Goal: Information Seeking & Learning: Learn about a topic

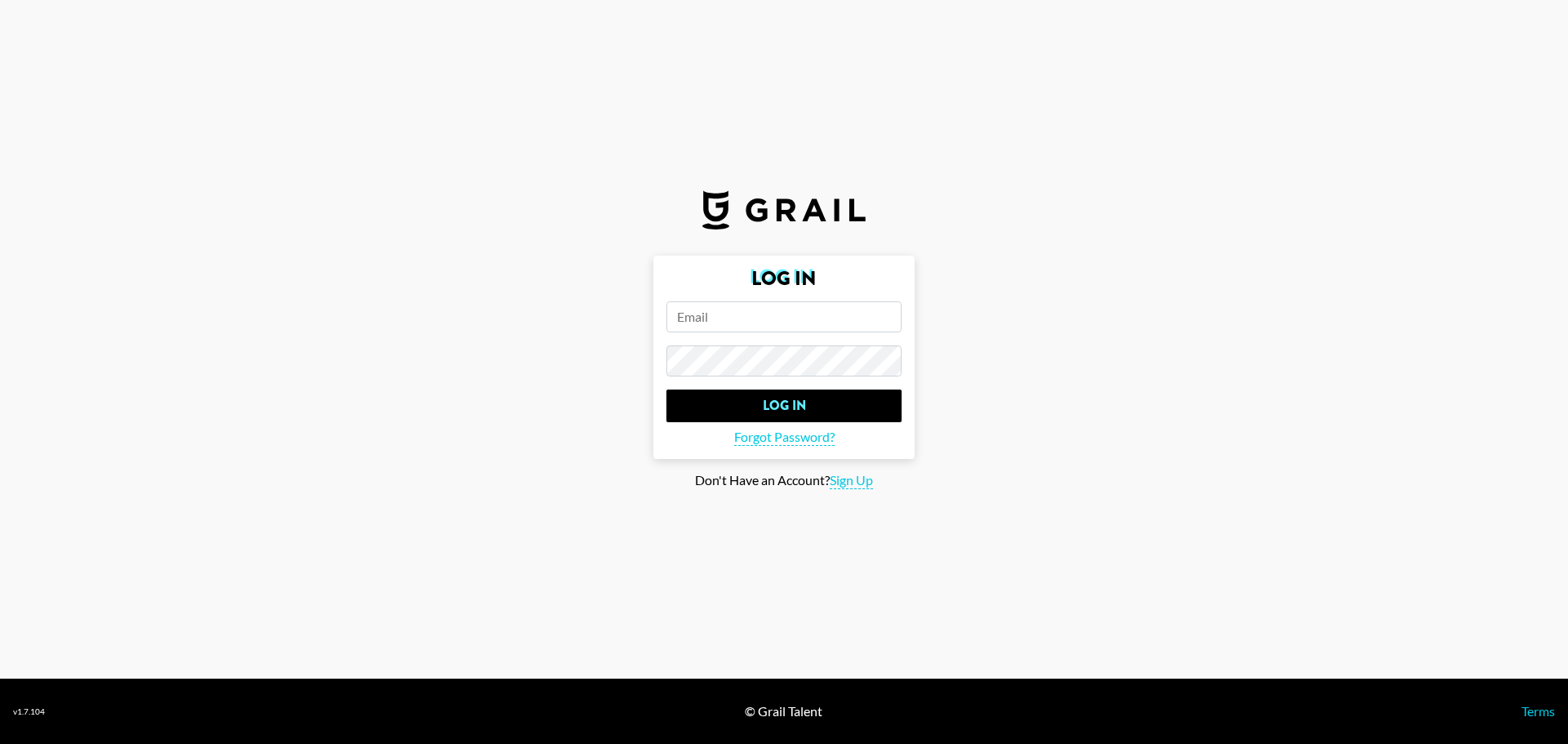
click at [804, 317] on input "email" at bounding box center [784, 317] width 235 height 31
type input "[PERSON_NAME][EMAIL_ADDRESS][DOMAIN_NAME]"
click at [667, 390] on input "Log In" at bounding box center [784, 406] width 235 height 33
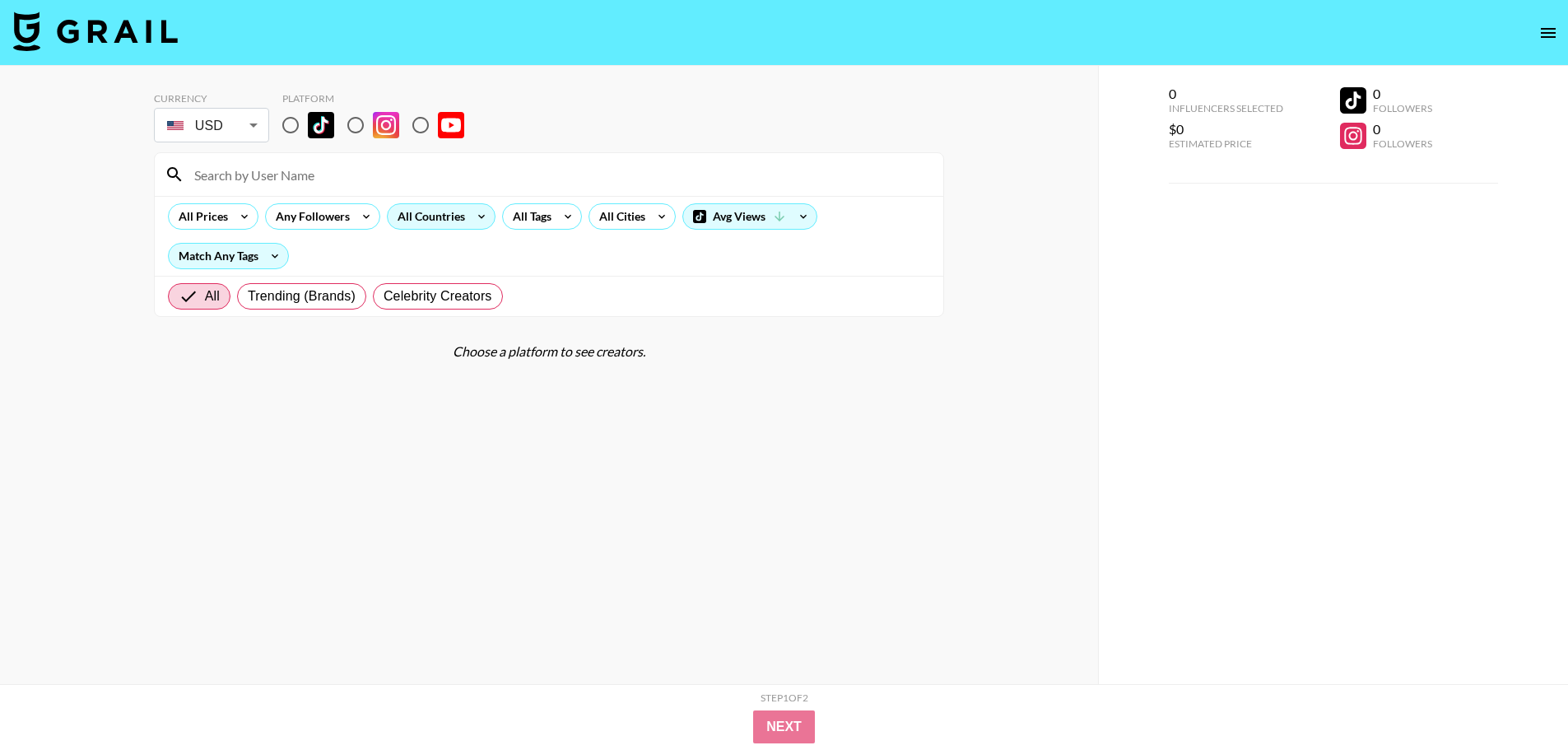
drag, startPoint x: 289, startPoint y: 118, endPoint x: 449, endPoint y: 224, distance: 191.9
click at [289, 118] on input "radio" at bounding box center [290, 125] width 34 height 34
radio input "true"
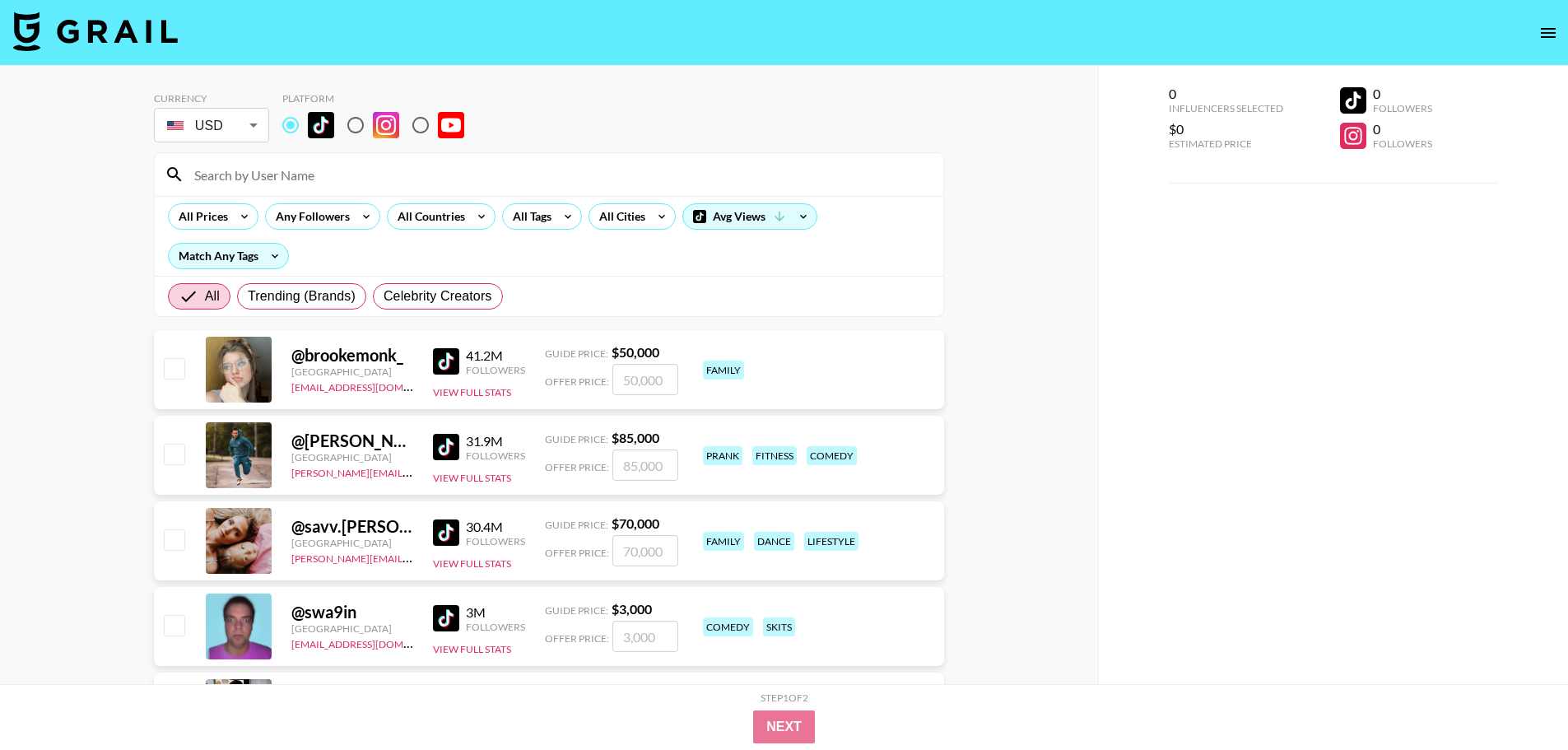
click at [239, 378] on div at bounding box center [239, 369] width 66 height 66
click at [483, 394] on button "View Full Stats" at bounding box center [472, 392] width 78 height 12
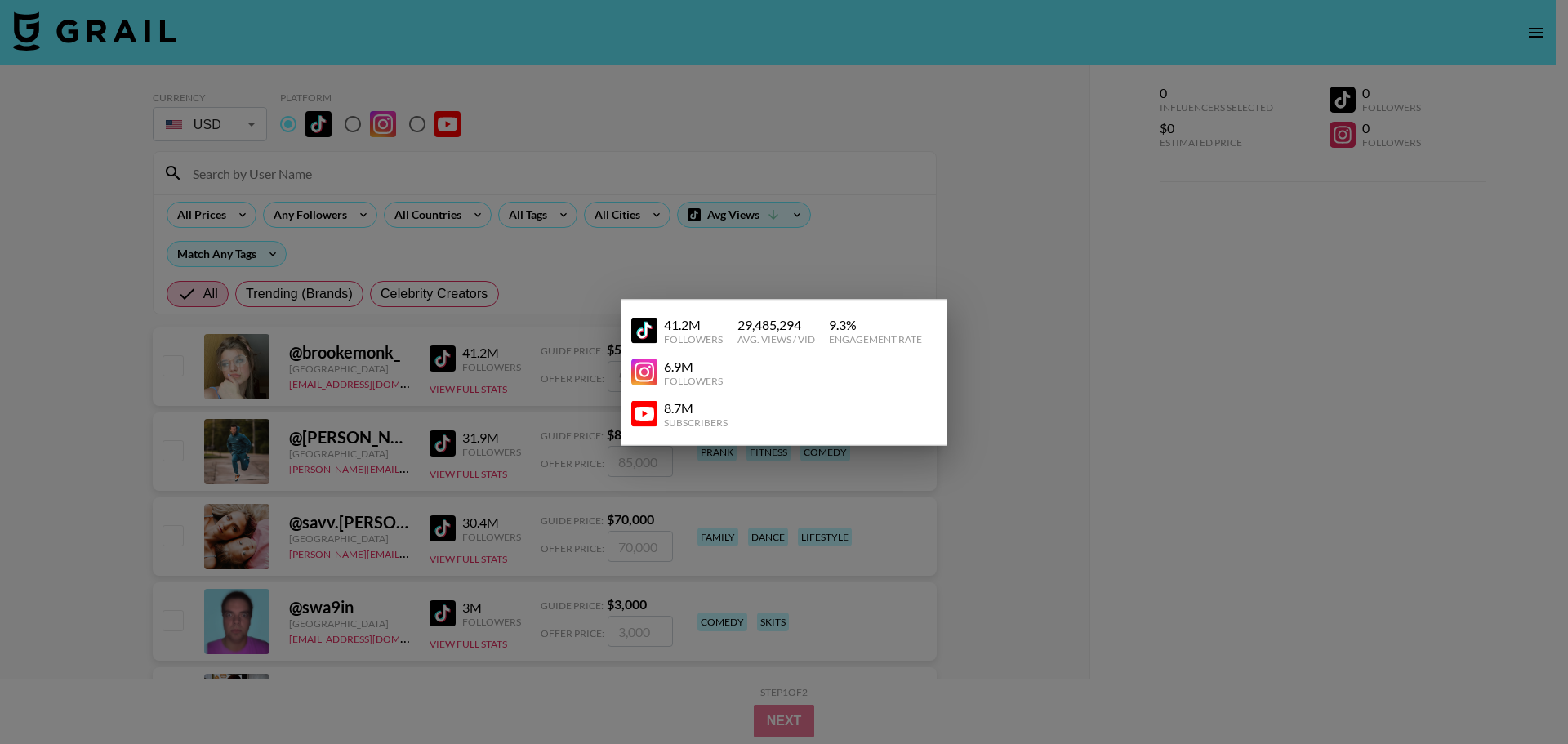
click at [693, 336] on div "Followers" at bounding box center [694, 338] width 59 height 12
click at [852, 338] on div "Engagement Rate" at bounding box center [875, 338] width 93 height 12
click at [647, 333] on img at bounding box center [644, 331] width 26 height 26
click at [1115, 459] on div at bounding box center [784, 372] width 1568 height 744
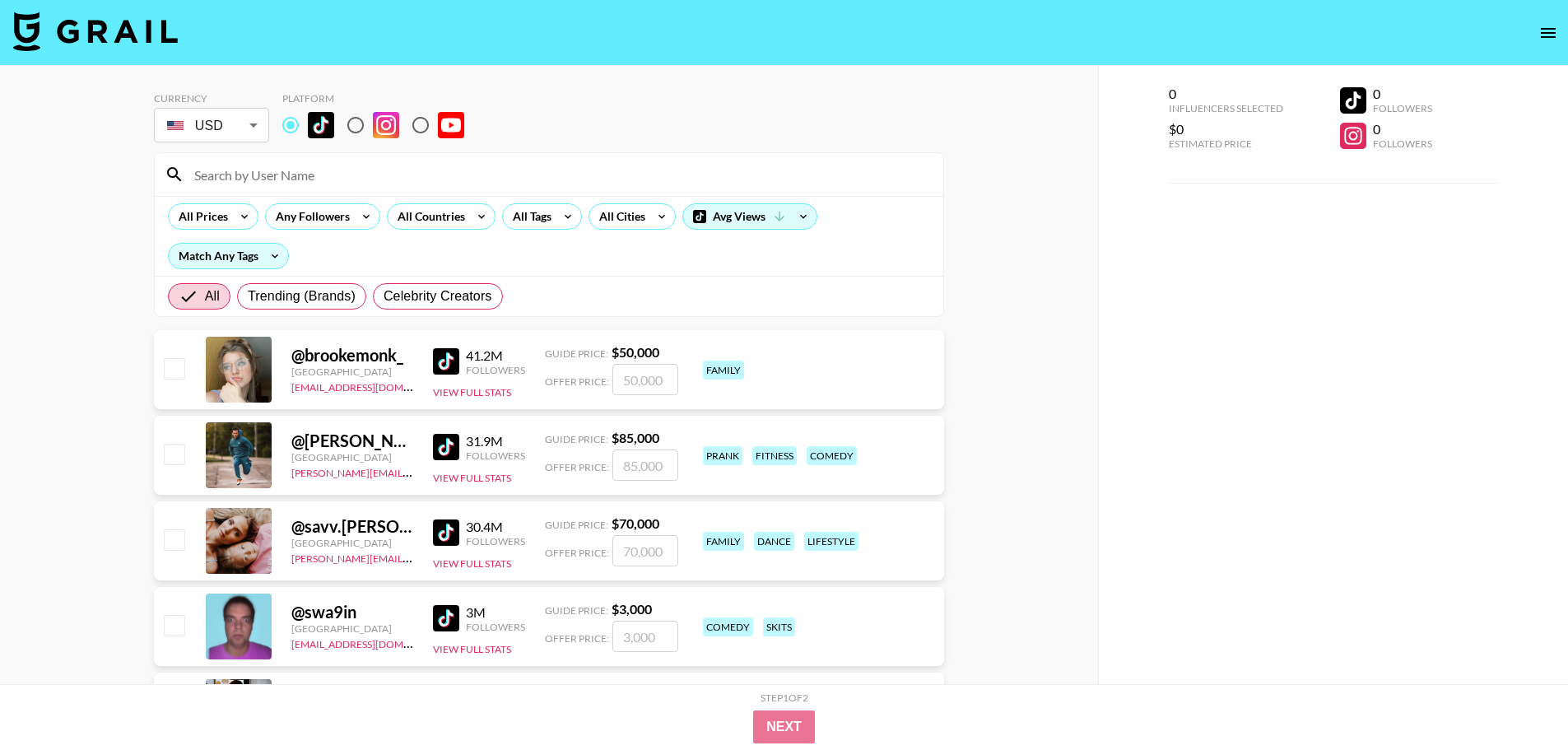
click at [449, 449] on img at bounding box center [446, 447] width 26 height 26
click at [253, 258] on div "Match Any Tags" at bounding box center [228, 256] width 119 height 25
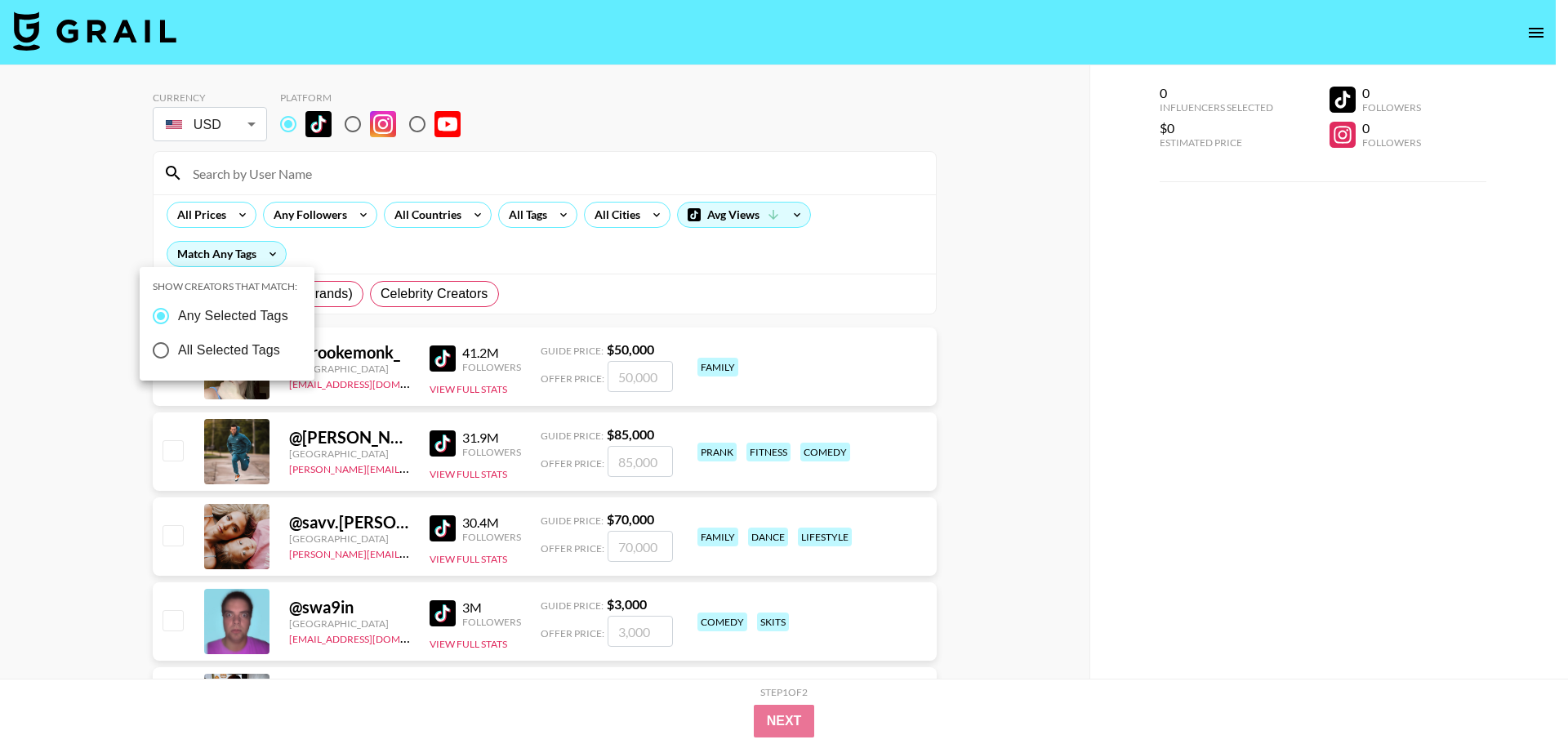
click at [251, 257] on div at bounding box center [784, 372] width 1568 height 744
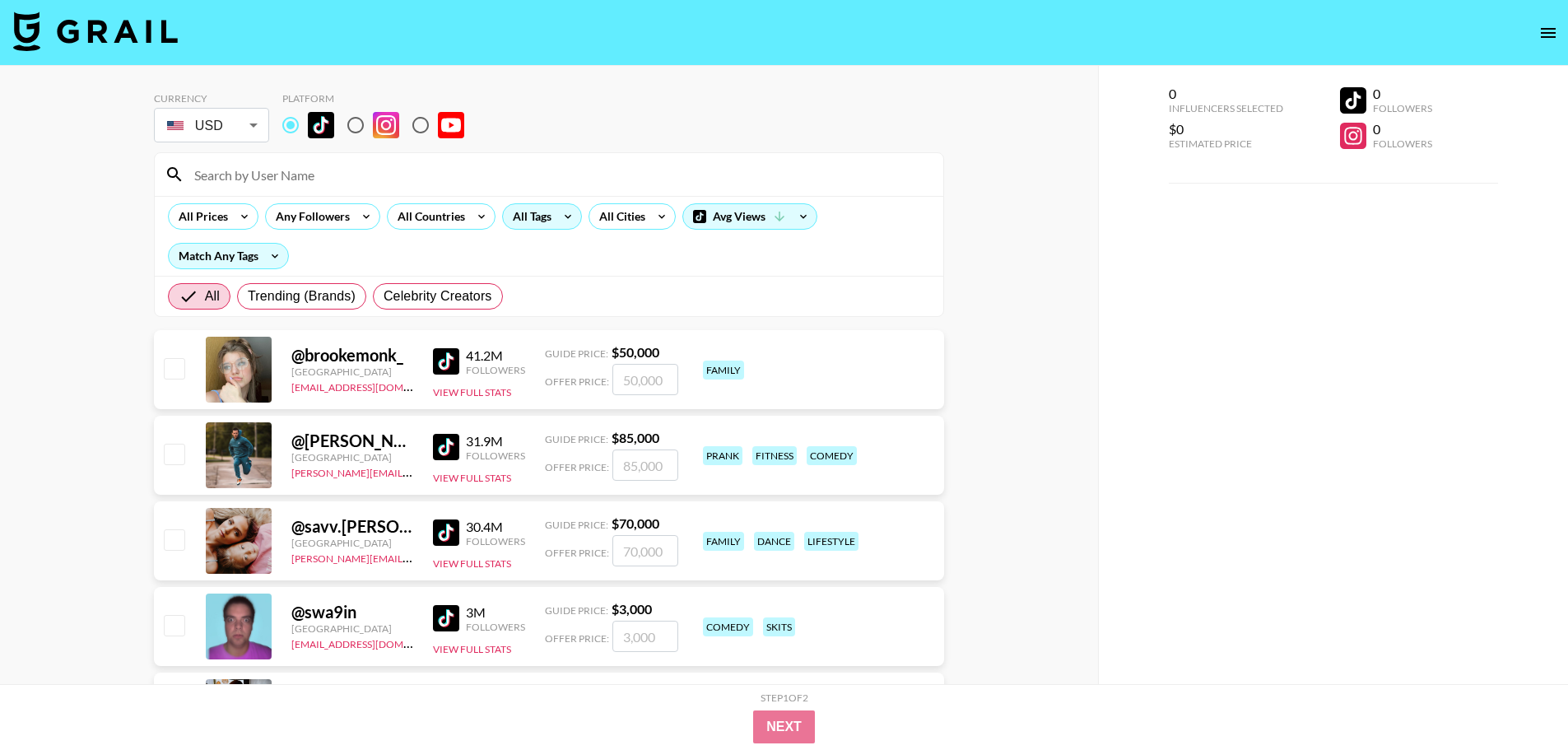
click at [530, 223] on div "All Tags" at bounding box center [528, 217] width 52 height 25
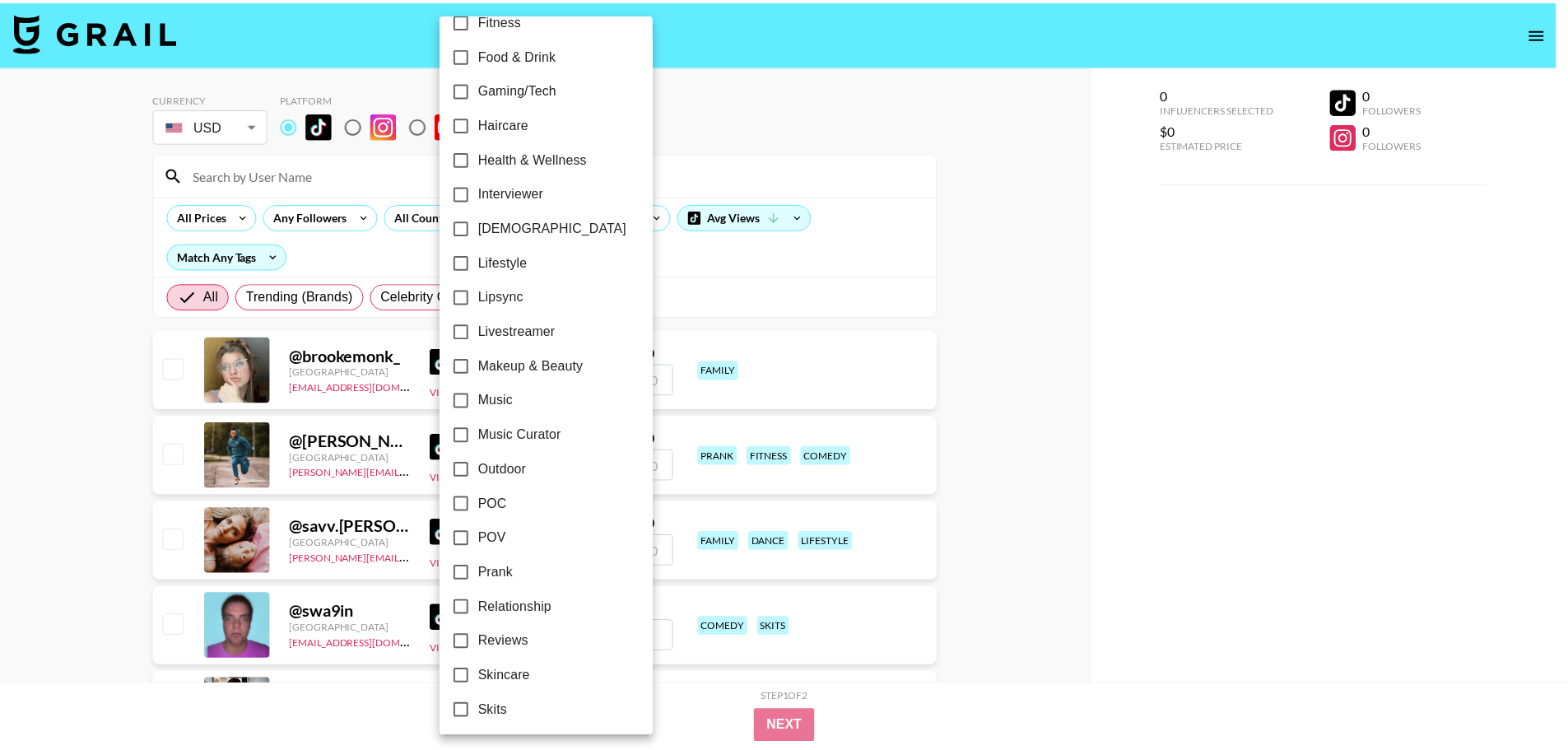
scroll to position [659, 0]
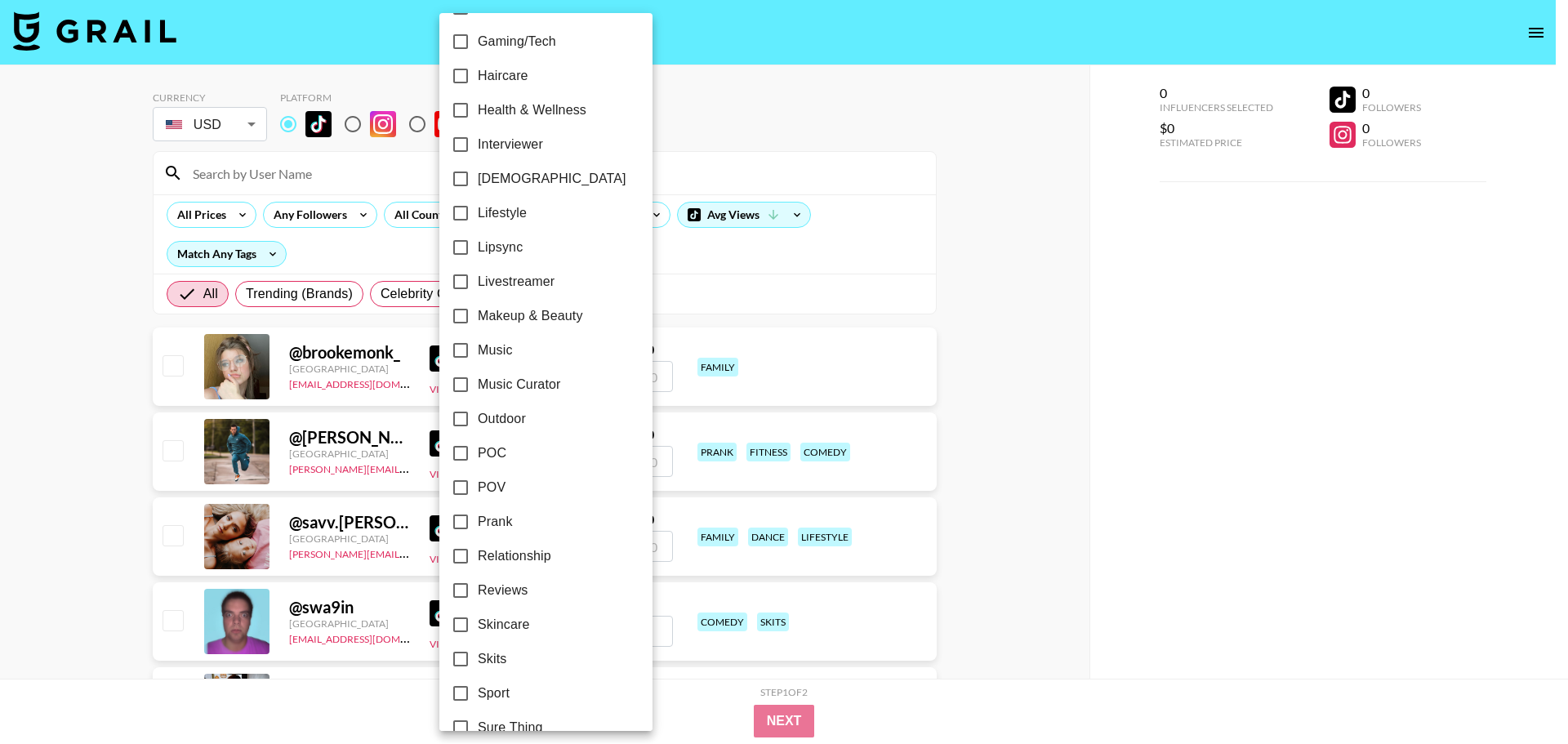
click at [574, 324] on span "Makeup & Beauty" at bounding box center [530, 316] width 105 height 20
click at [478, 324] on input "Makeup & Beauty" at bounding box center [460, 316] width 34 height 34
checkbox input "true"
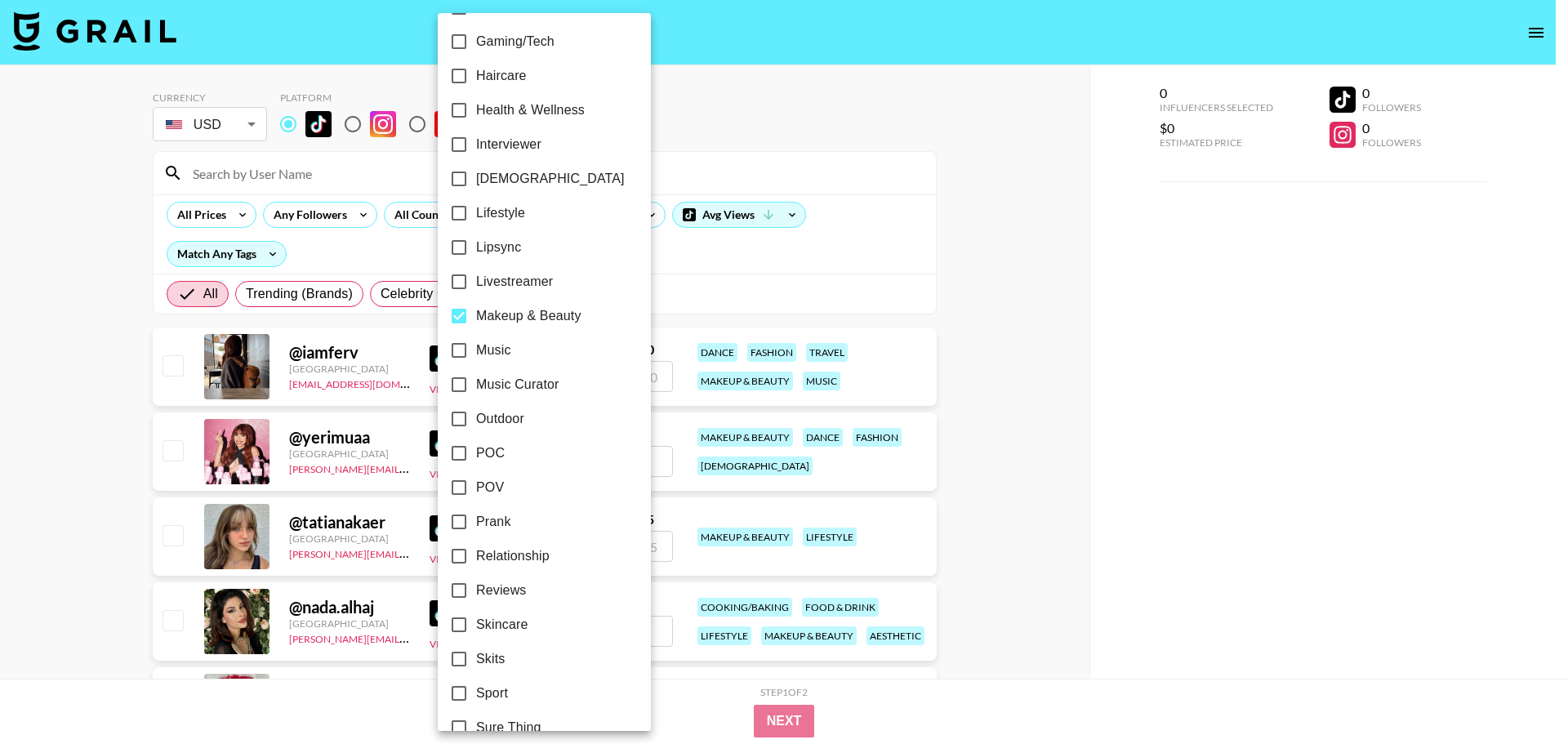
click at [1101, 249] on div at bounding box center [784, 372] width 1568 height 744
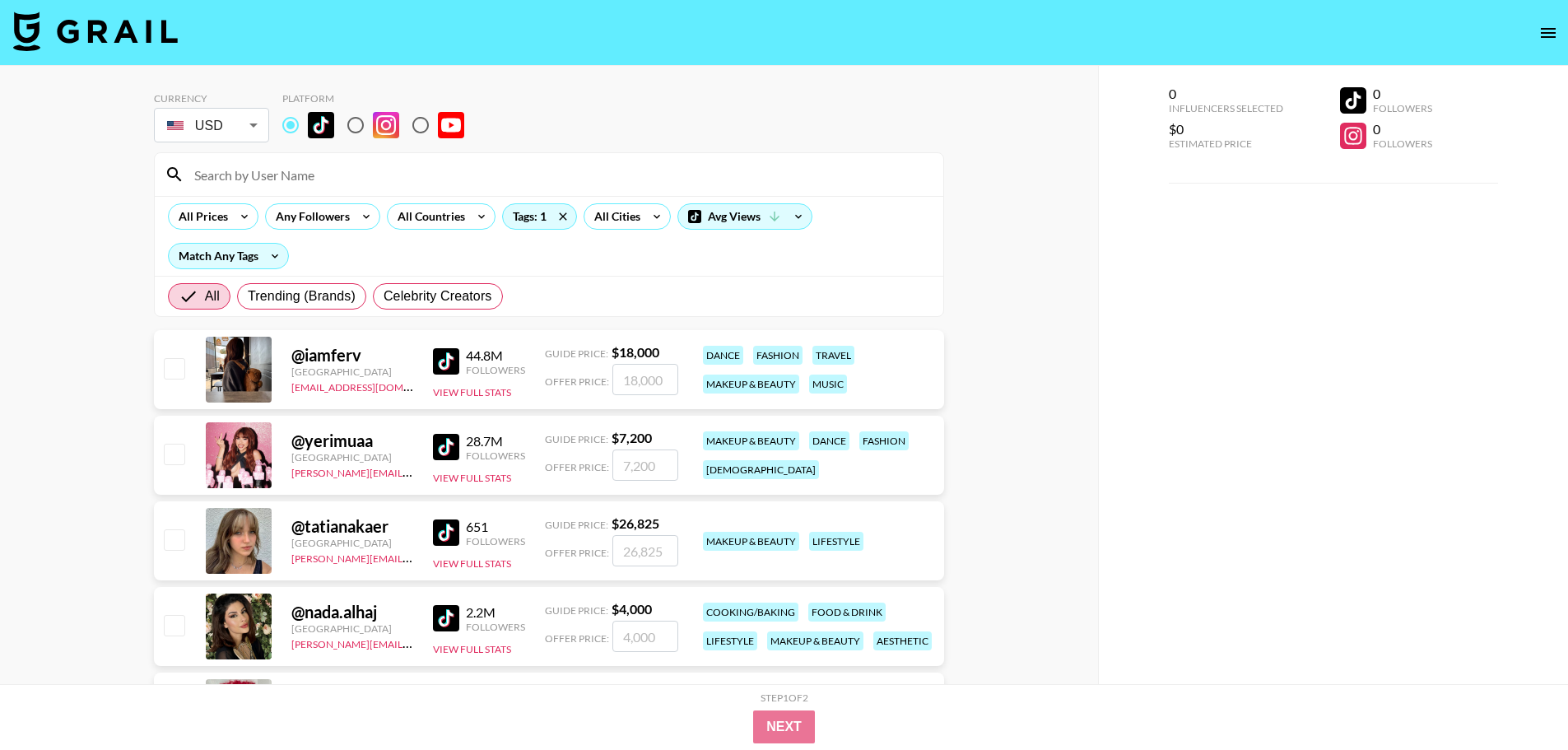
click at [1422, 440] on div "0 Influencers Selected $0 Estimated Price 0 Followers 0 Followers" at bounding box center [1333, 408] width 471 height 684
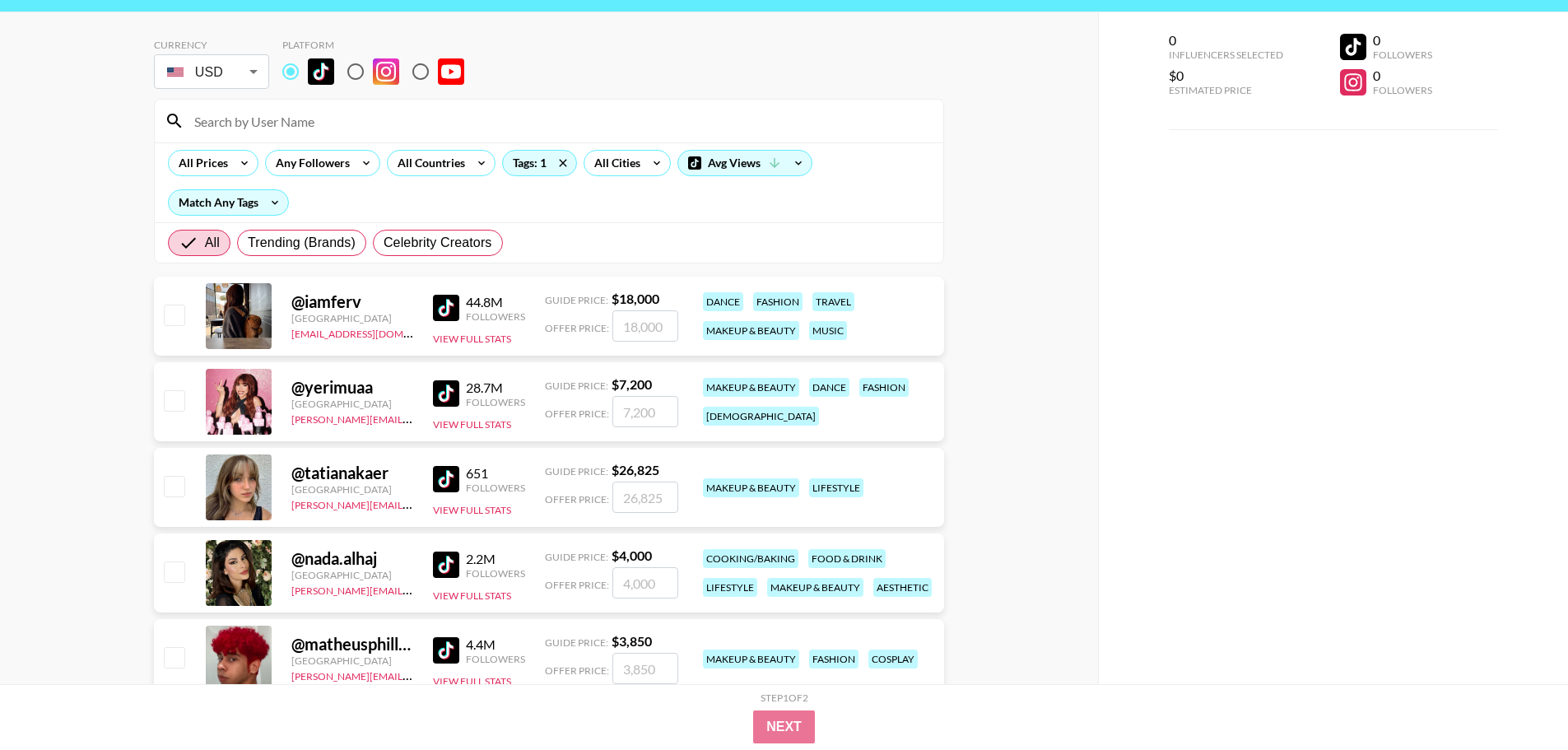
scroll to position [82, 0]
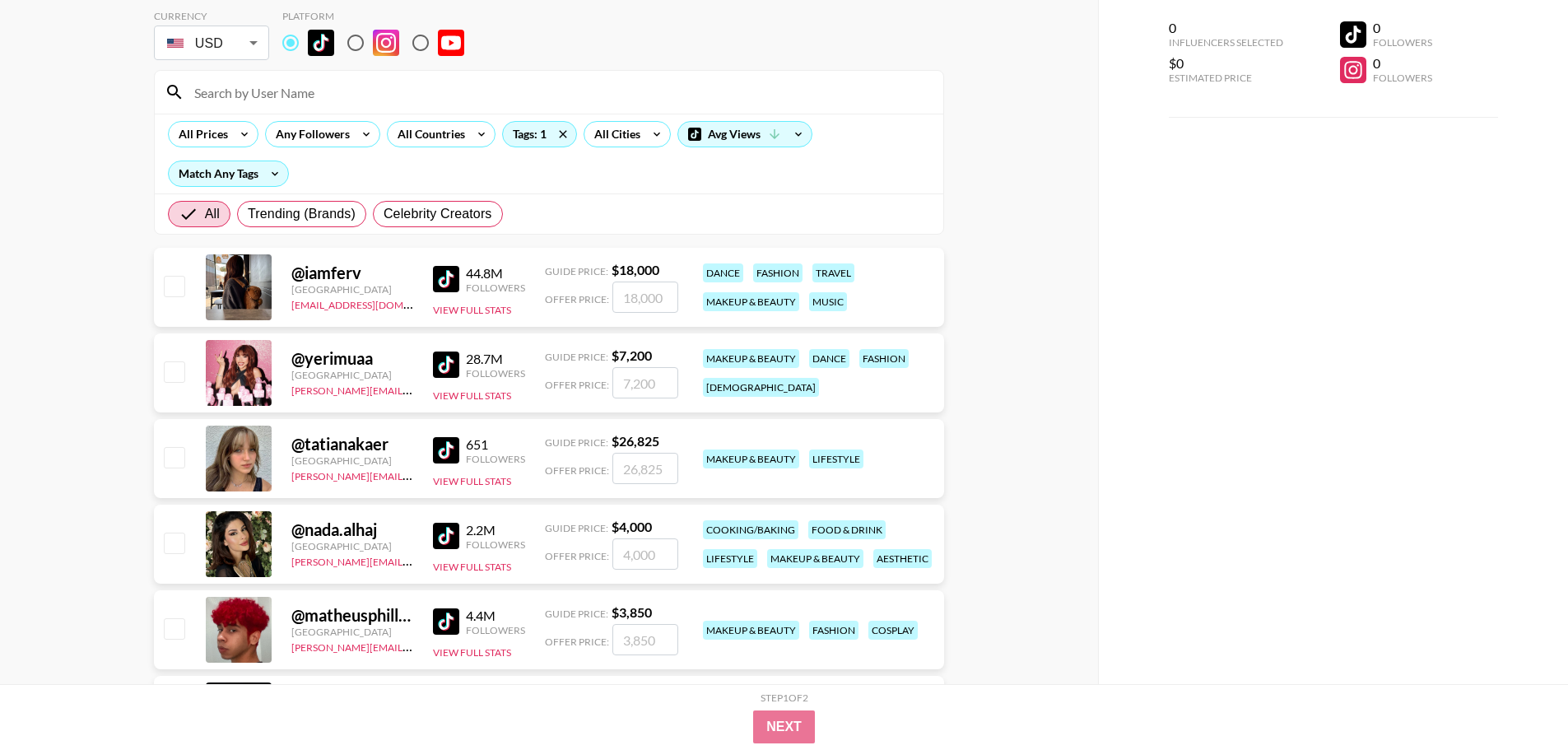
click at [446, 276] on img at bounding box center [446, 279] width 26 height 26
click at [449, 359] on img at bounding box center [446, 365] width 26 height 26
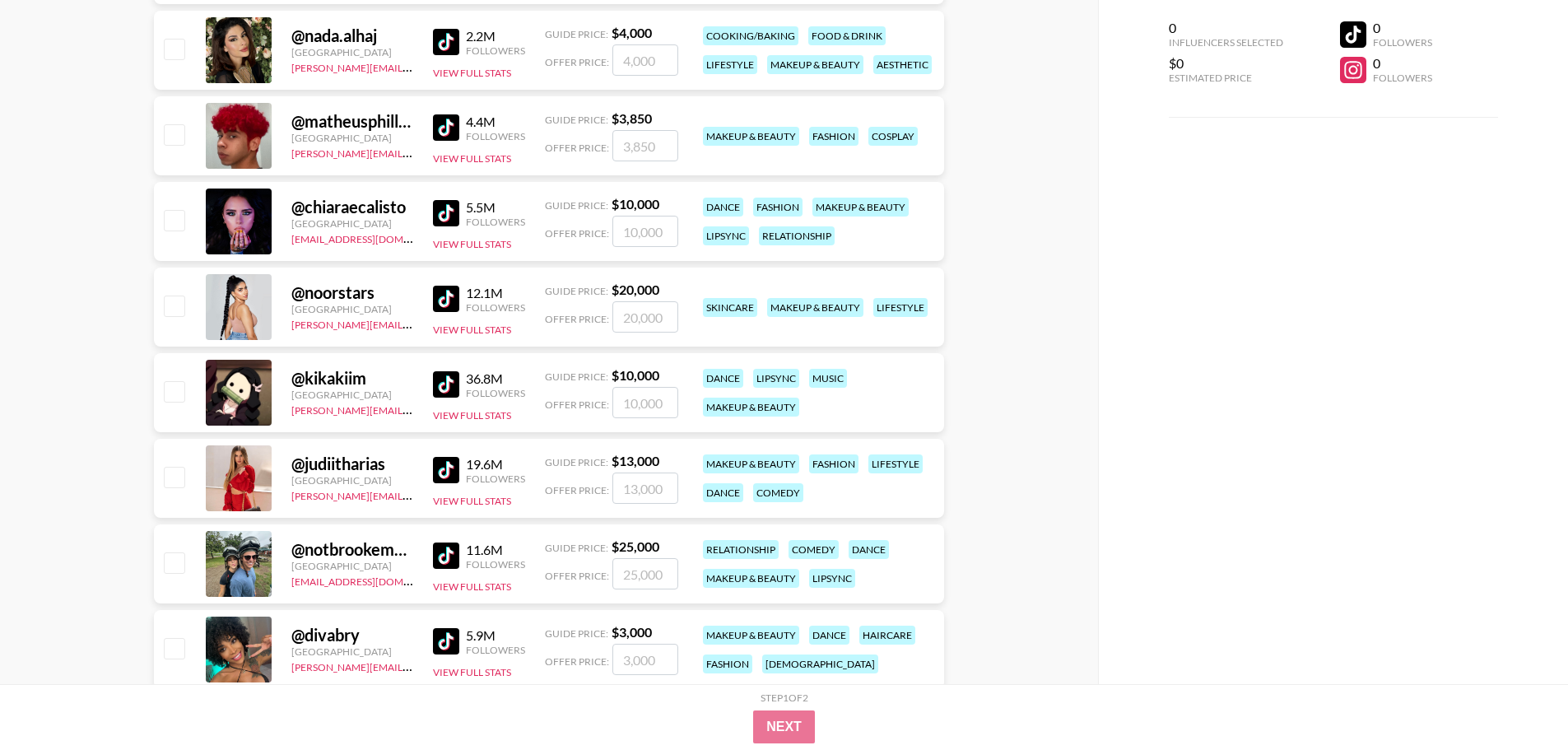
scroll to position [659, 0]
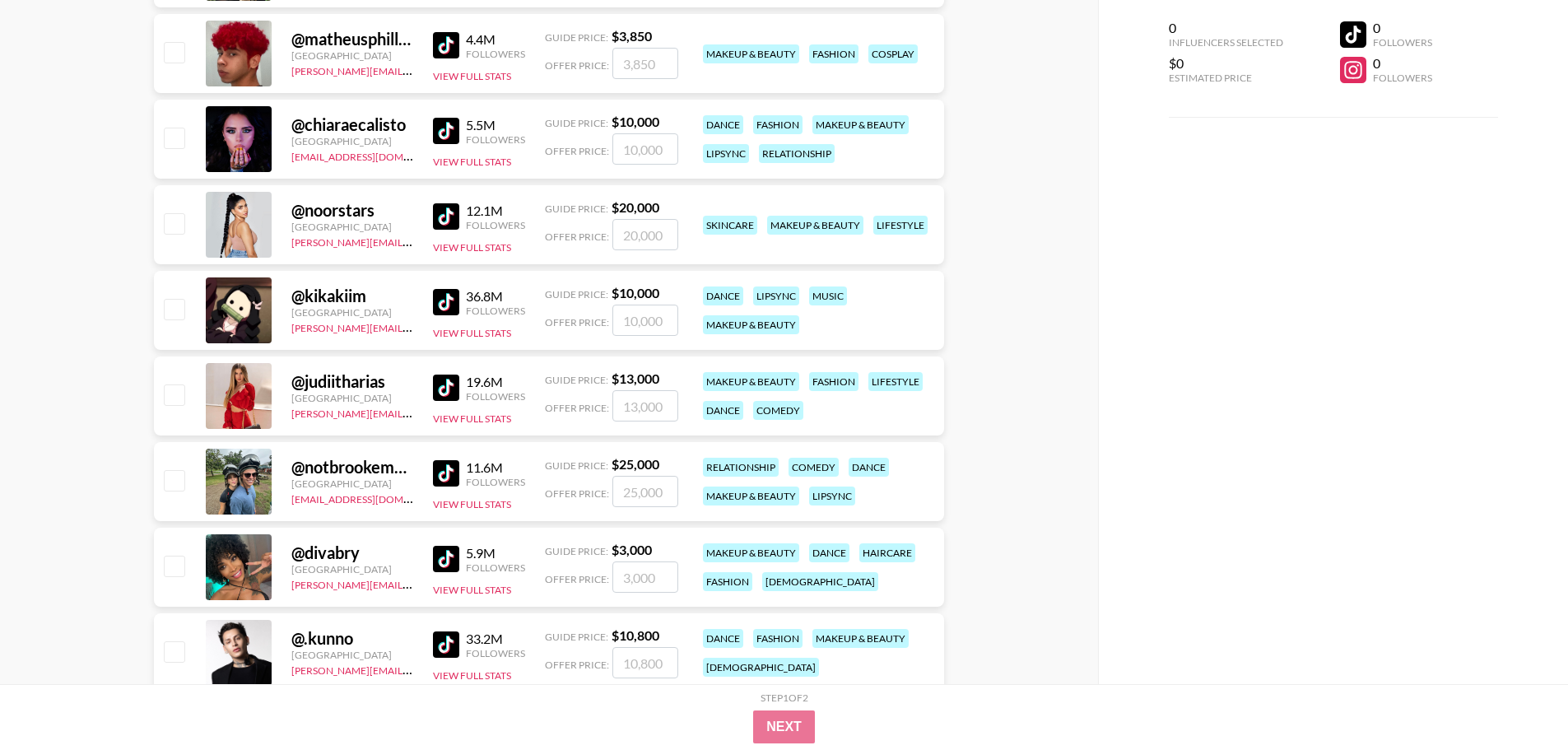
click at [455, 380] on img at bounding box center [446, 388] width 26 height 26
click at [452, 470] on img at bounding box center [446, 474] width 26 height 26
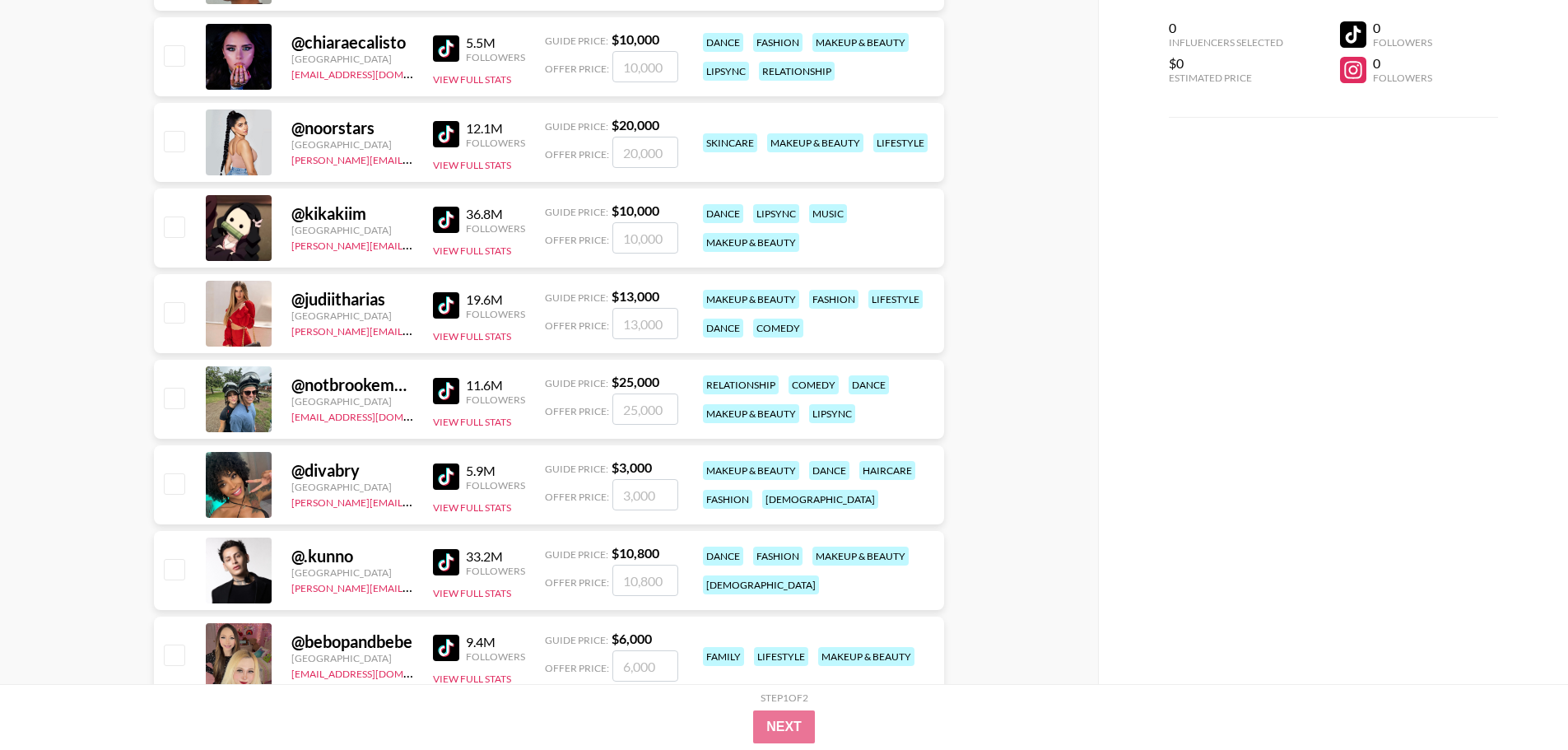
scroll to position [824, 0]
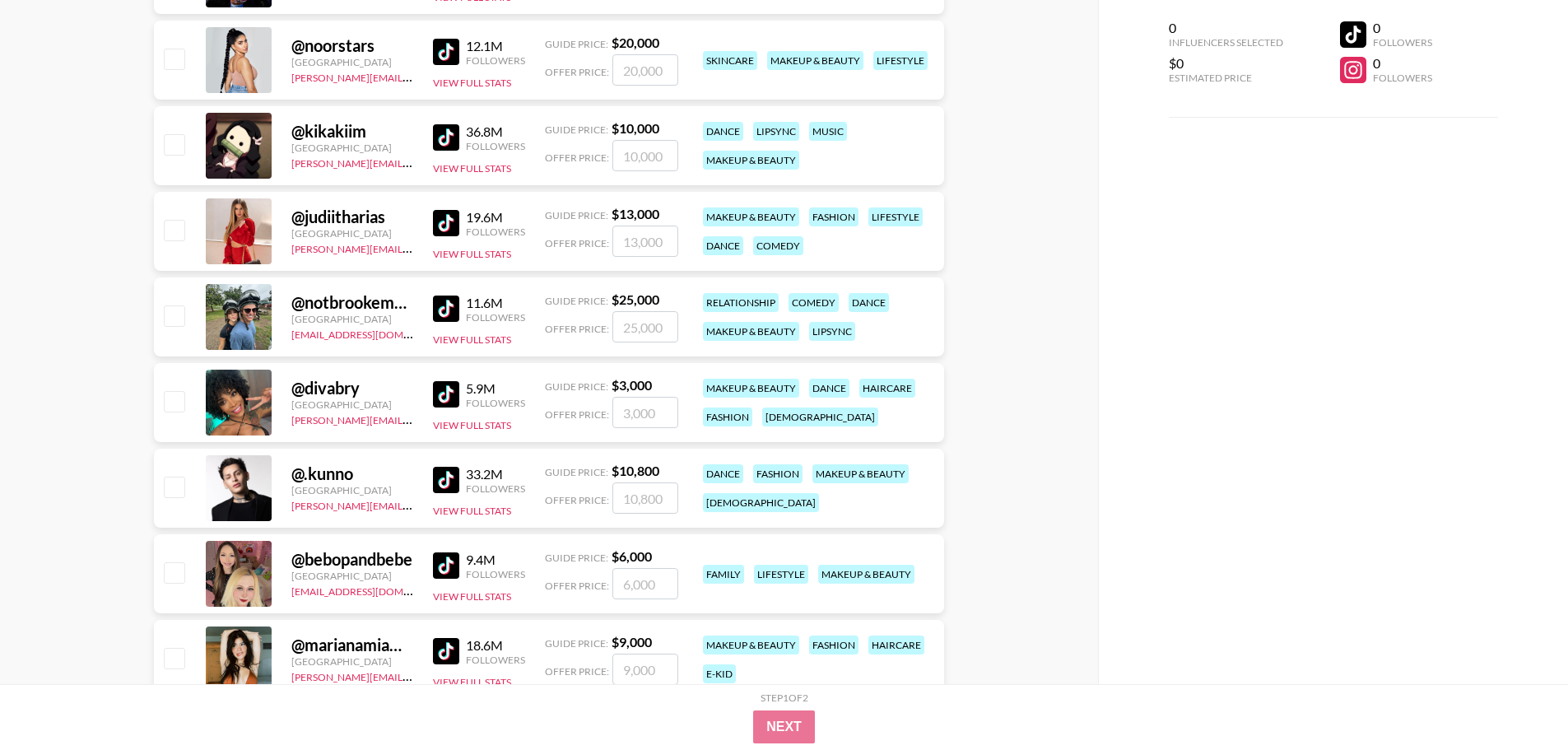
click at [450, 388] on img at bounding box center [446, 395] width 26 height 26
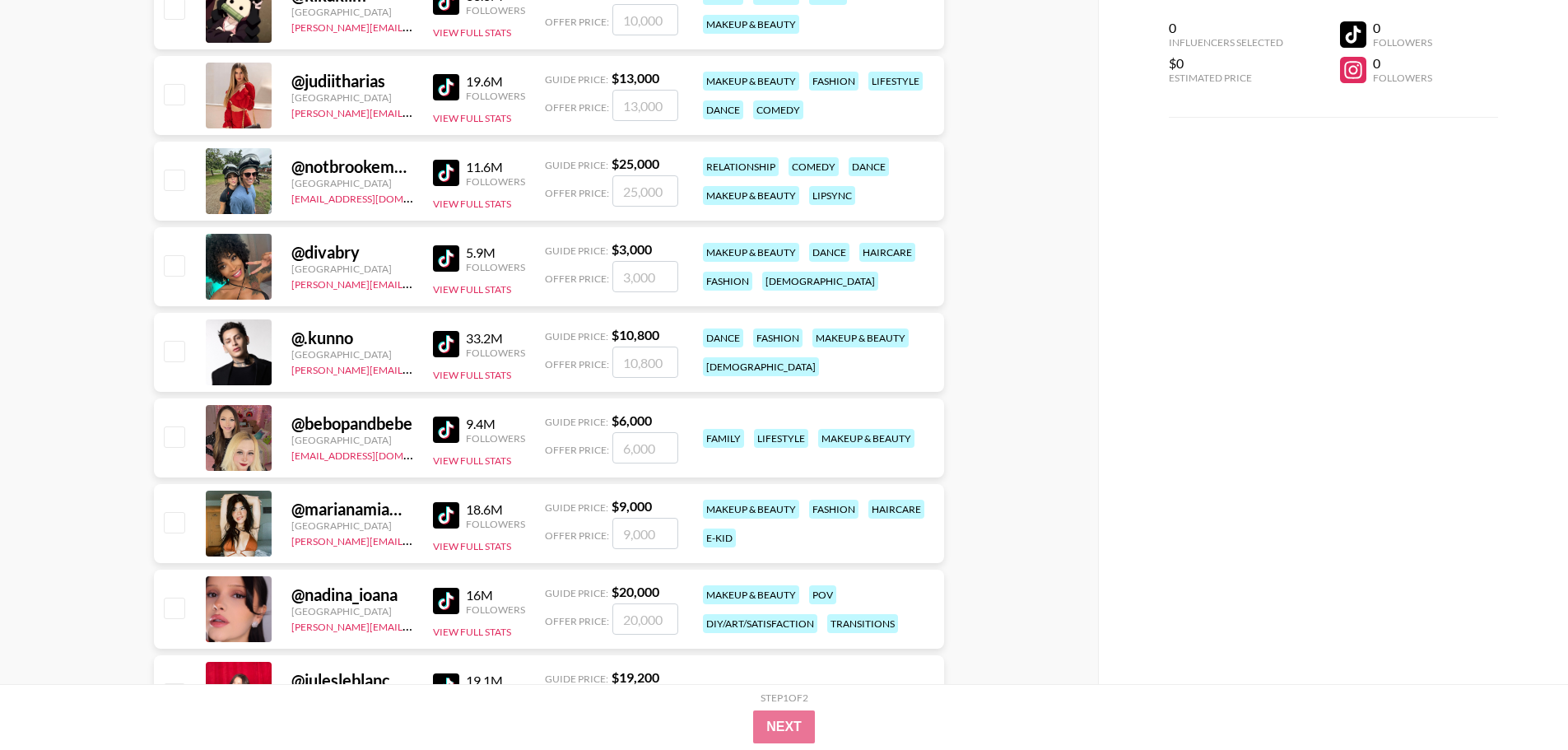
scroll to position [988, 0]
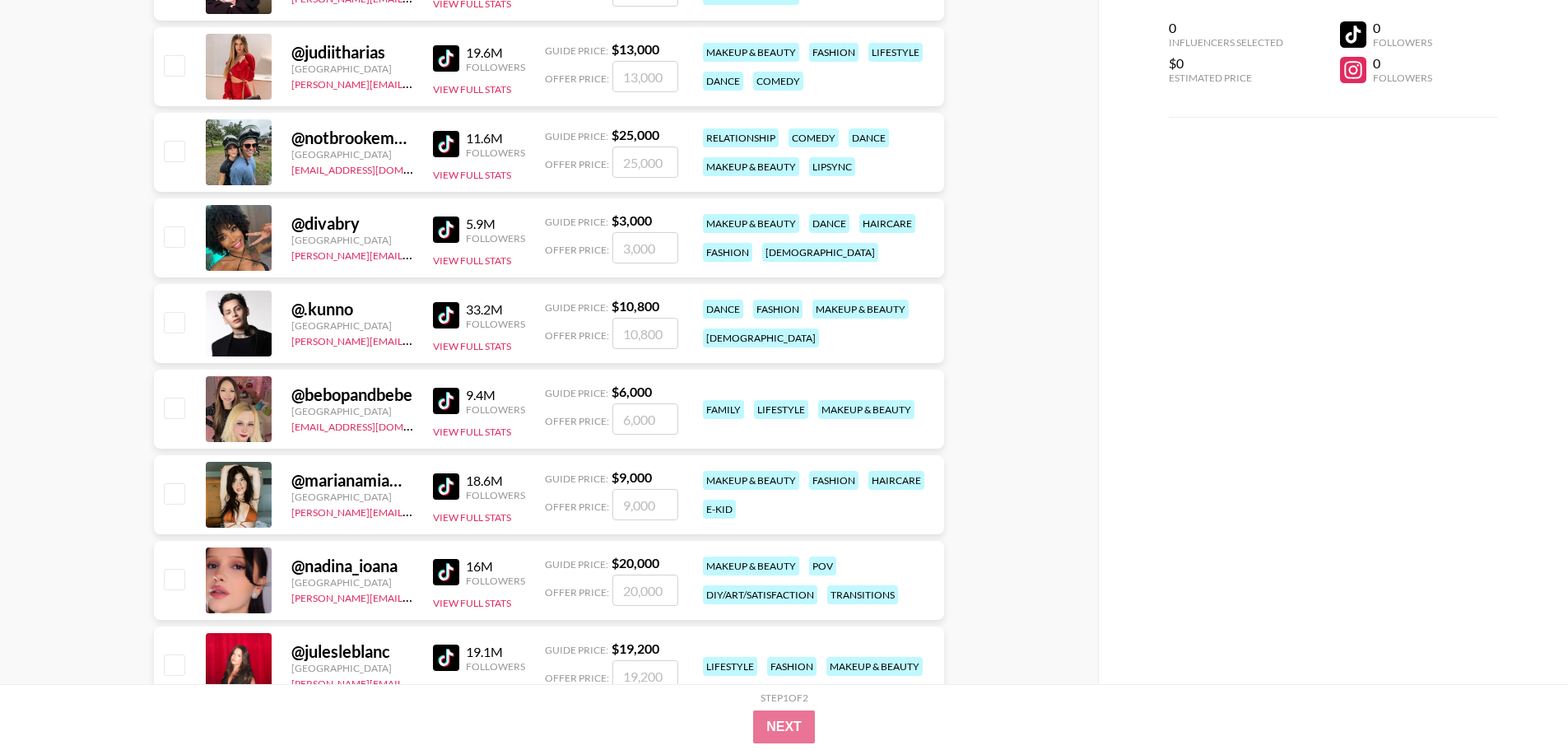
click at [449, 309] on img at bounding box center [446, 315] width 26 height 26
click at [455, 482] on img at bounding box center [446, 487] width 26 height 26
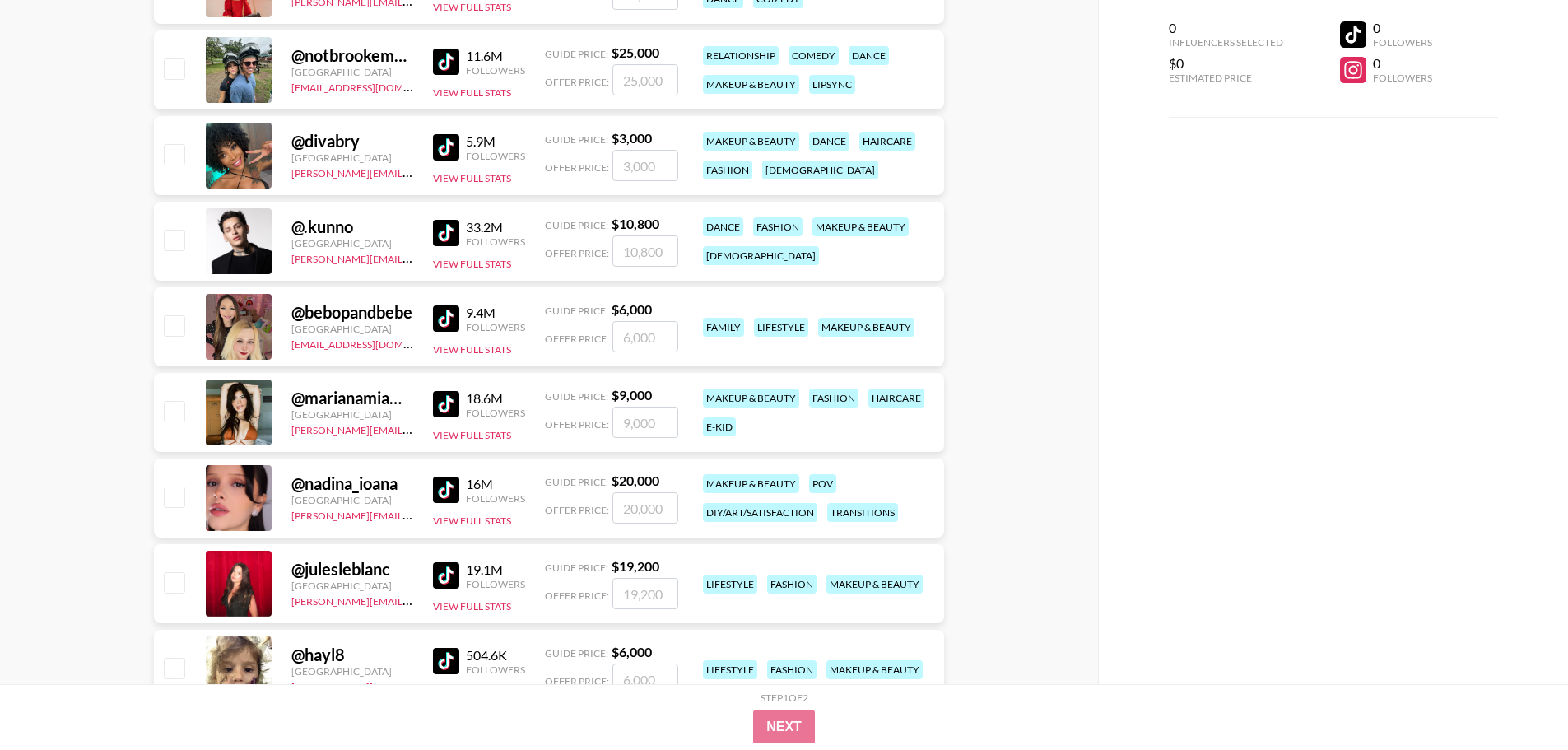
click at [450, 489] on img at bounding box center [446, 489] width 26 height 26
click at [251, 489] on div at bounding box center [239, 497] width 66 height 66
click at [481, 516] on button "View Full Stats" at bounding box center [472, 521] width 78 height 12
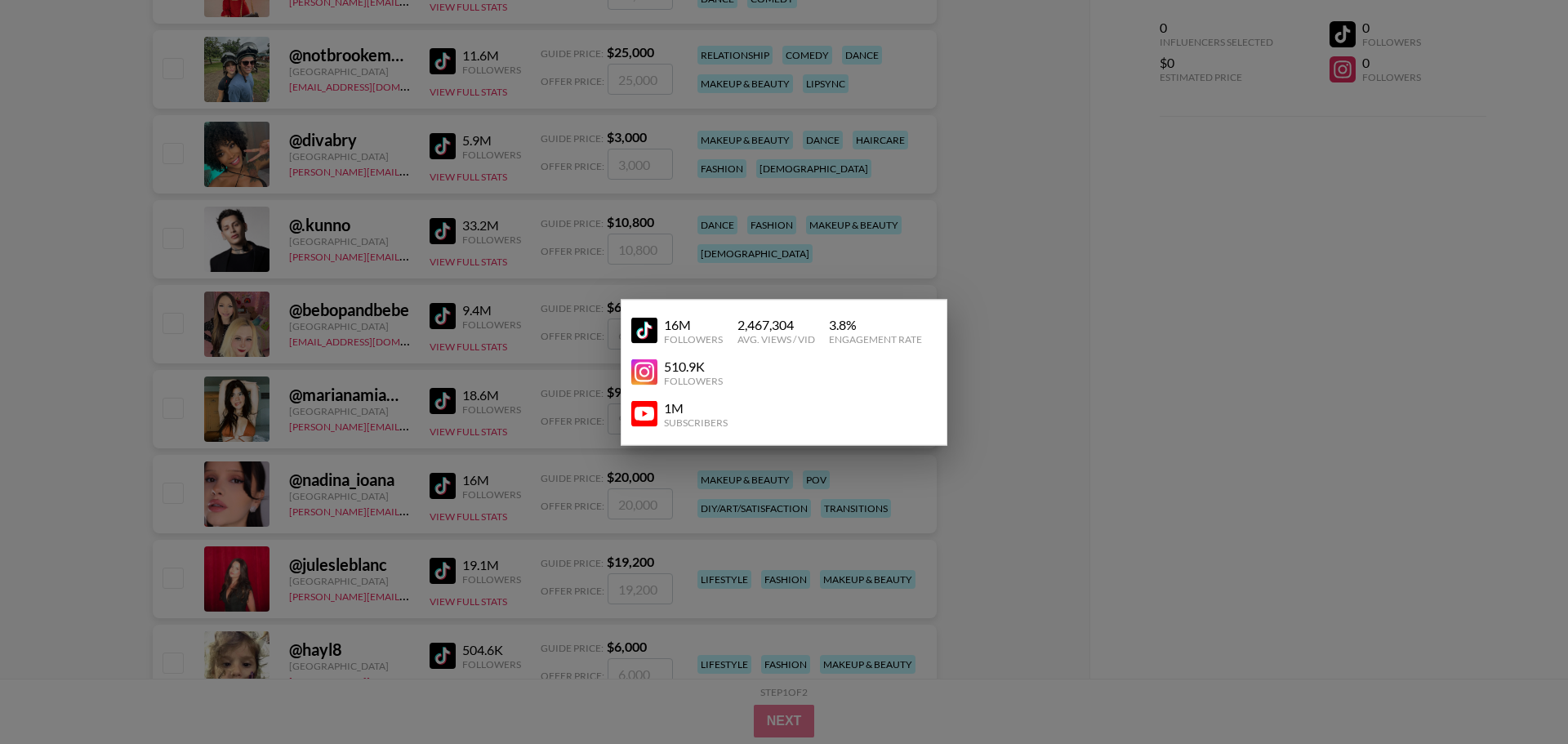
click at [656, 368] on img at bounding box center [644, 372] width 26 height 26
click at [644, 408] on img at bounding box center [644, 414] width 26 height 26
click at [481, 456] on div at bounding box center [784, 372] width 1568 height 744
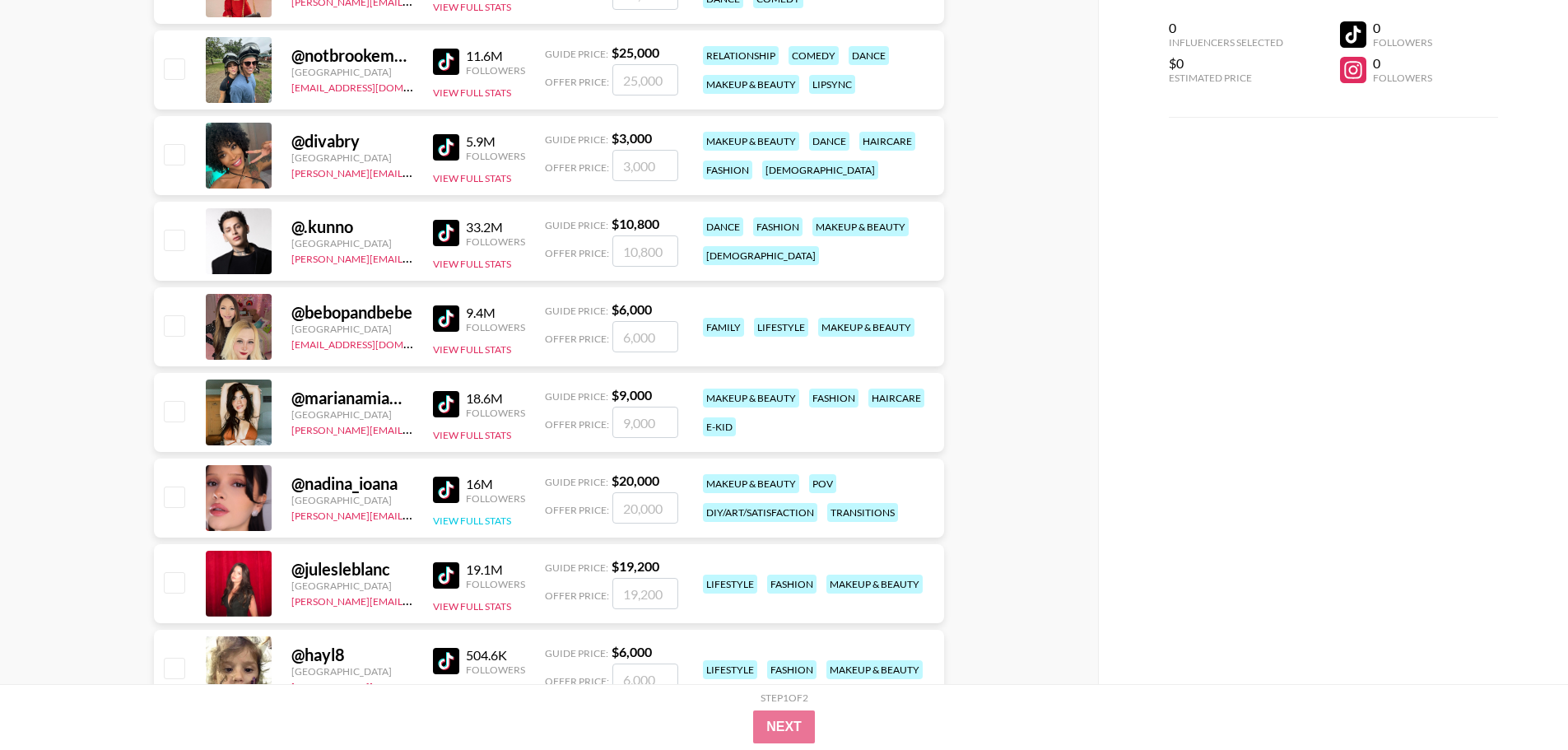
scroll to position [1153, 0]
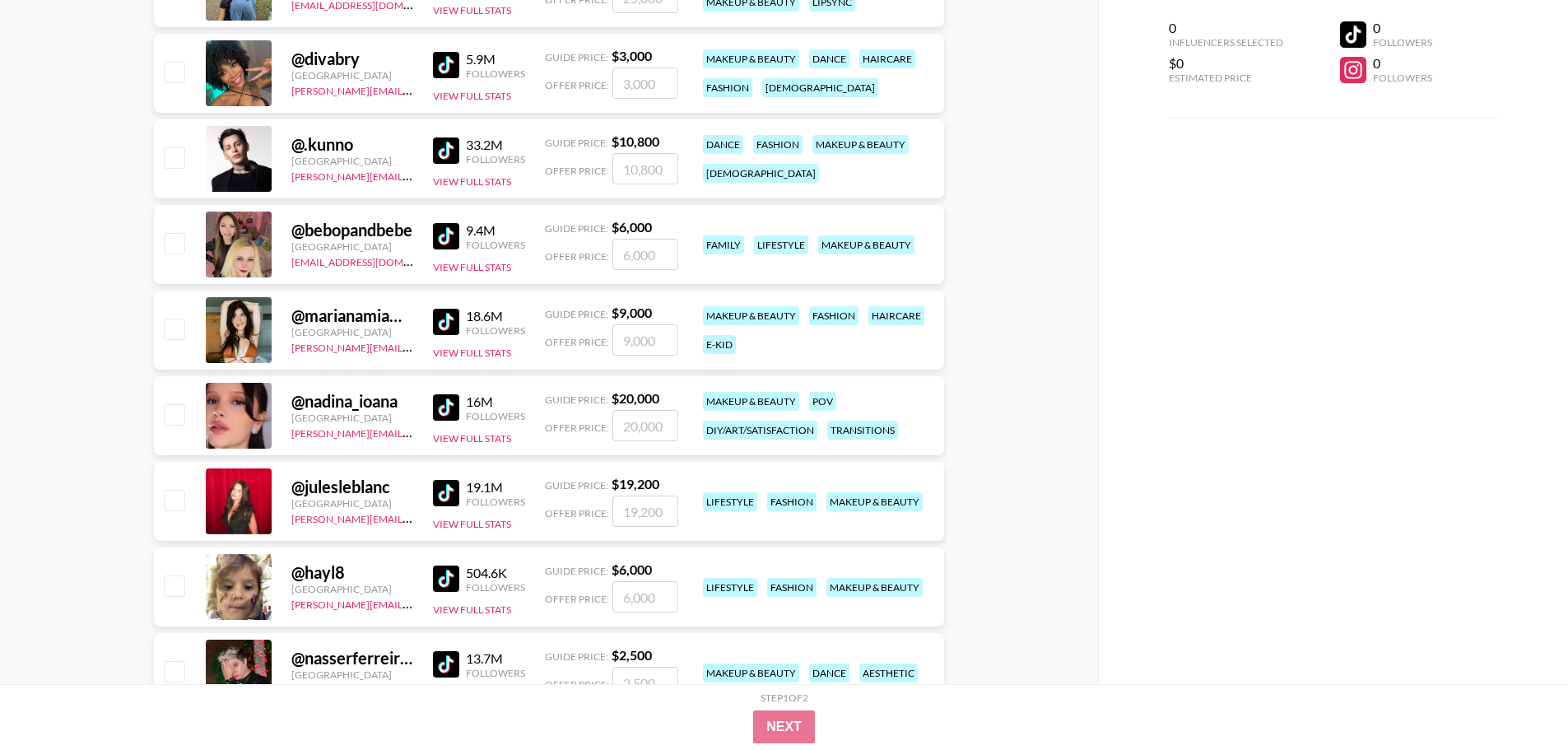
click at [451, 497] on img at bounding box center [446, 493] width 26 height 26
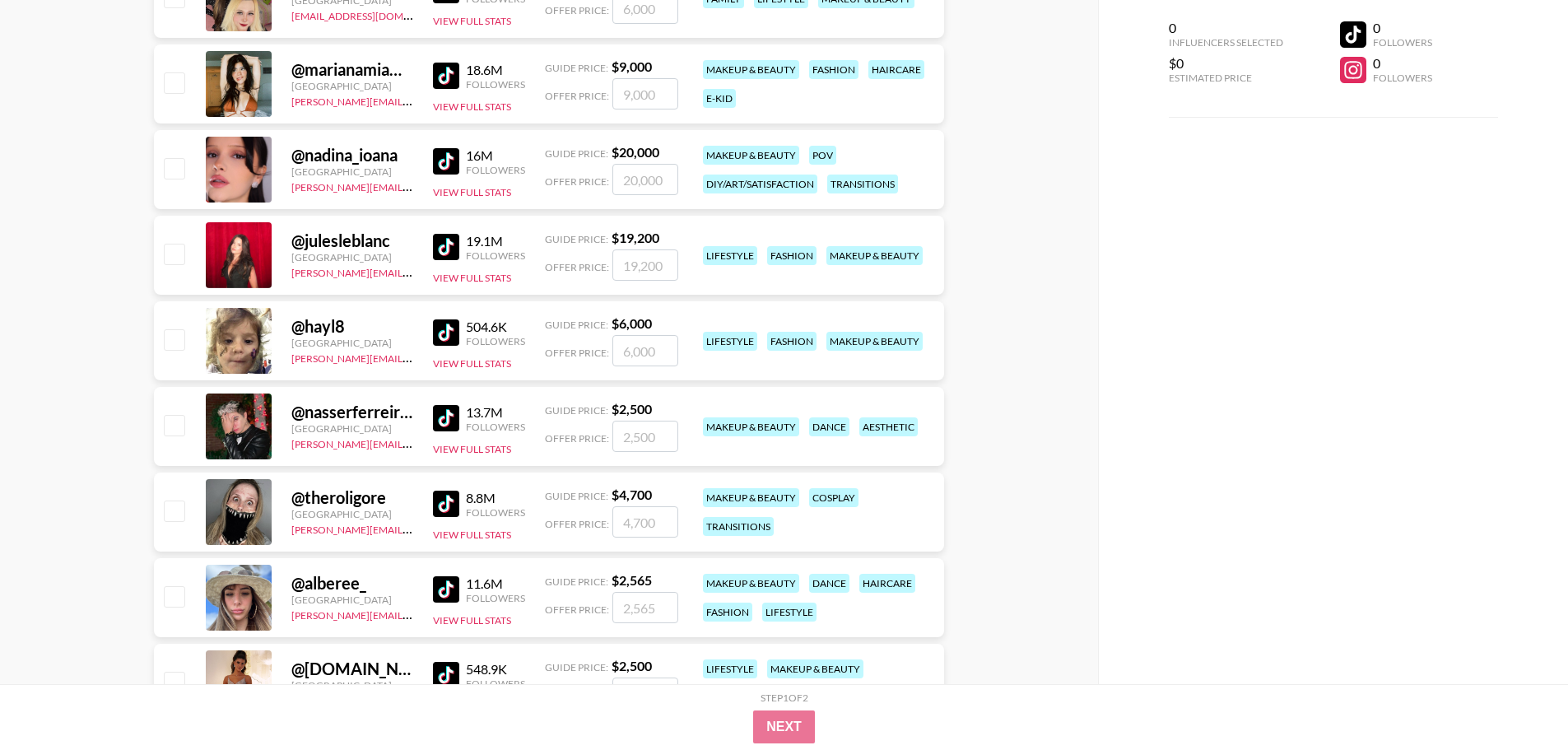
scroll to position [1400, 0]
click at [449, 324] on img at bounding box center [446, 332] width 26 height 26
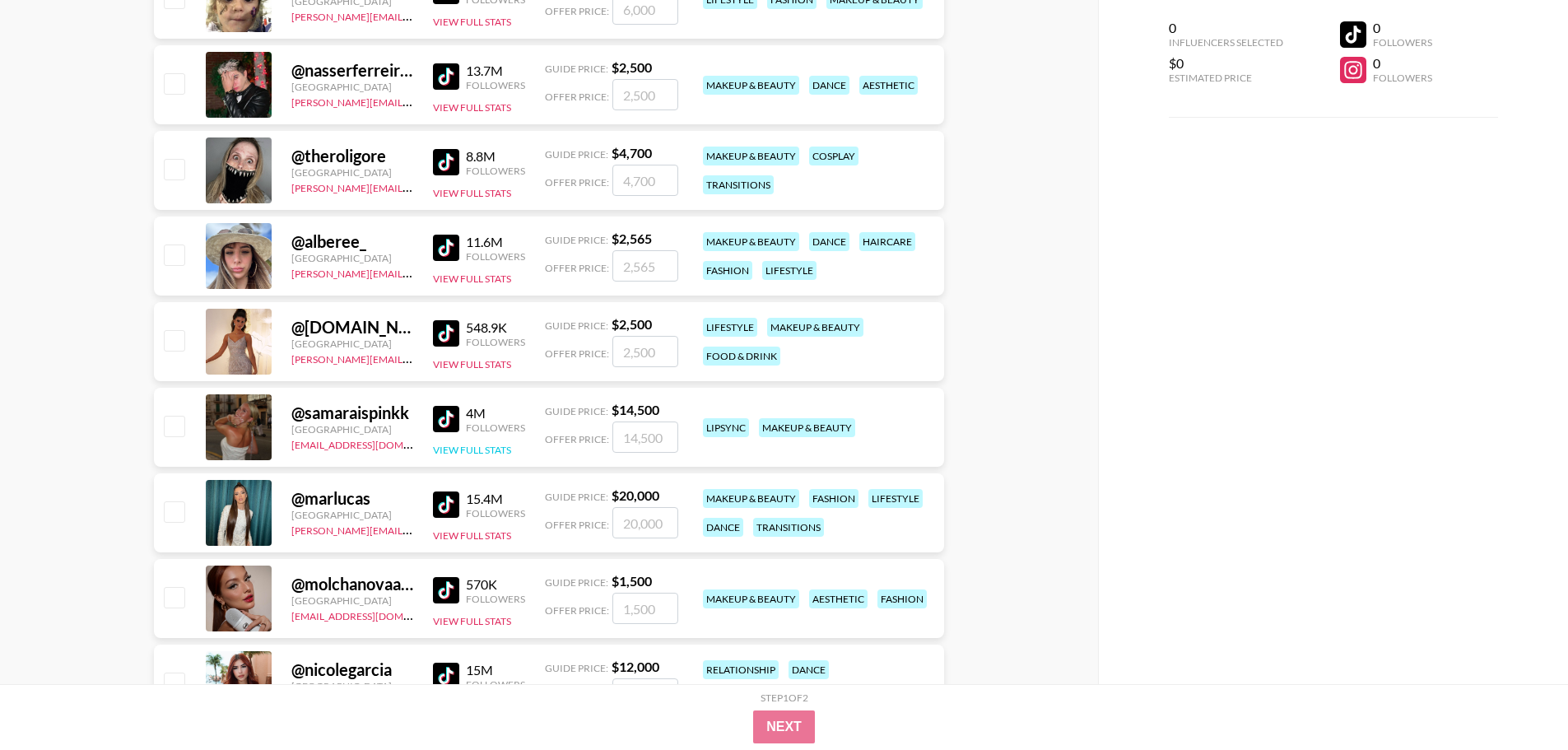
scroll to position [1811, 0]
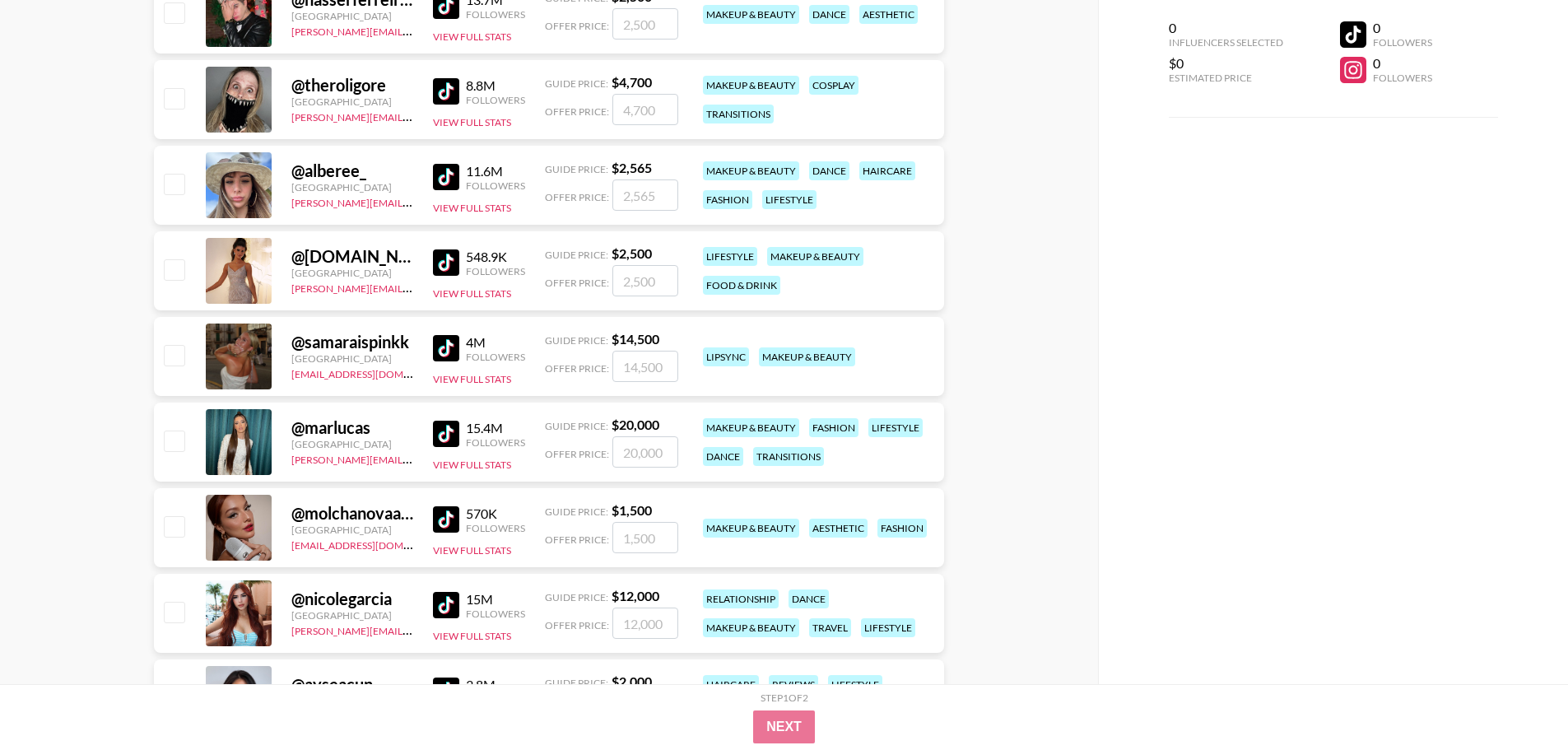
click at [449, 177] on img at bounding box center [446, 177] width 26 height 26
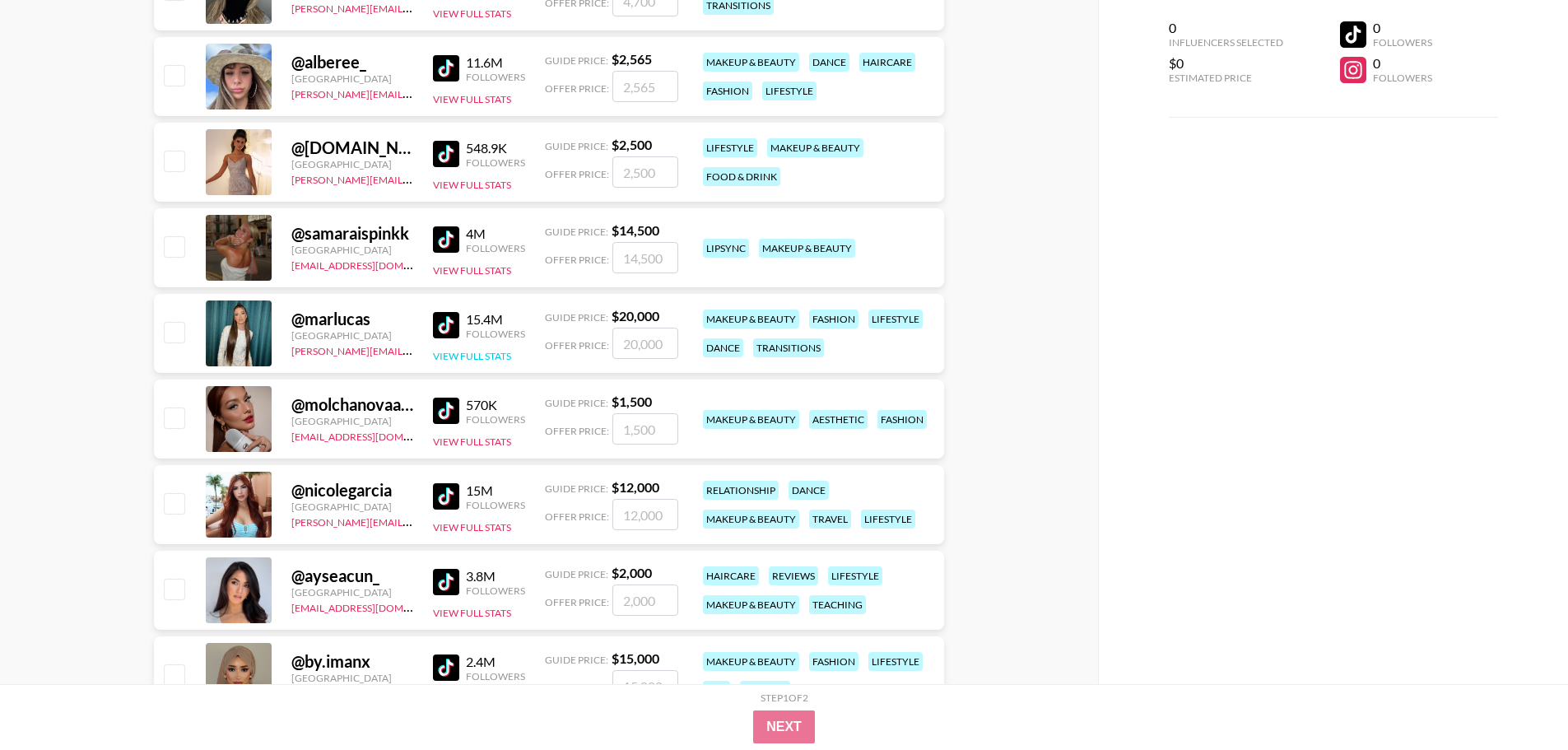
scroll to position [1975, 0]
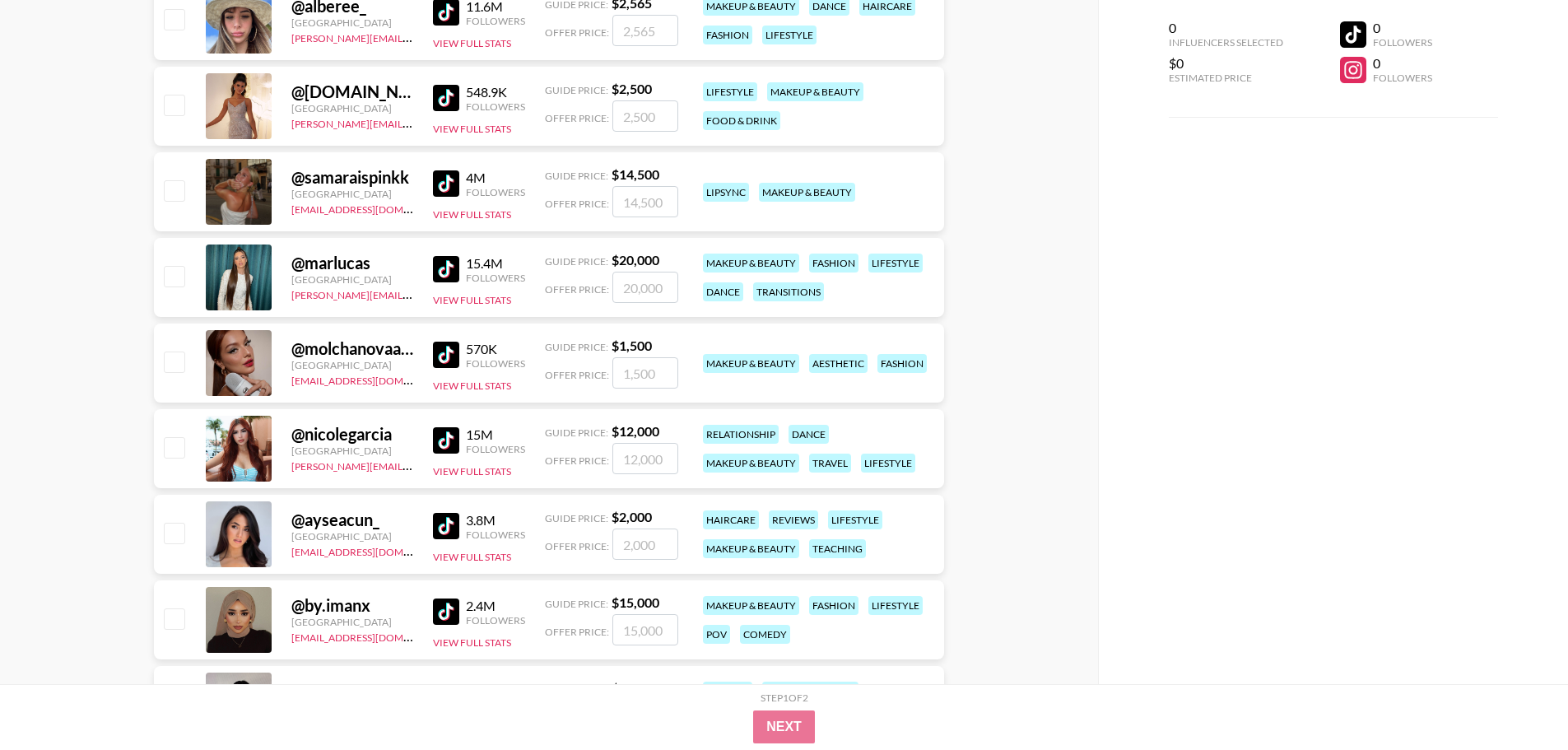
click at [446, 261] on img at bounding box center [446, 269] width 26 height 26
click at [449, 351] on img at bounding box center [446, 354] width 26 height 26
click at [479, 385] on button "View Full Stats" at bounding box center [472, 386] width 78 height 12
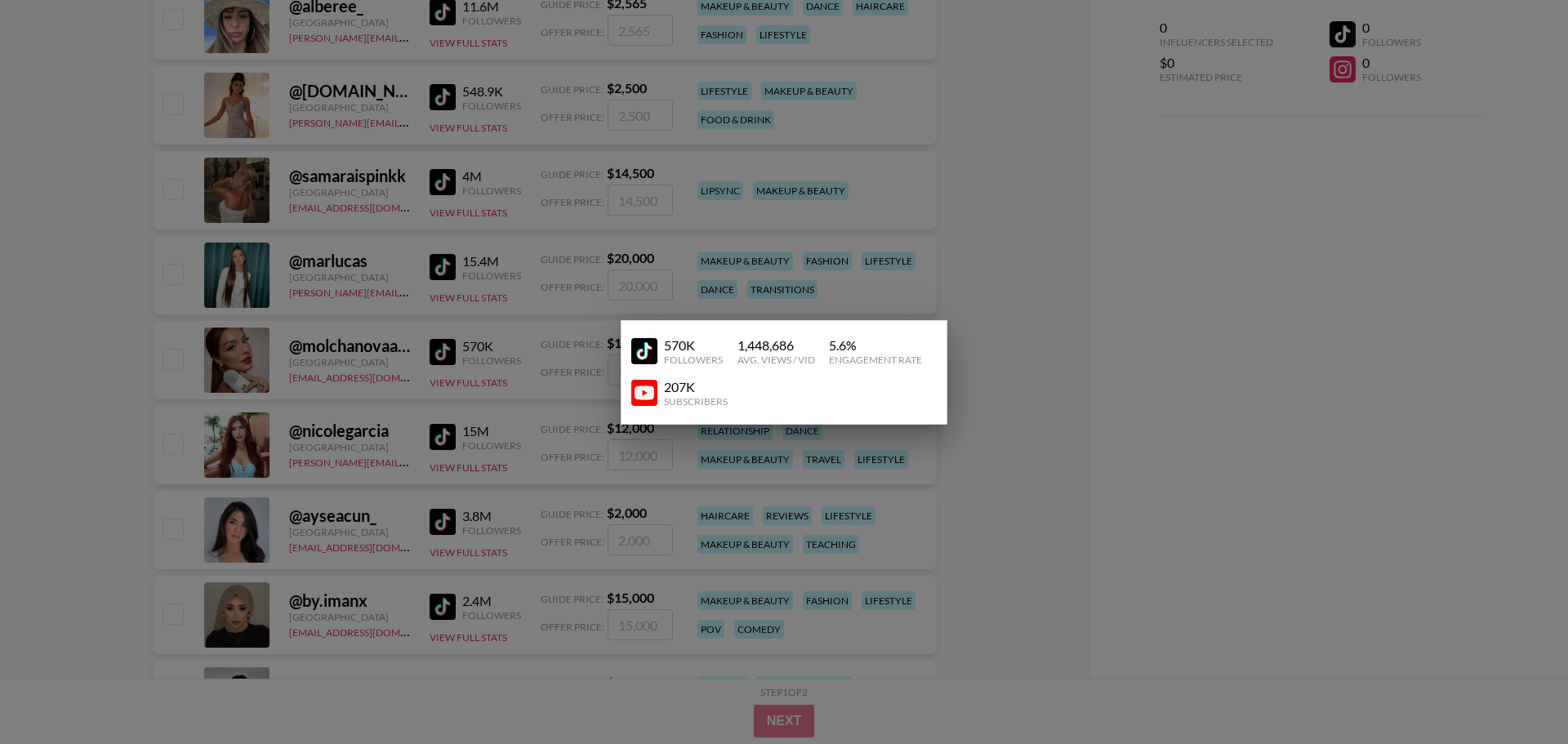
click at [656, 387] on img at bounding box center [644, 392] width 26 height 26
click at [640, 343] on img at bounding box center [644, 352] width 26 height 26
click at [1164, 526] on div at bounding box center [784, 372] width 1568 height 744
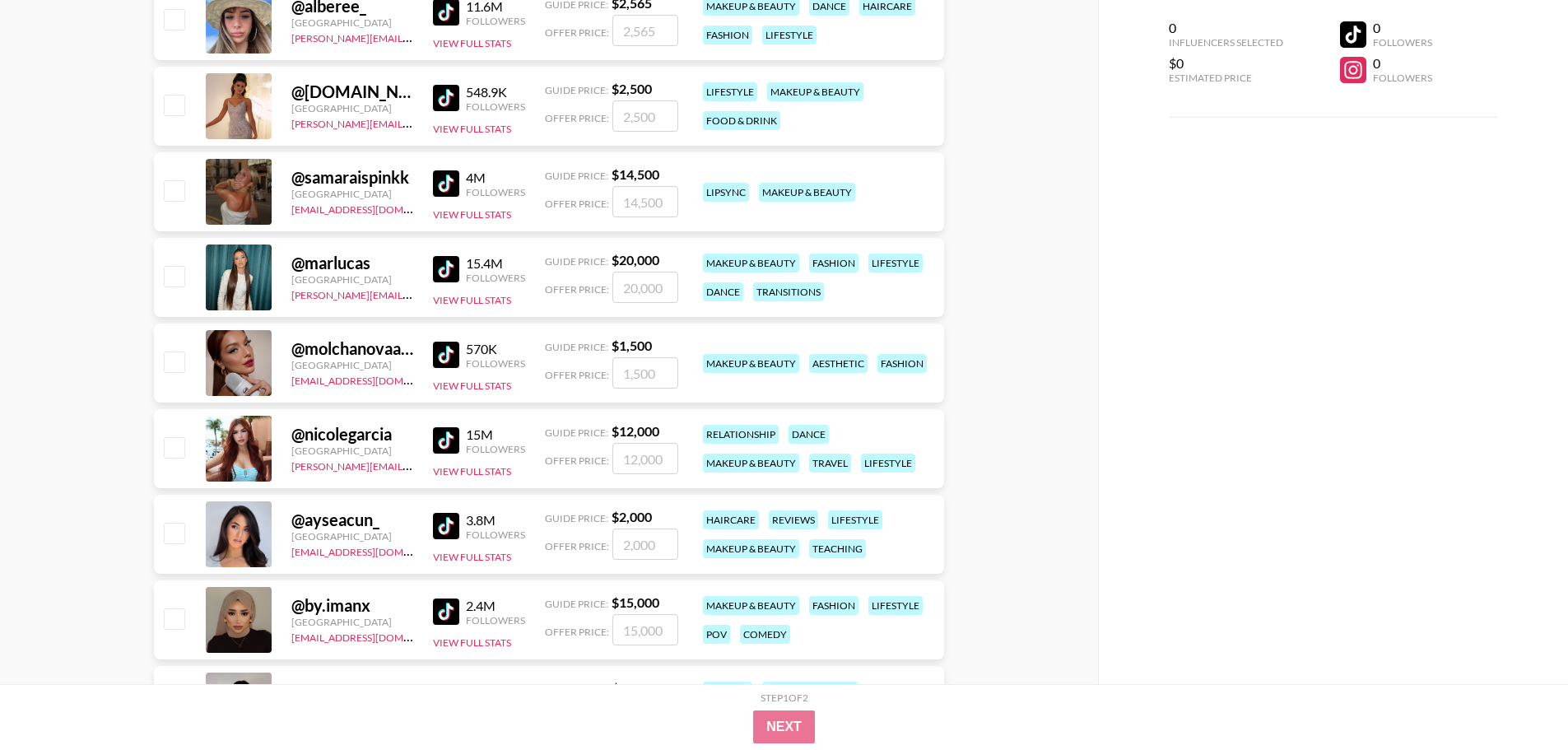
click at [445, 429] on img at bounding box center [446, 440] width 26 height 26
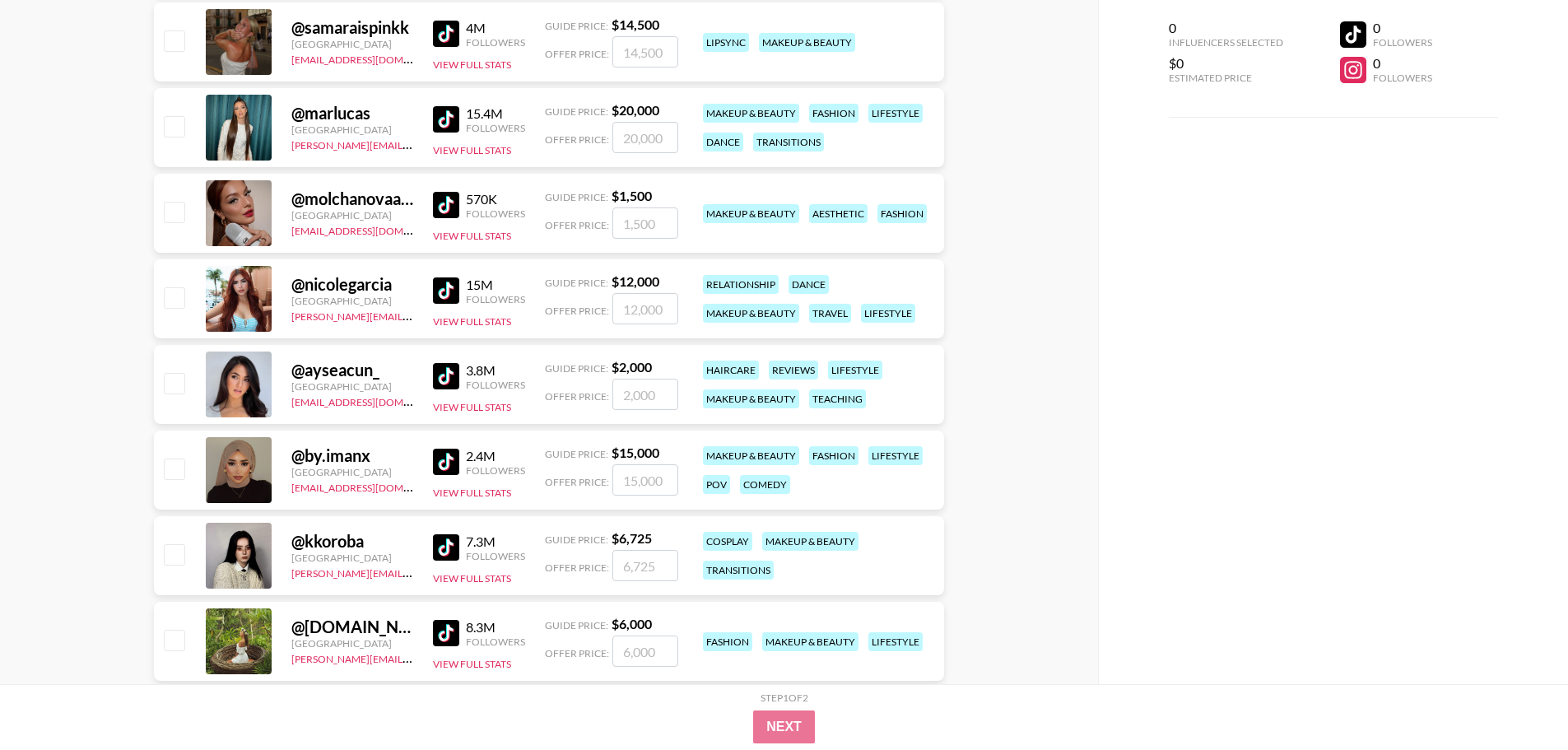
scroll to position [2140, 0]
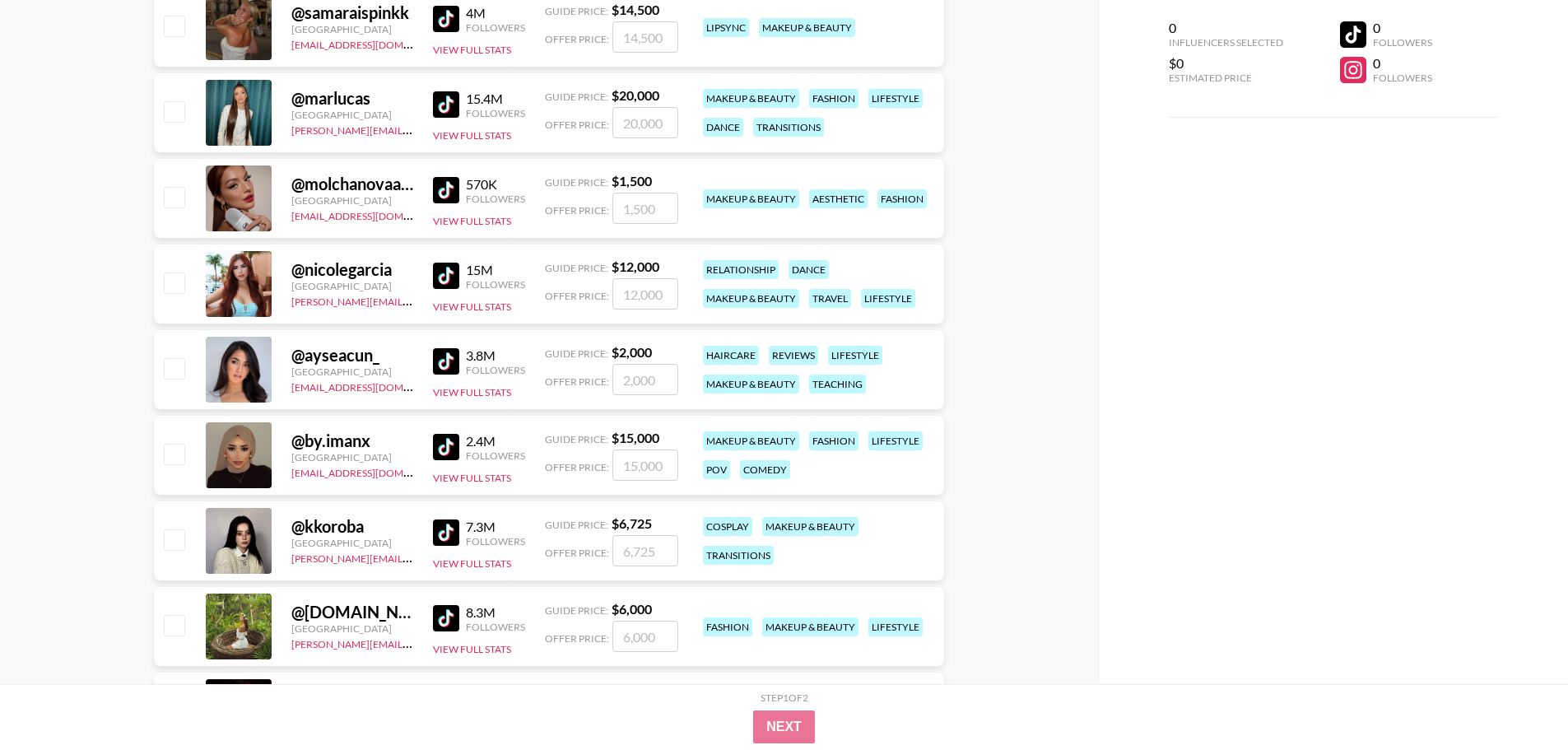
click at [446, 354] on img at bounding box center [446, 361] width 26 height 26
click at [444, 447] on img at bounding box center [446, 447] width 26 height 26
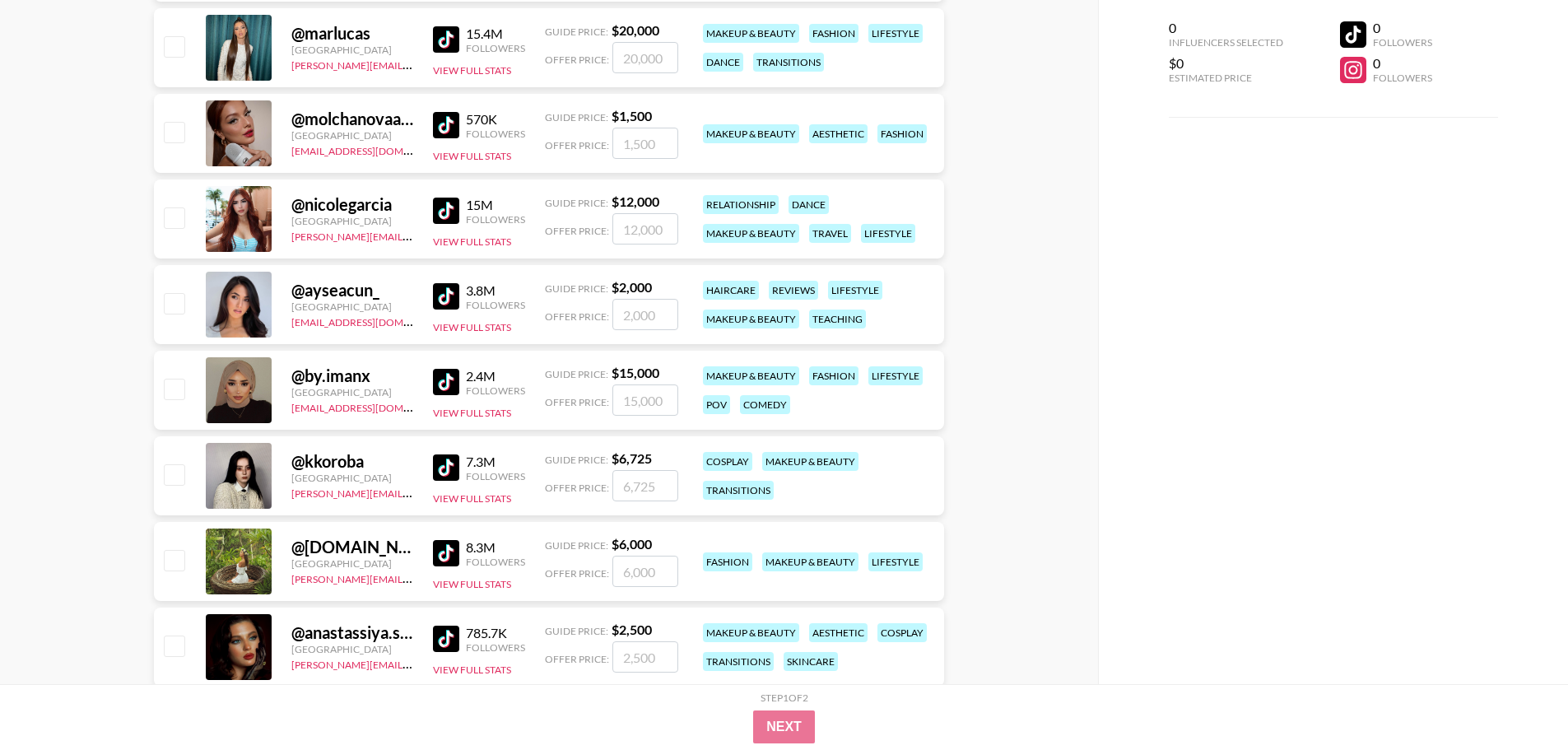
scroll to position [2305, 0]
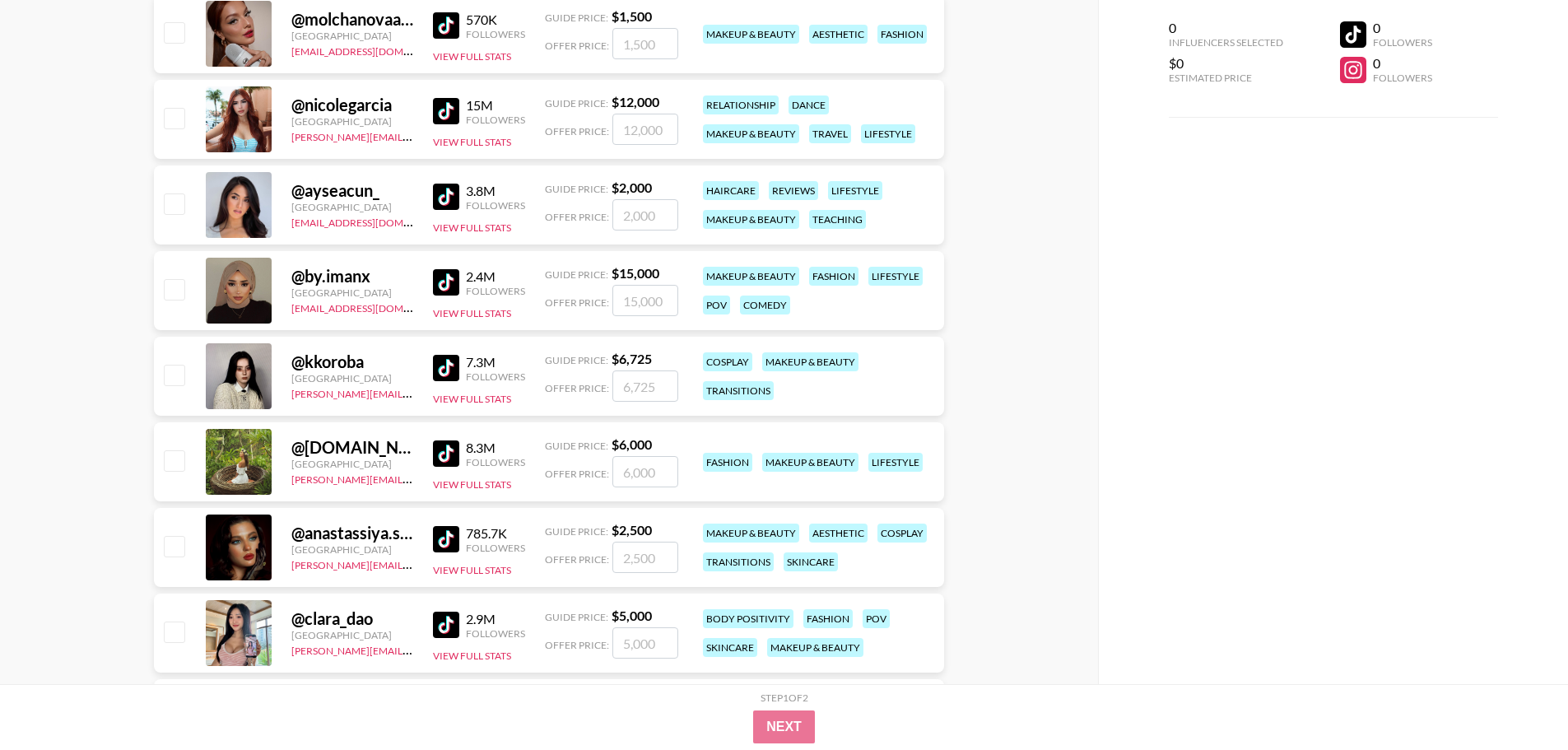
click at [466, 362] on div "7.3M" at bounding box center [495, 362] width 60 height 17
click at [453, 367] on img at bounding box center [446, 368] width 26 height 26
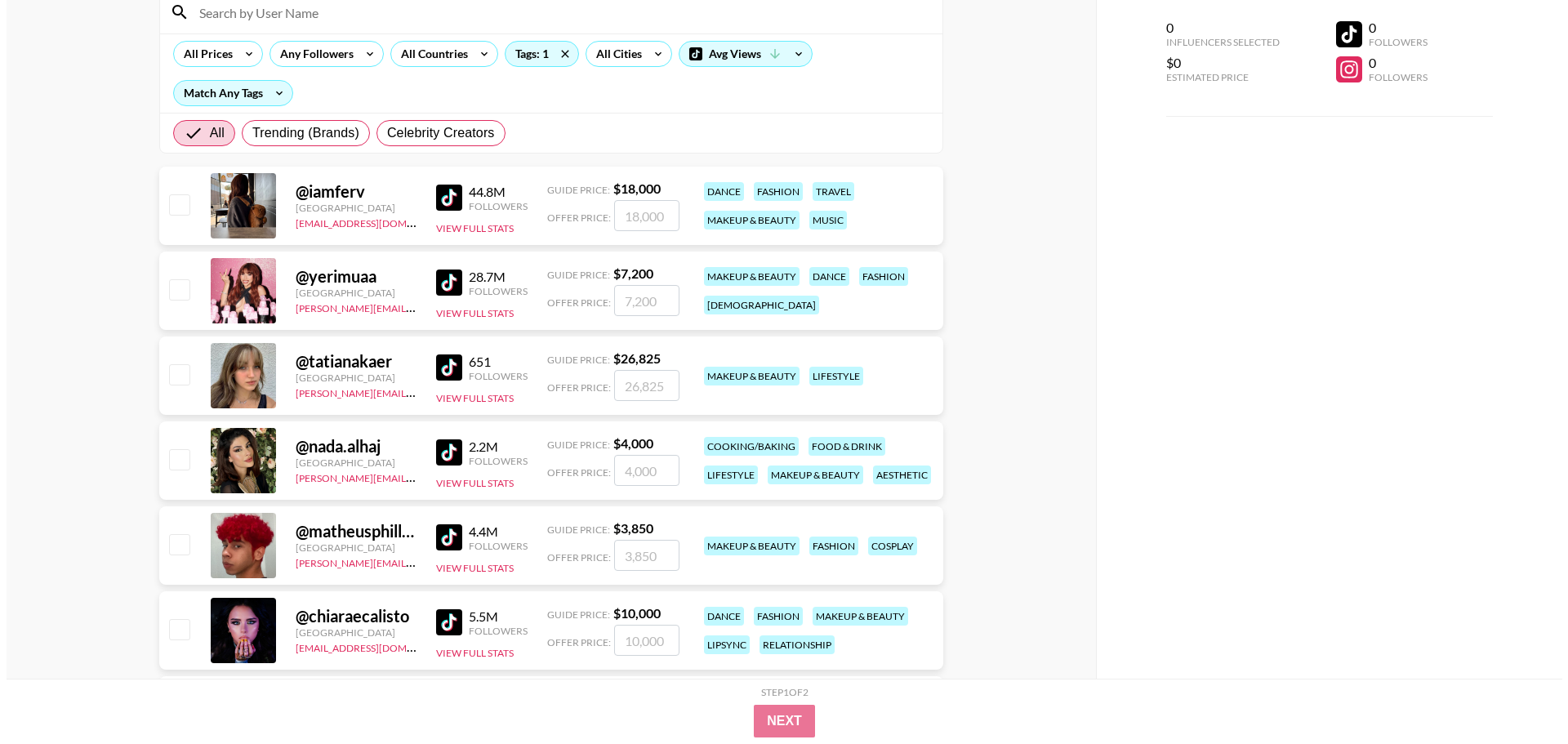
scroll to position [0, 0]
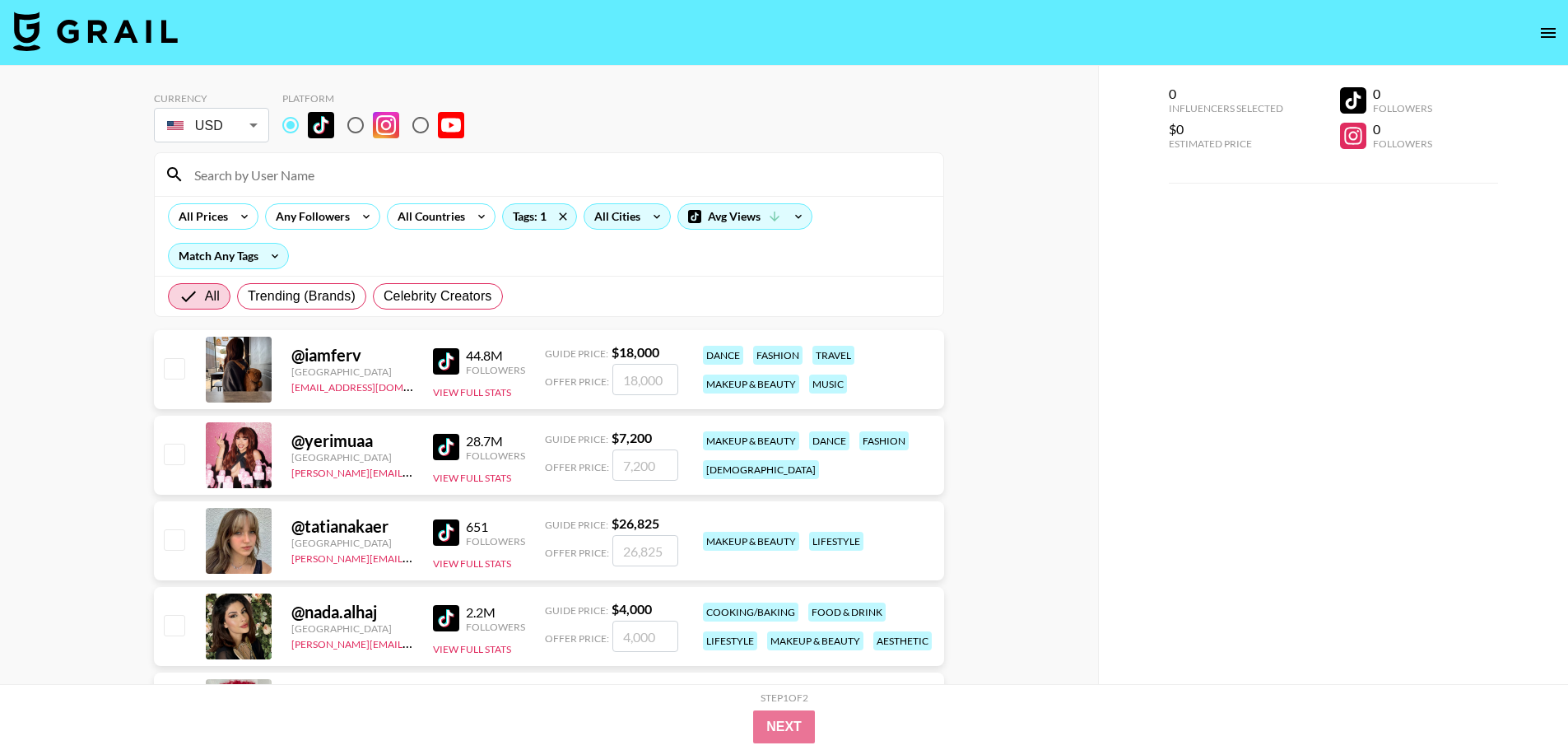
click at [607, 223] on div "All Cities" at bounding box center [614, 217] width 60 height 25
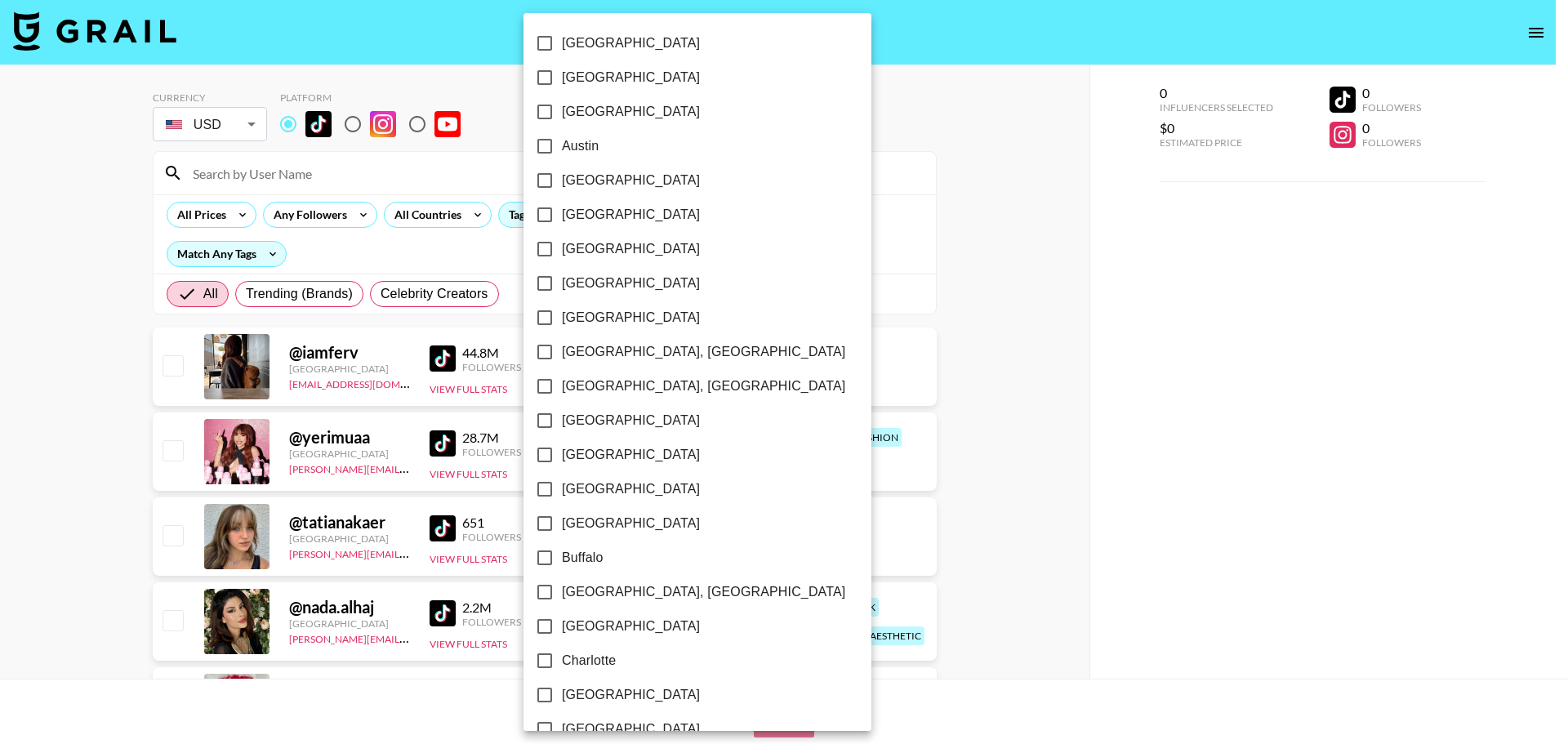
click at [1024, 218] on div at bounding box center [784, 372] width 1568 height 744
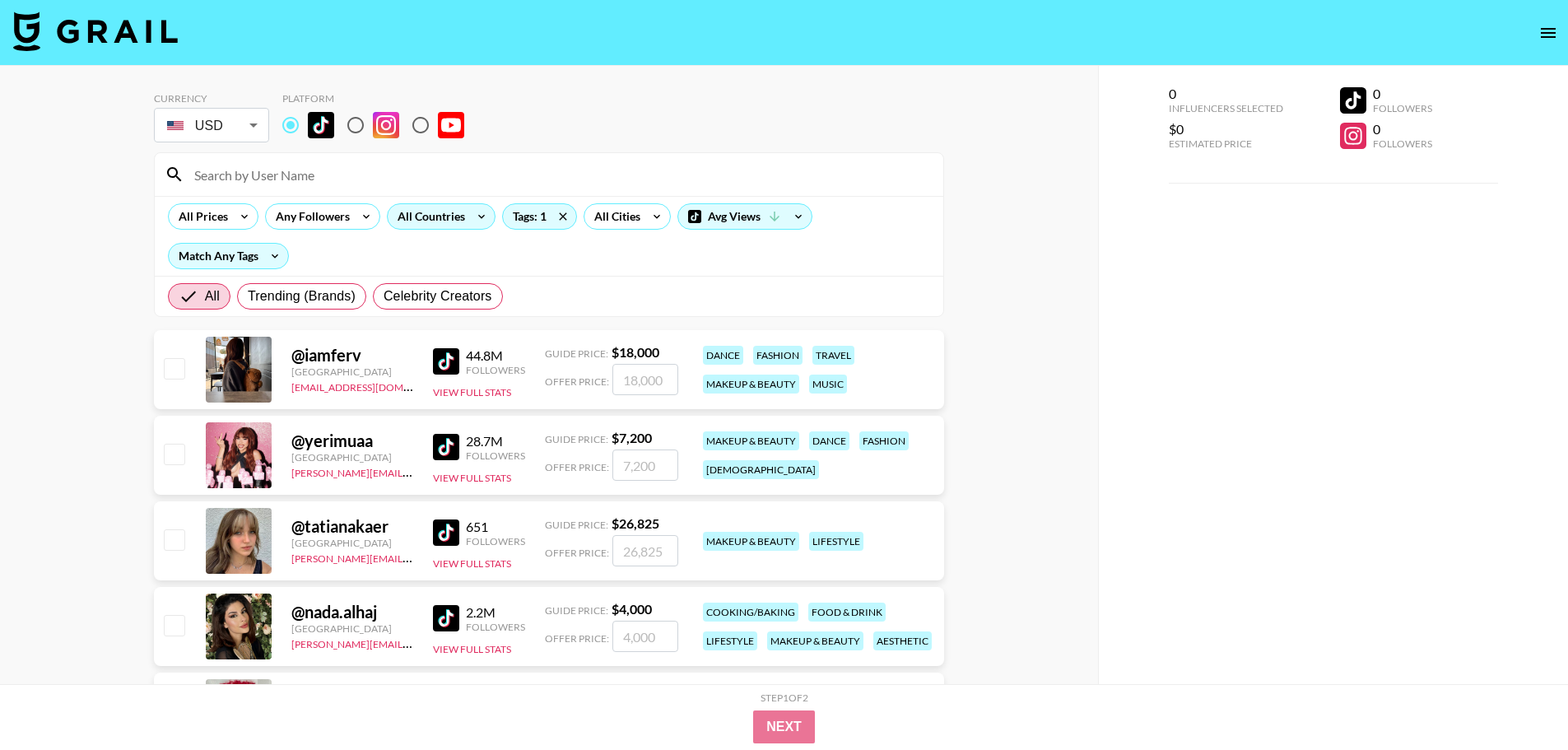
click at [448, 217] on div "All Countries" at bounding box center [428, 217] width 81 height 25
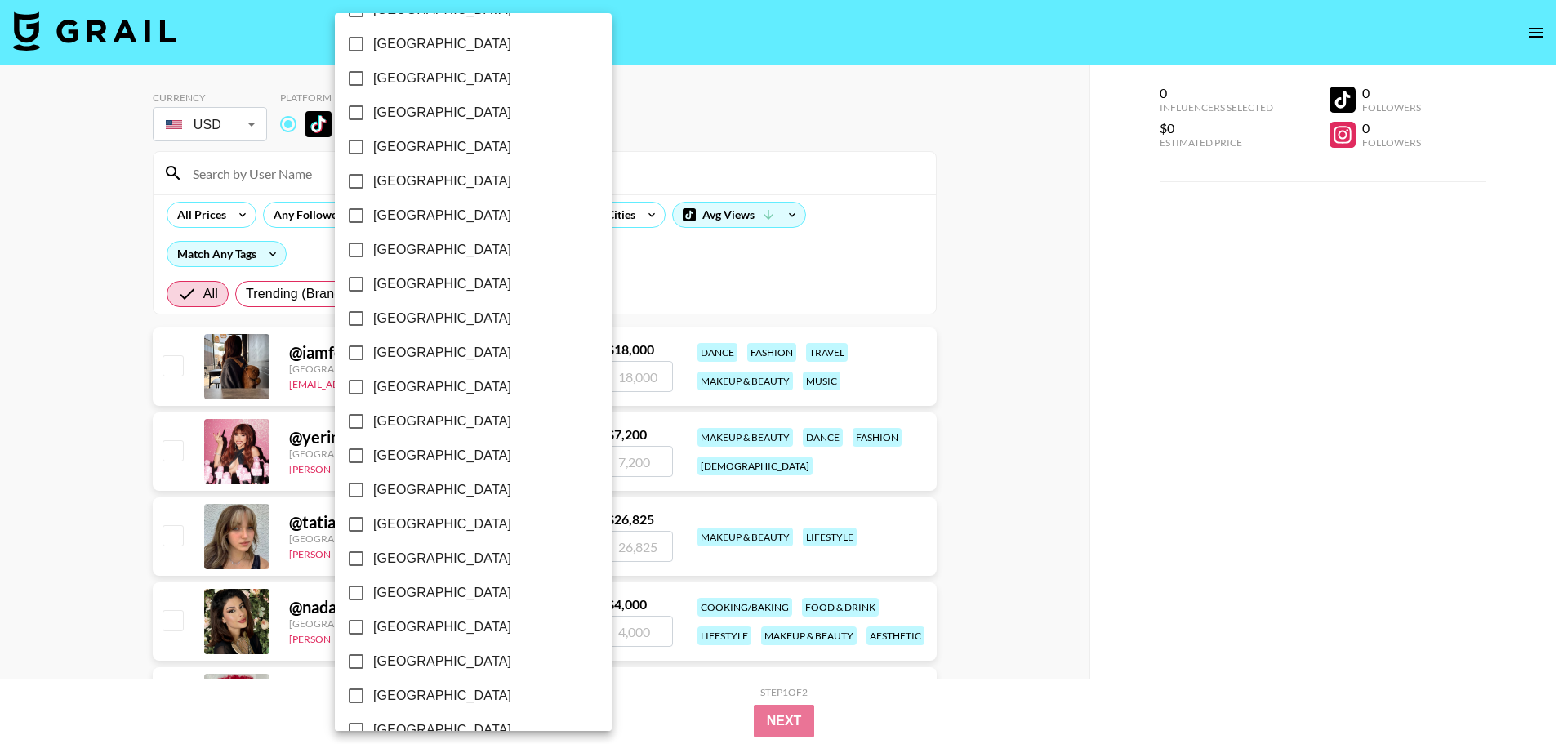
scroll to position [1161, 0]
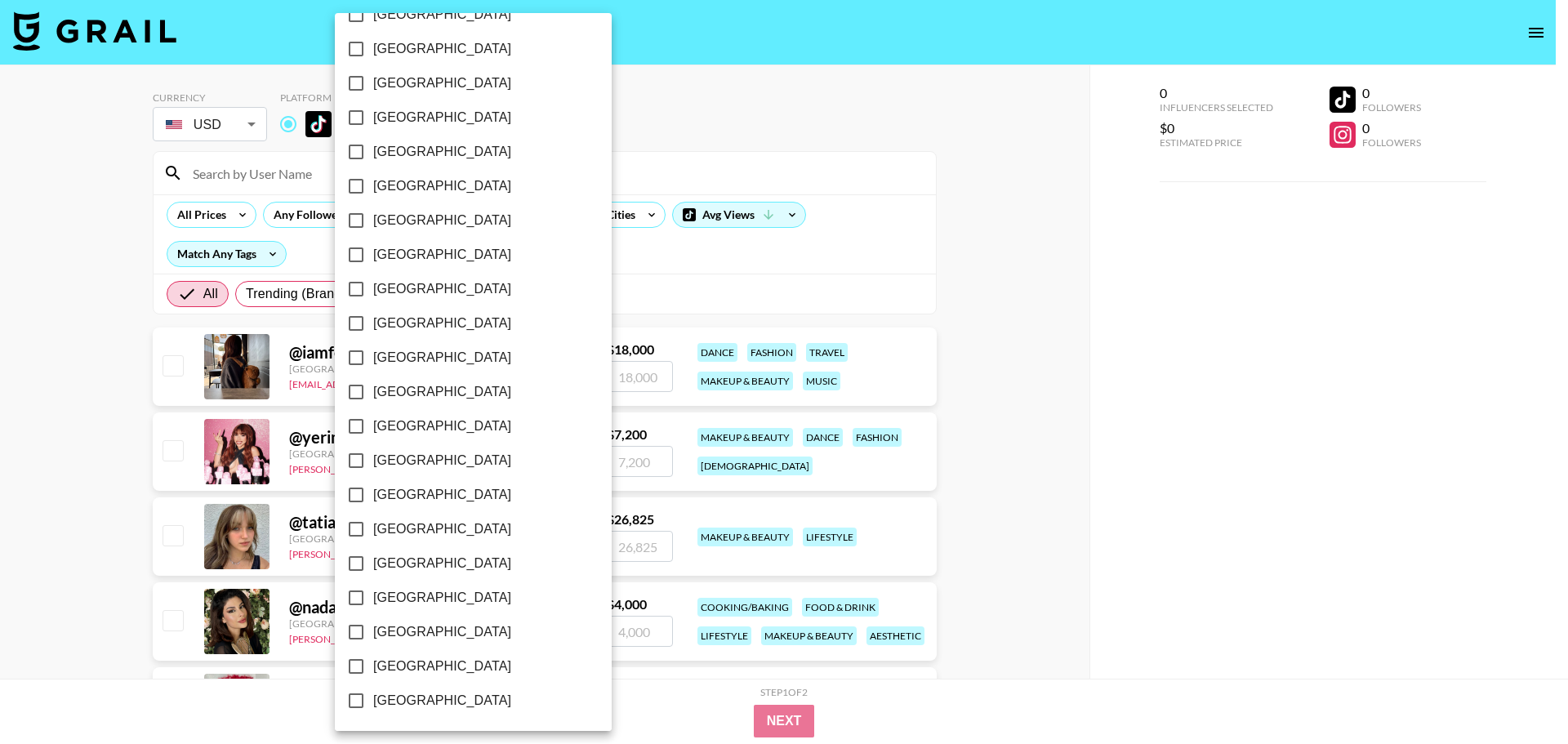
click at [405, 675] on span "[GEOGRAPHIC_DATA]" at bounding box center [442, 667] width 138 height 20
click at [373, 675] on input "[GEOGRAPHIC_DATA]" at bounding box center [355, 666] width 34 height 34
checkbox input "true"
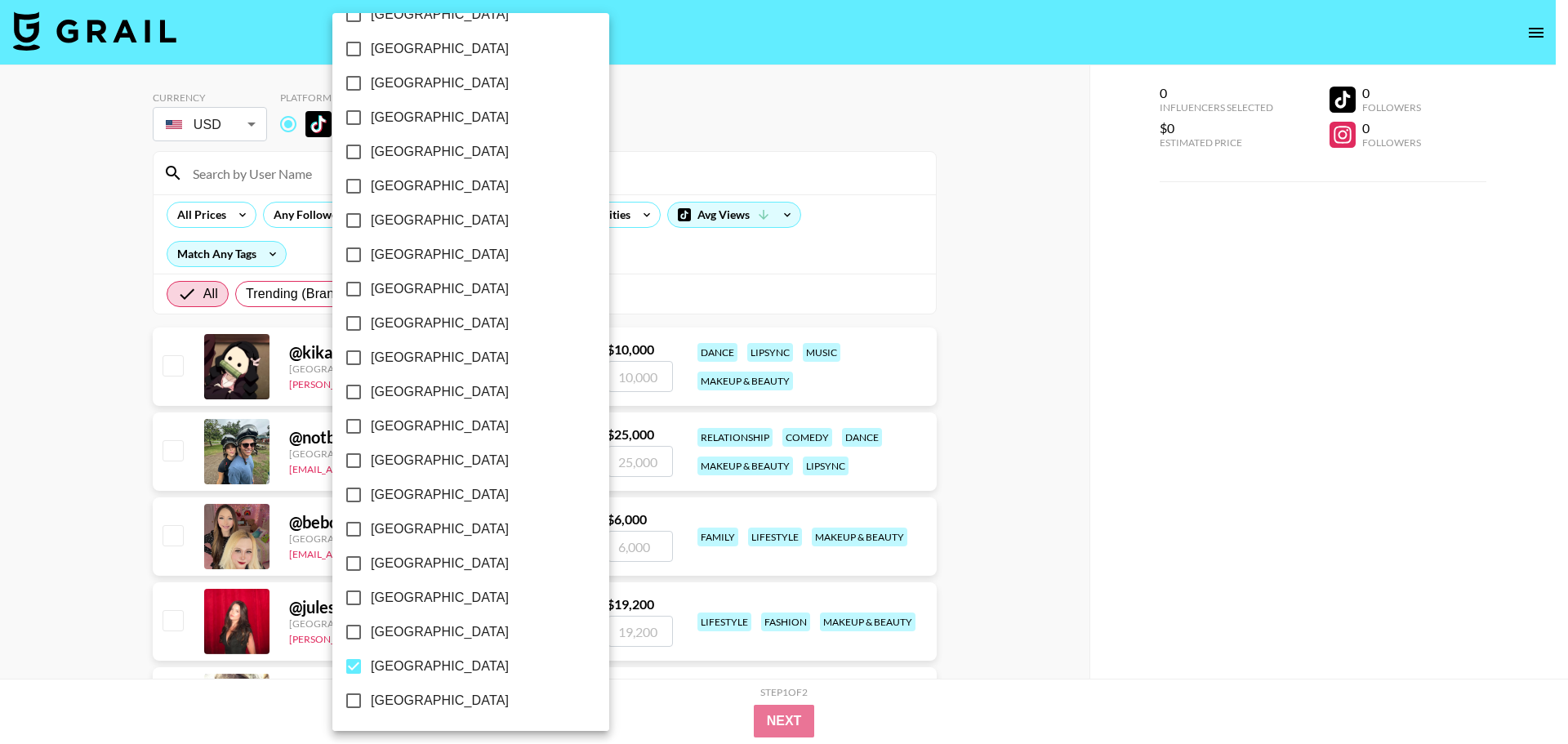
click at [387, 633] on span "[GEOGRAPHIC_DATA]" at bounding box center [439, 632] width 138 height 20
click at [371, 633] on input "[GEOGRAPHIC_DATA]" at bounding box center [353, 632] width 34 height 34
checkbox input "true"
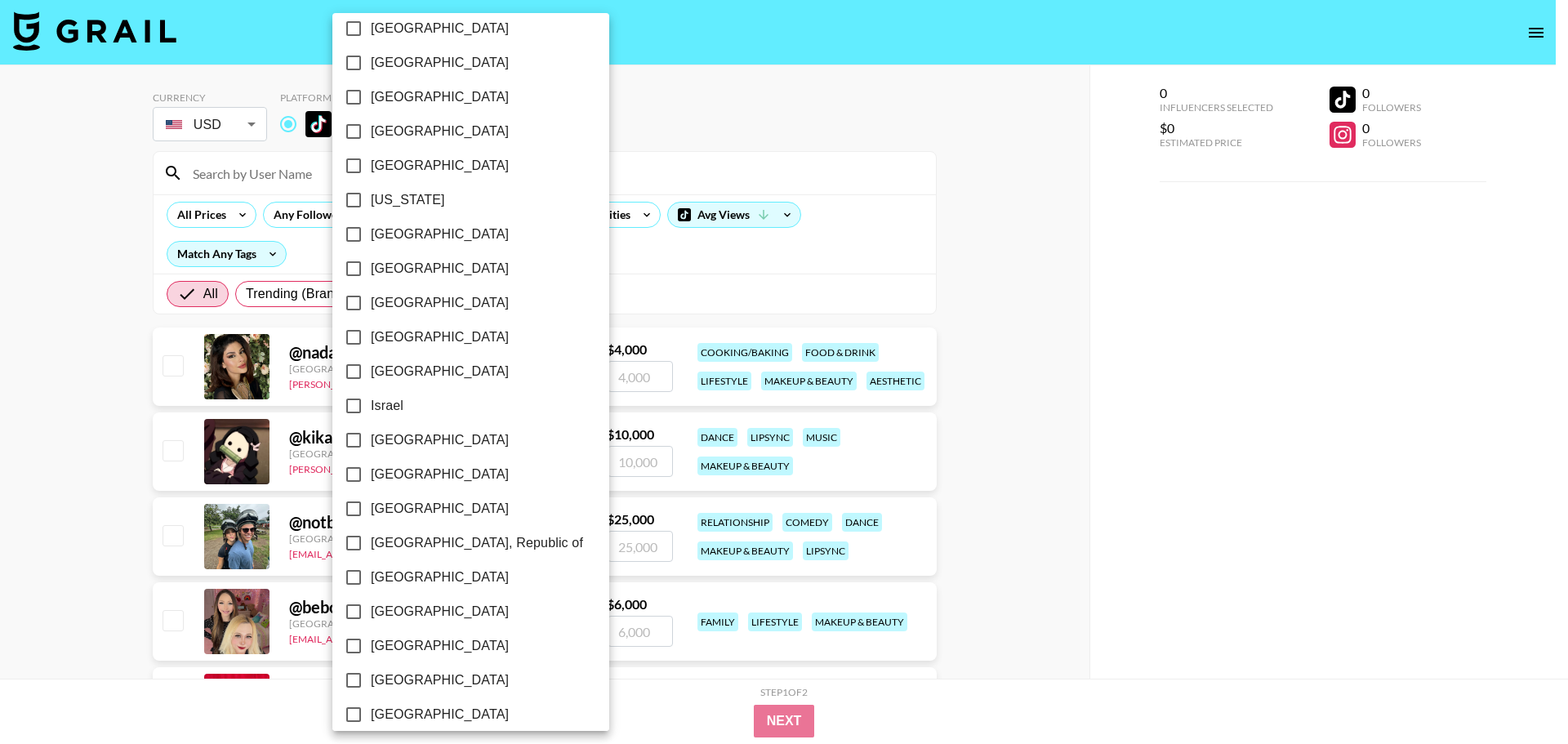
scroll to position [426, 0]
click at [422, 544] on span "[GEOGRAPHIC_DATA], Republic of" at bounding box center [477, 544] width 212 height 20
click at [371, 544] on input "[GEOGRAPHIC_DATA], Republic of" at bounding box center [353, 543] width 34 height 34
checkbox input "true"
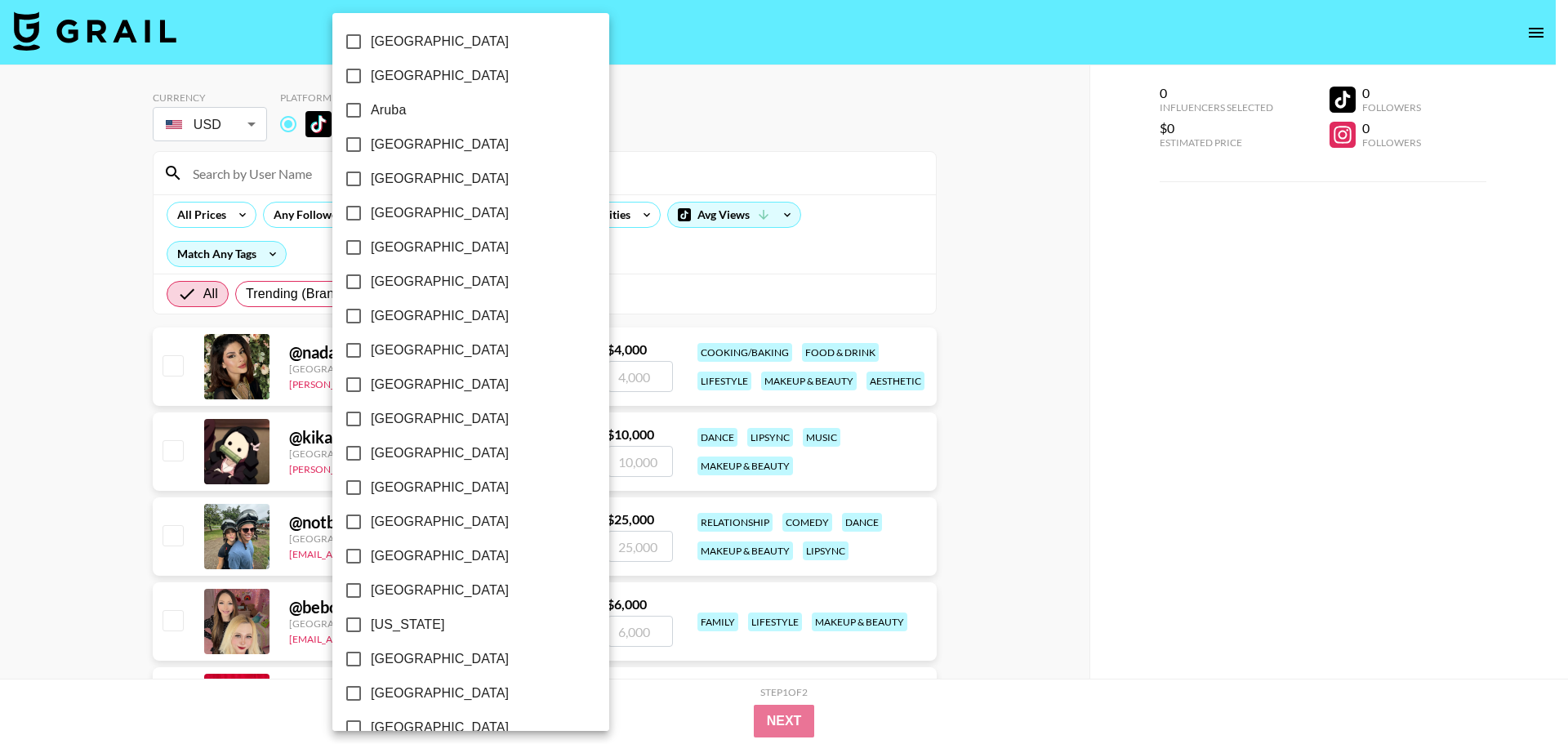
scroll to position [0, 0]
click at [428, 144] on label "[GEOGRAPHIC_DATA]" at bounding box center [459, 145] width 246 height 34
click at [371, 144] on input "[GEOGRAPHIC_DATA]" at bounding box center [353, 145] width 34 height 34
checkbox input "true"
click at [401, 321] on span "[GEOGRAPHIC_DATA]" at bounding box center [439, 318] width 138 height 20
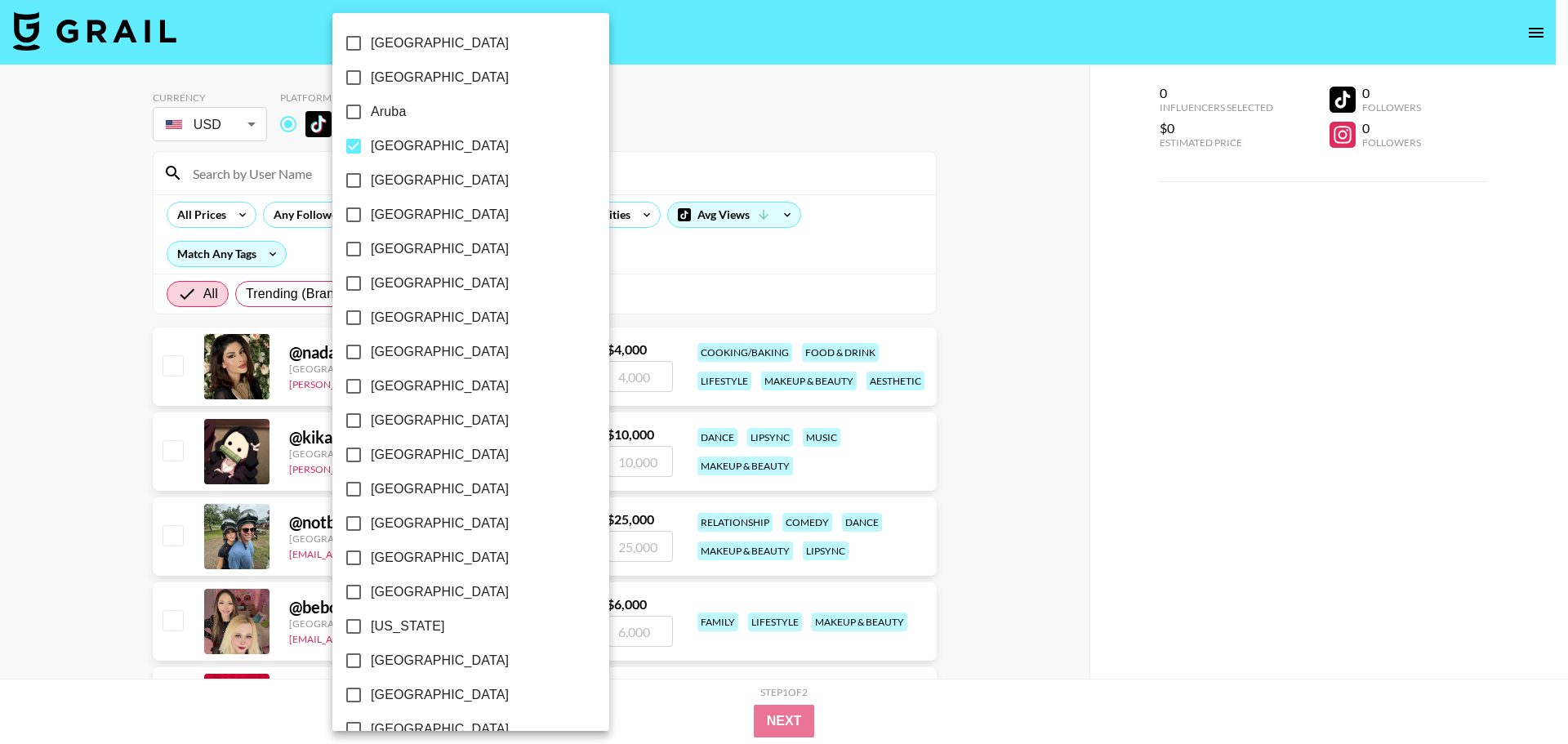
click at [371, 321] on input "[GEOGRAPHIC_DATA]" at bounding box center [353, 317] width 34 height 34
checkbox input "true"
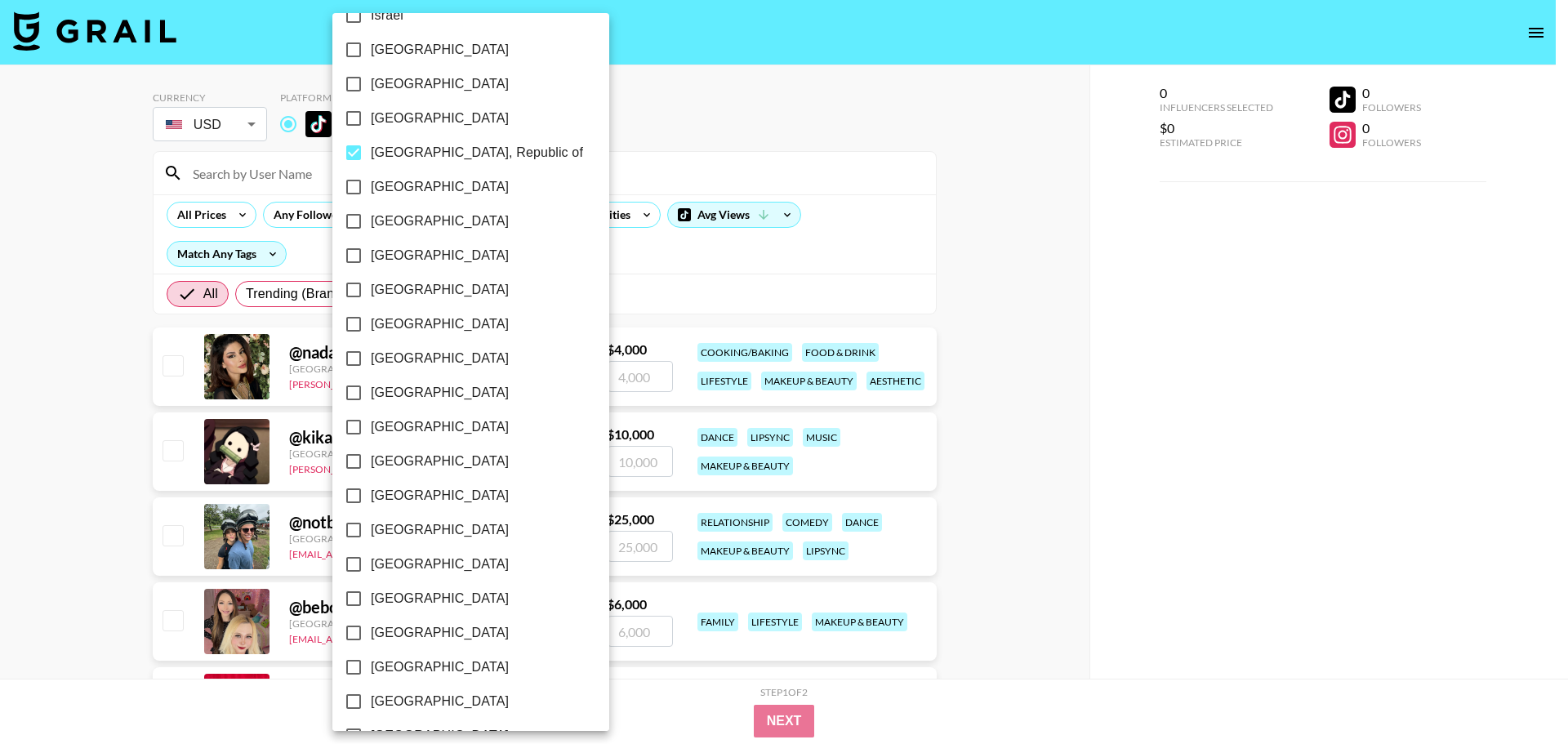
click at [436, 324] on span "[GEOGRAPHIC_DATA]" at bounding box center [439, 324] width 138 height 20
click at [371, 324] on input "[GEOGRAPHIC_DATA]" at bounding box center [353, 324] width 34 height 34
checkbox input "true"
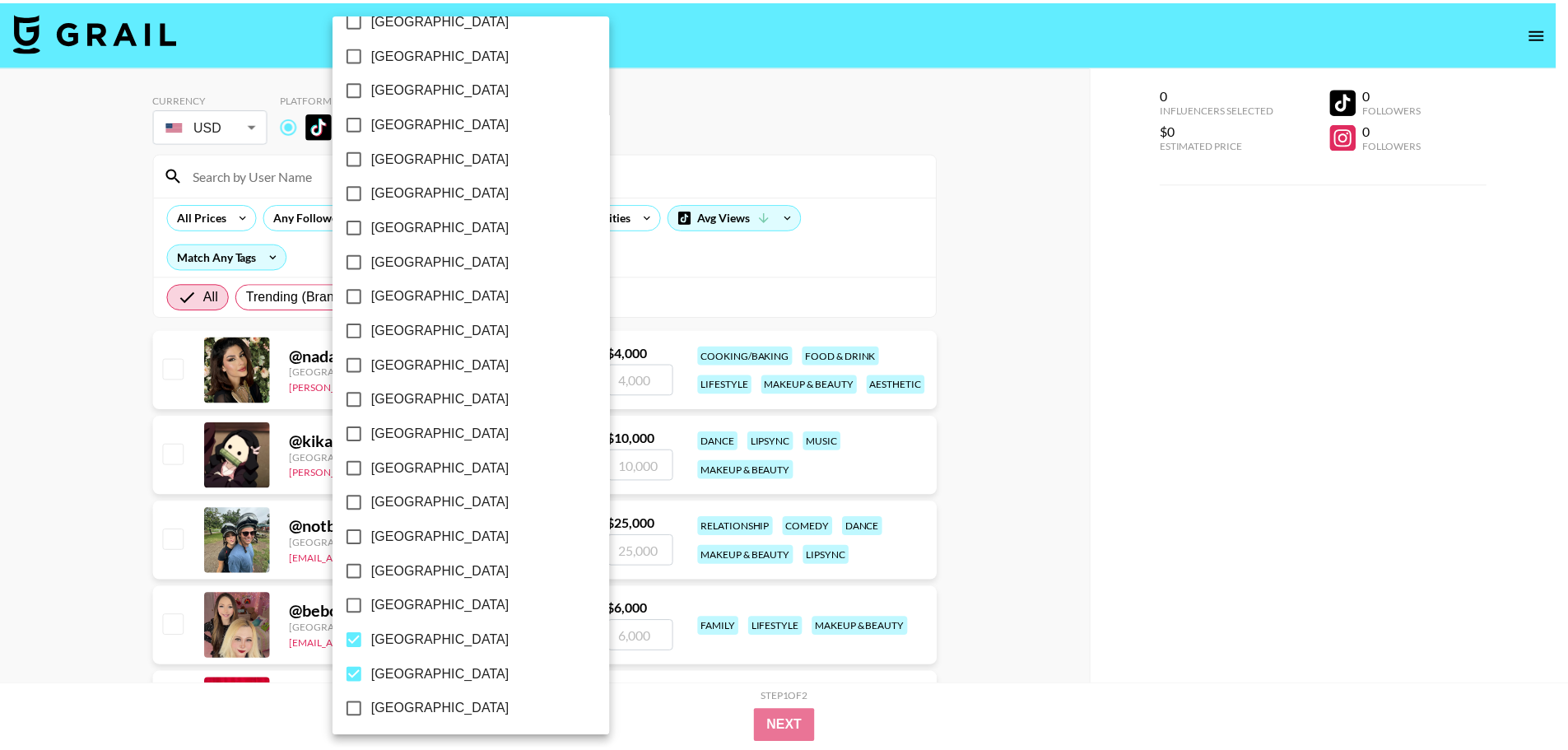
scroll to position [1170, 0]
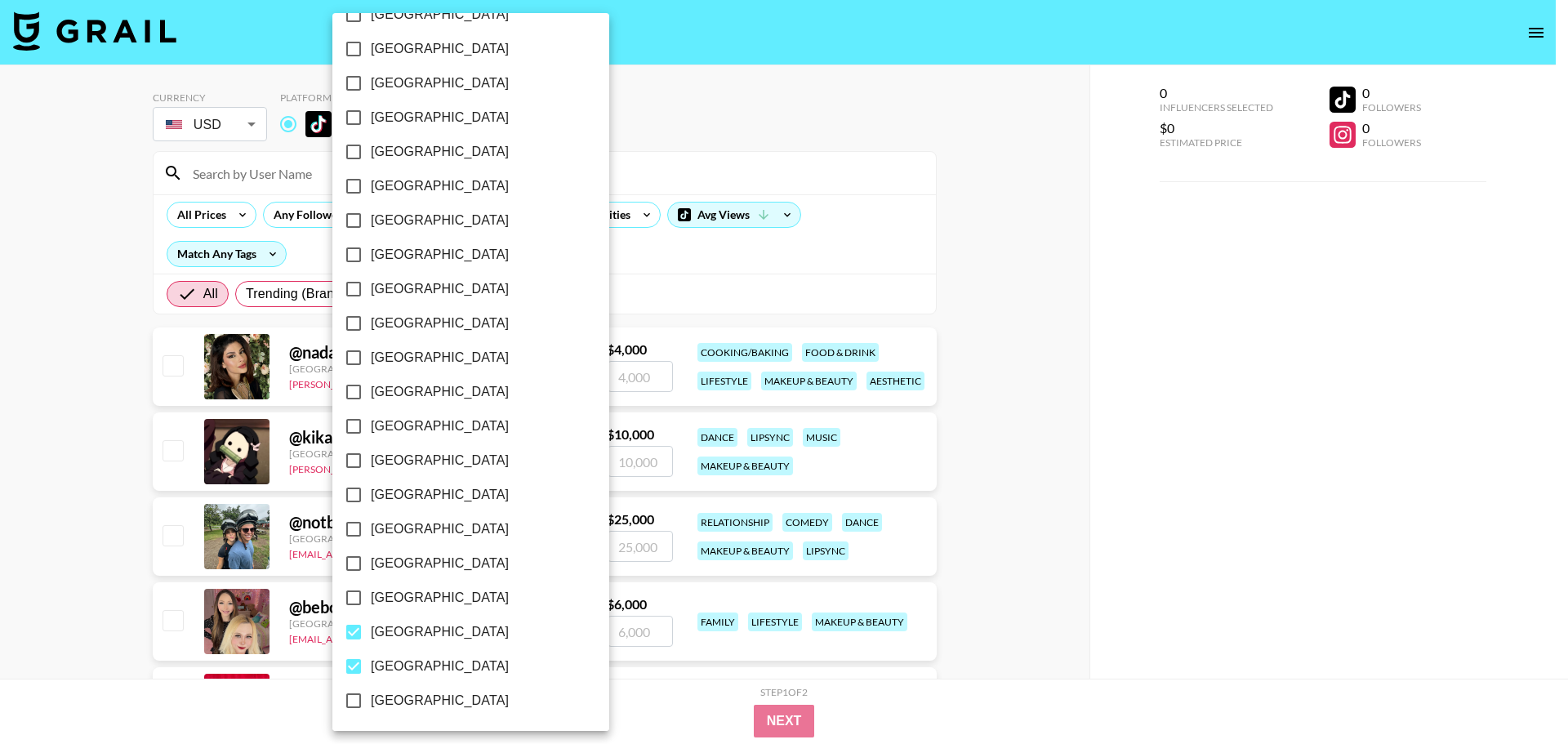
click at [603, 708] on div at bounding box center [784, 372] width 1568 height 744
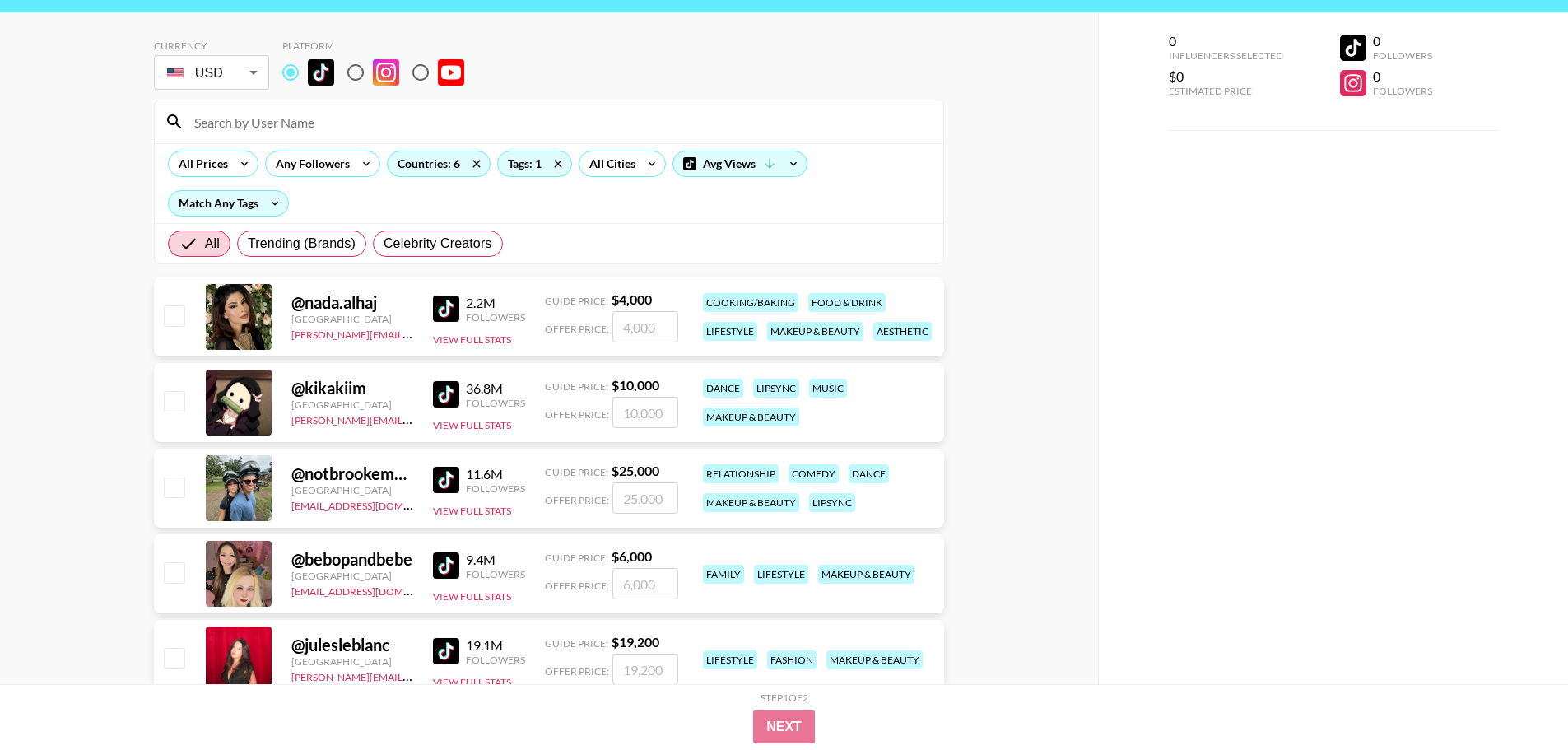
scroll to position [82, 0]
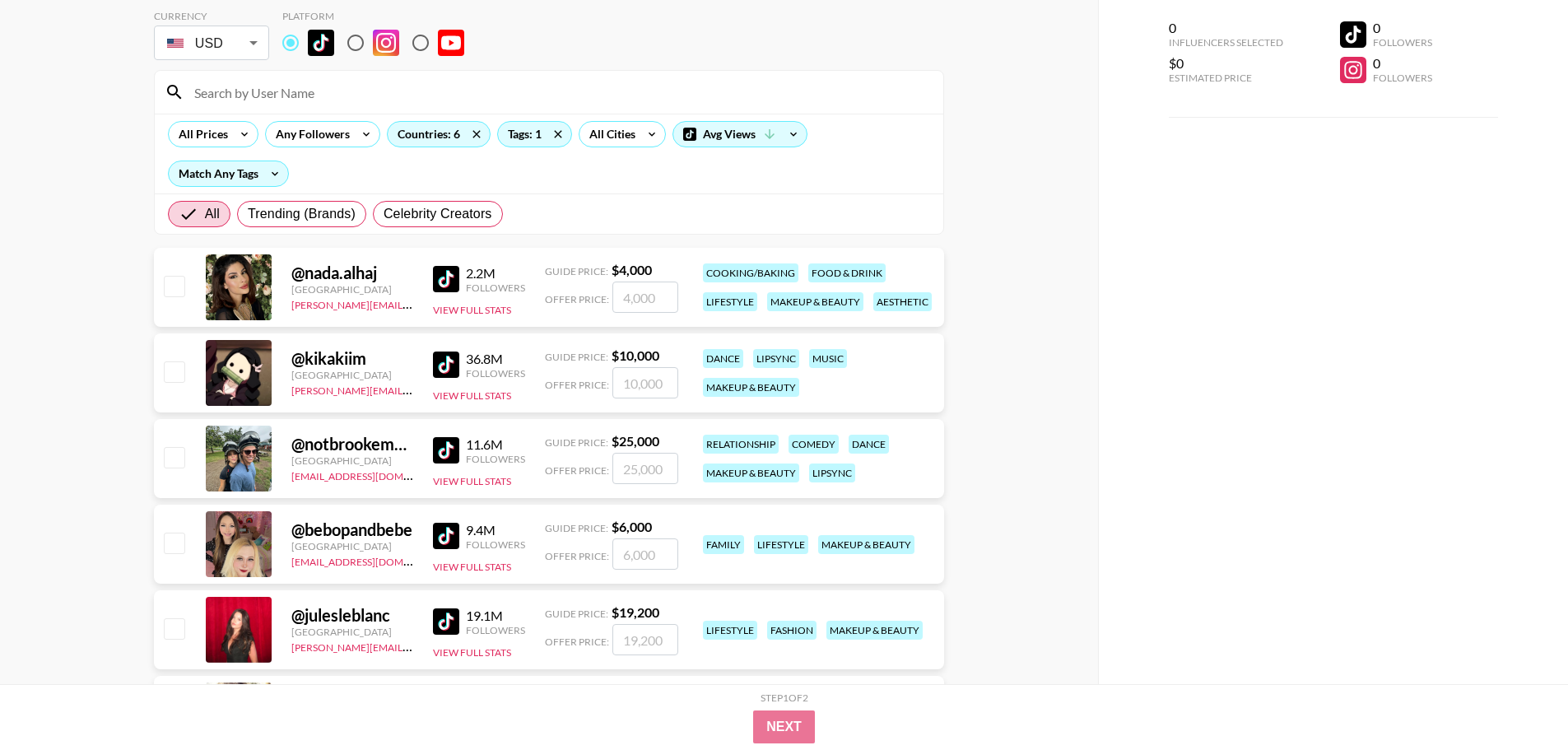
click at [448, 278] on img at bounding box center [446, 279] width 26 height 26
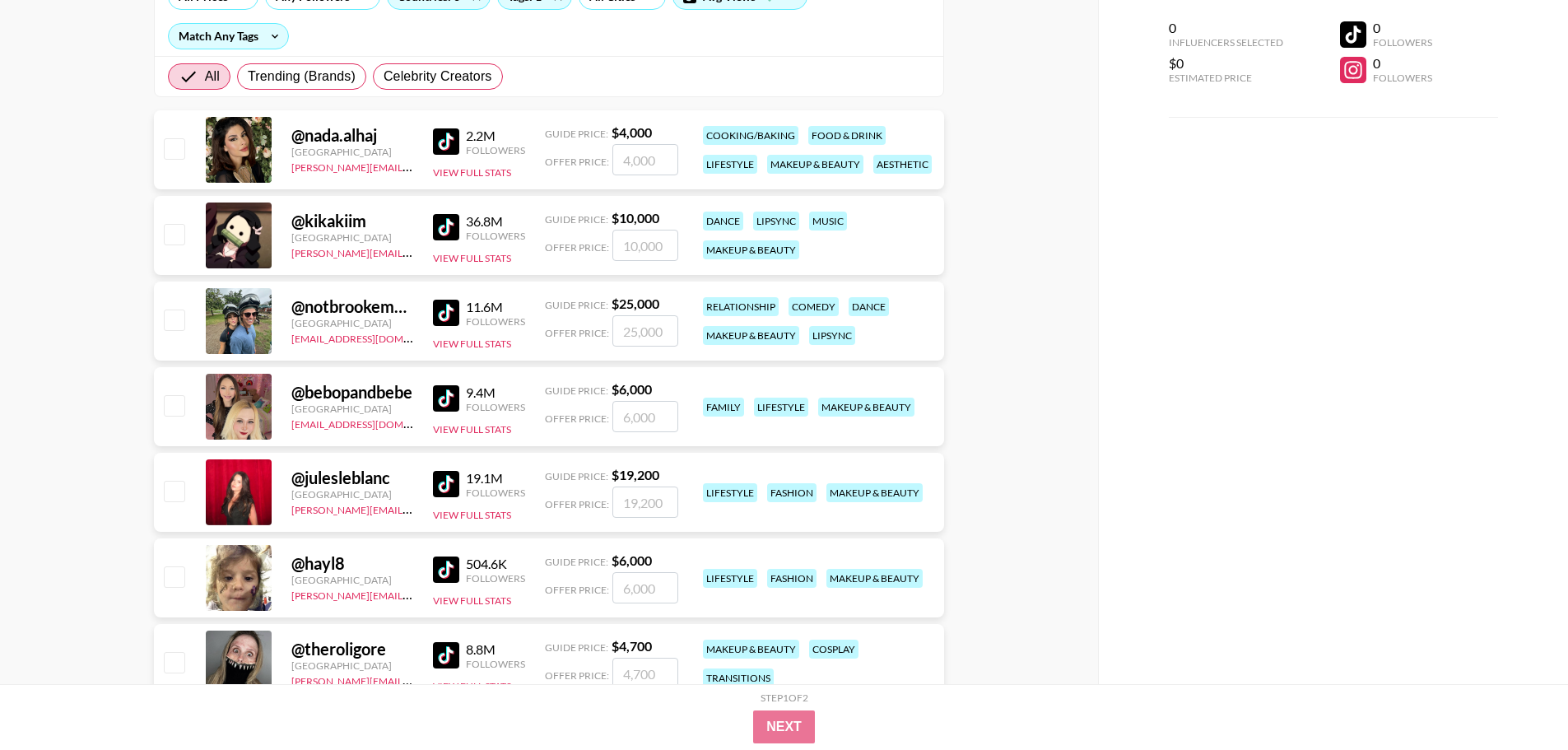
scroll to position [247, 0]
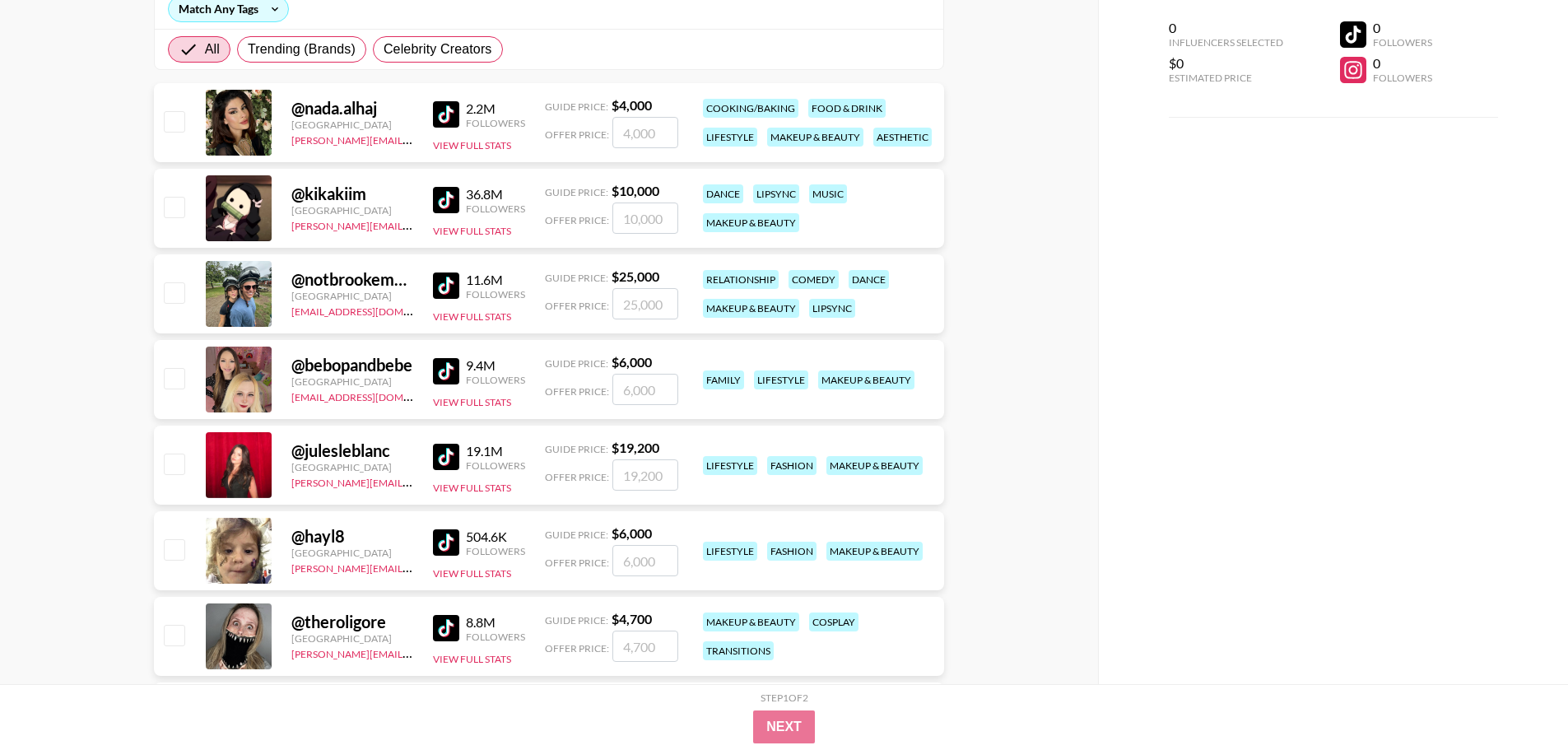
click at [449, 451] on img at bounding box center [446, 457] width 26 height 26
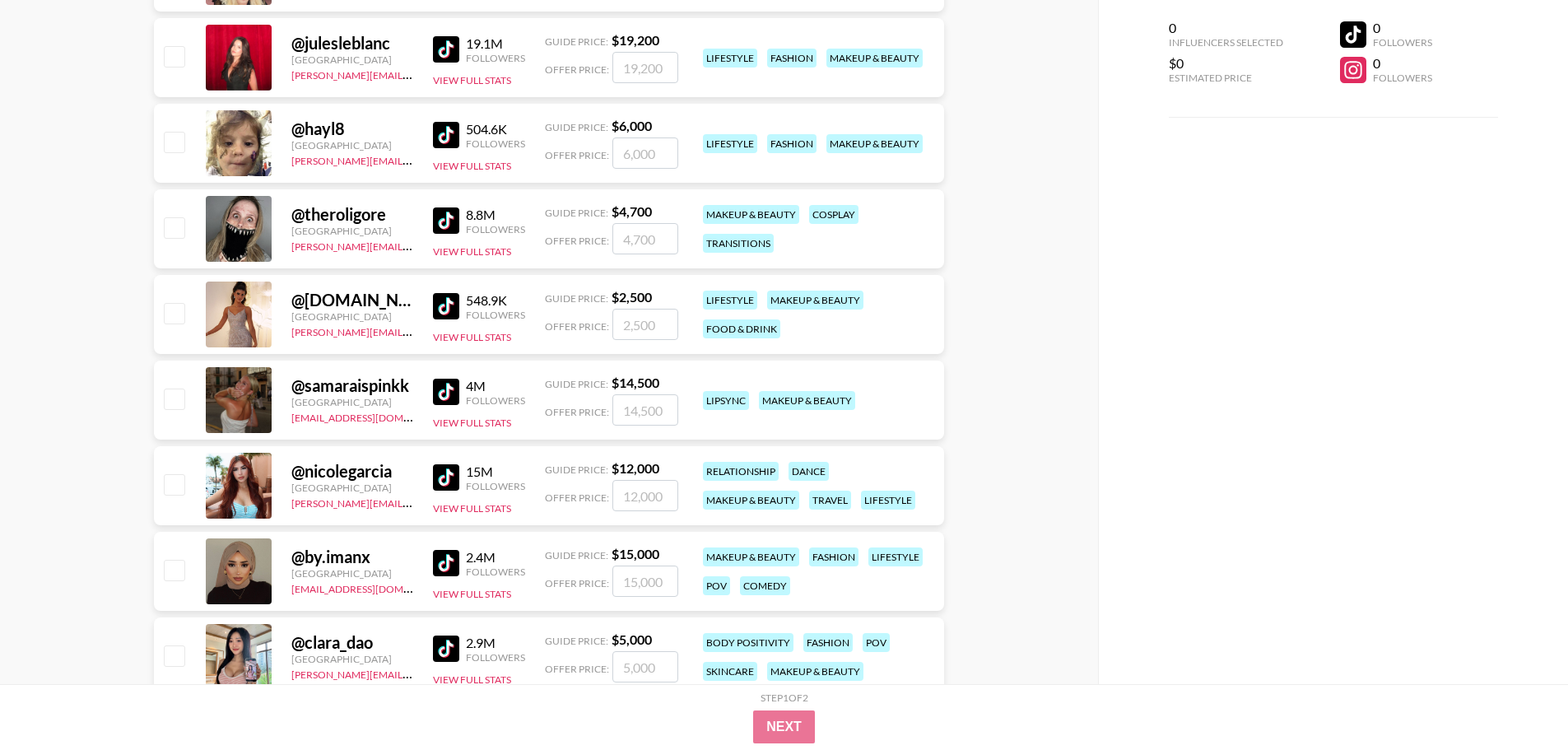
scroll to position [659, 0]
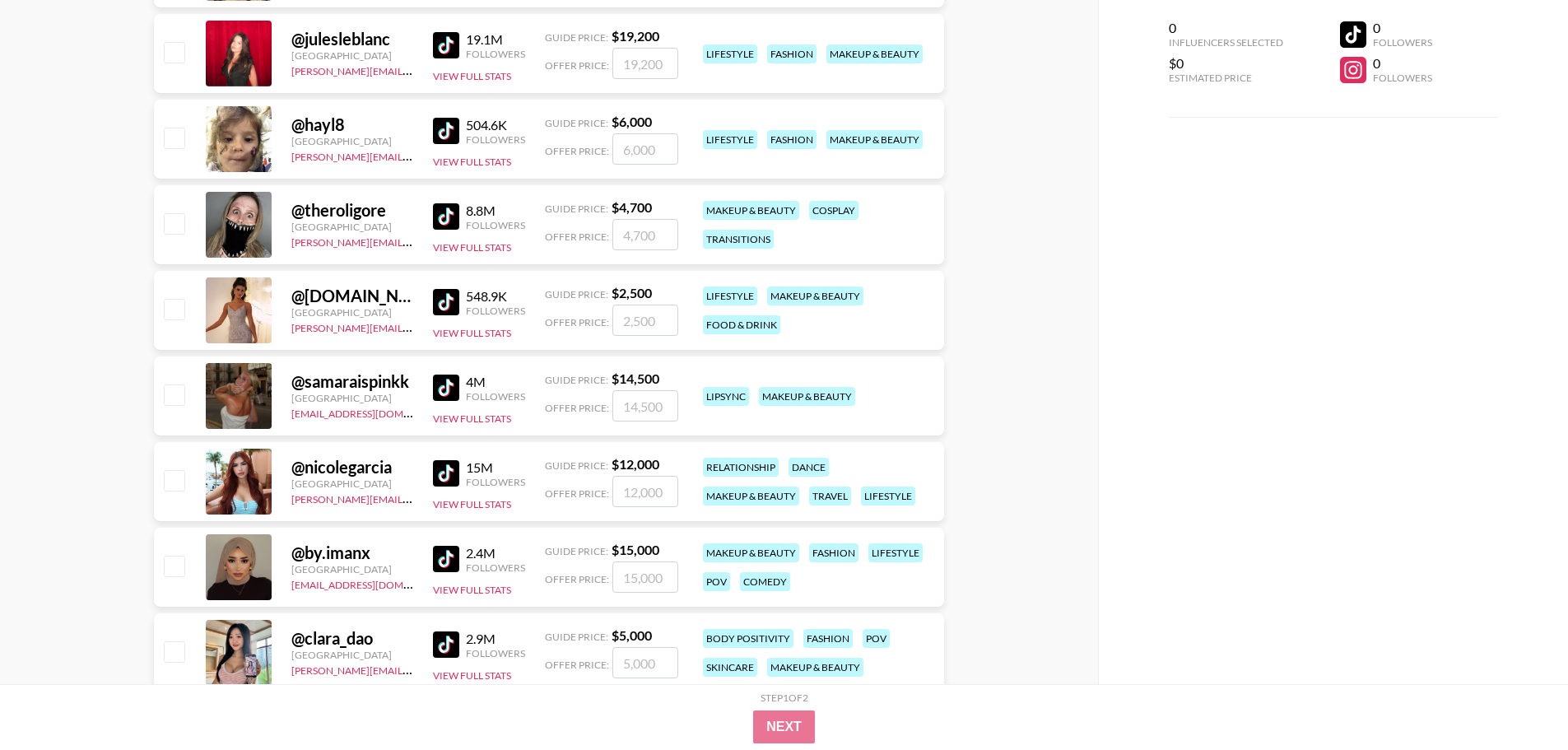
click at [441, 302] on img at bounding box center [446, 302] width 26 height 26
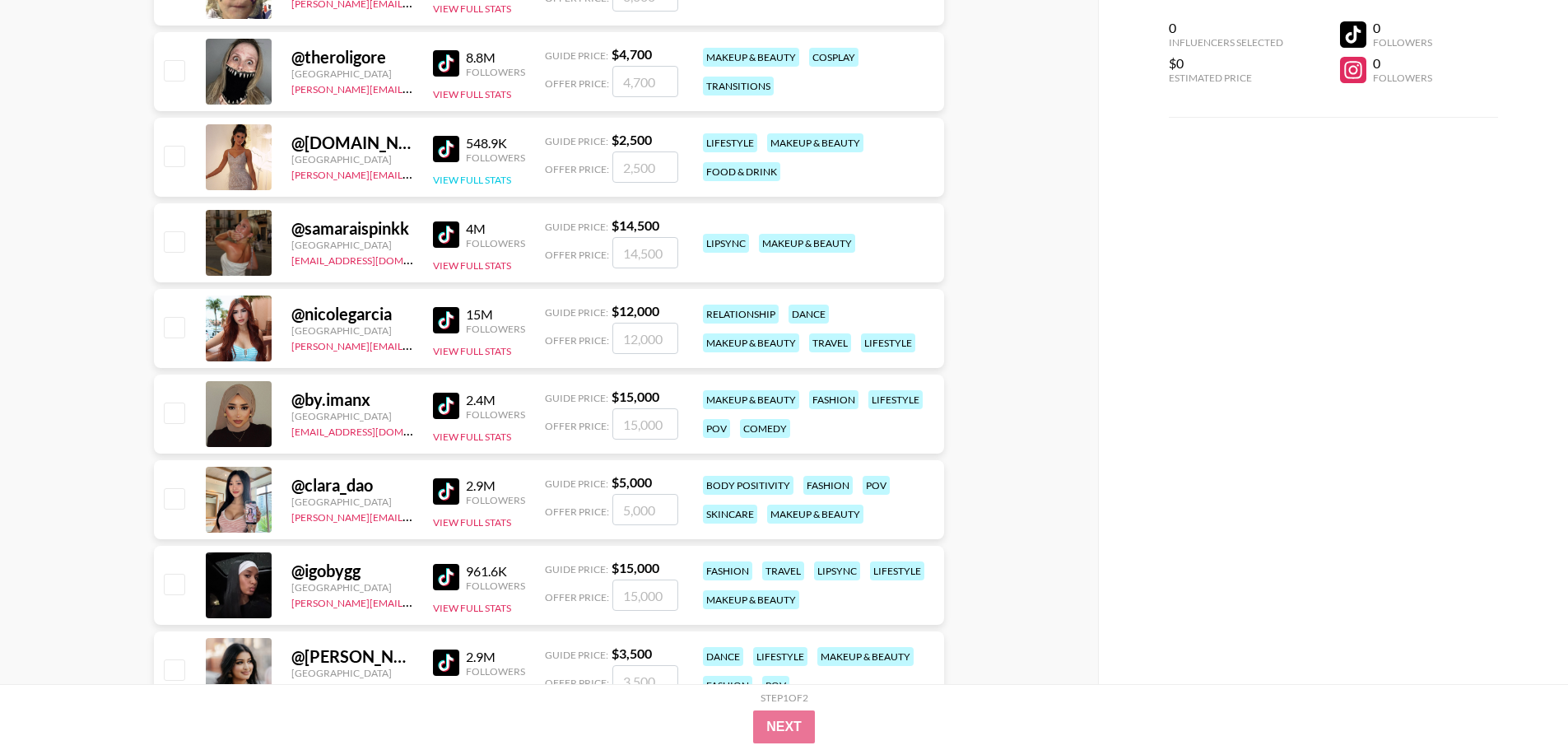
scroll to position [824, 0]
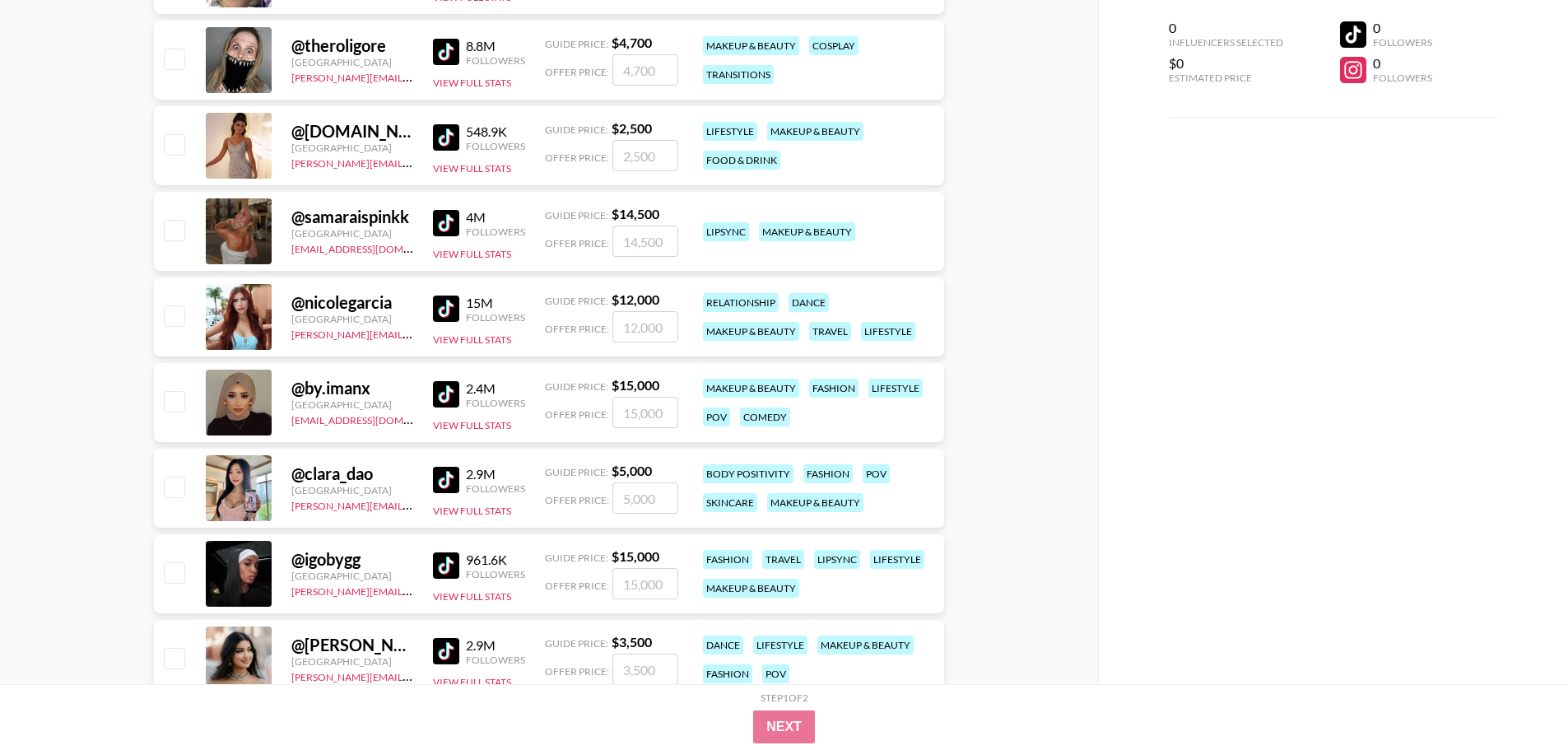
click at [448, 304] on img at bounding box center [446, 309] width 26 height 26
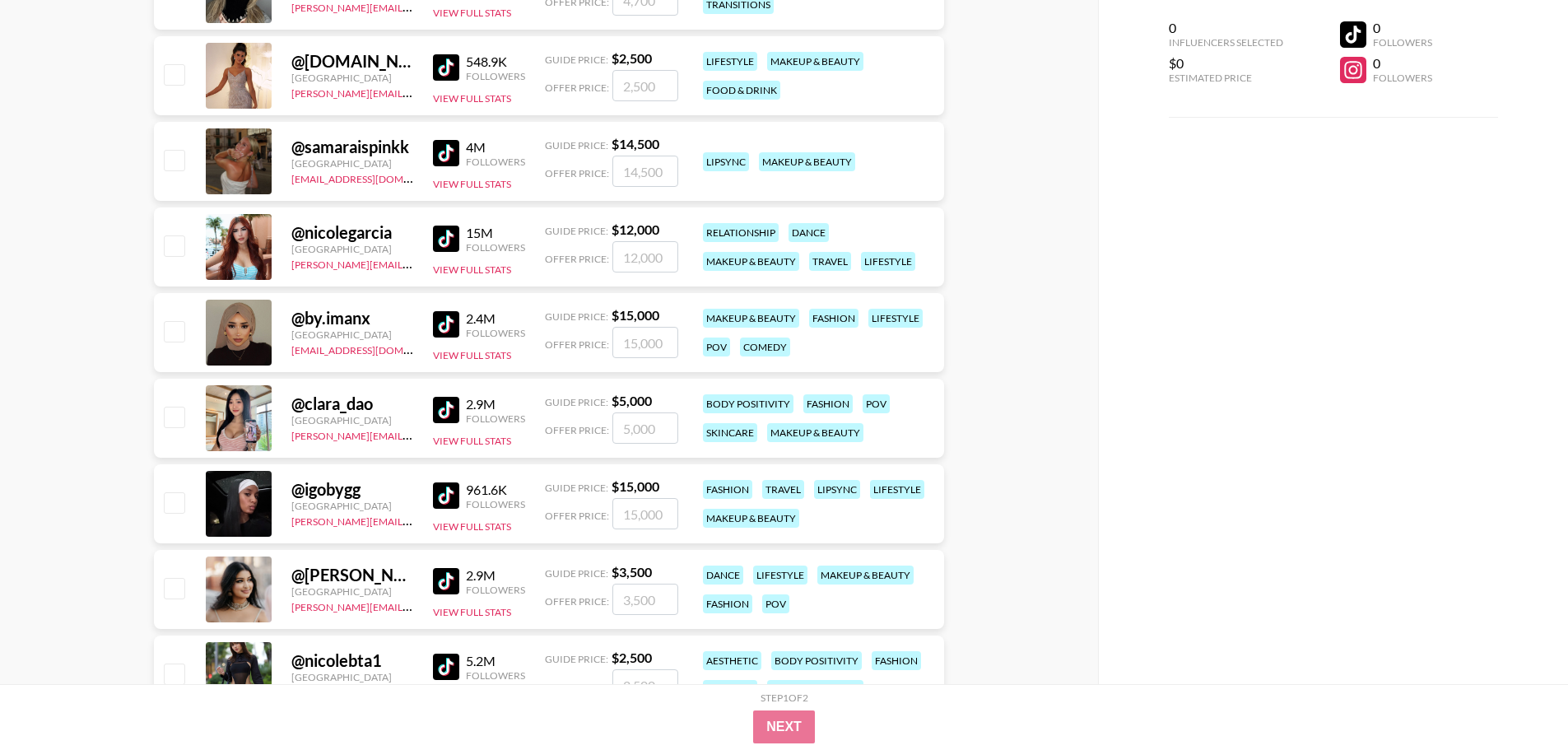
scroll to position [988, 0]
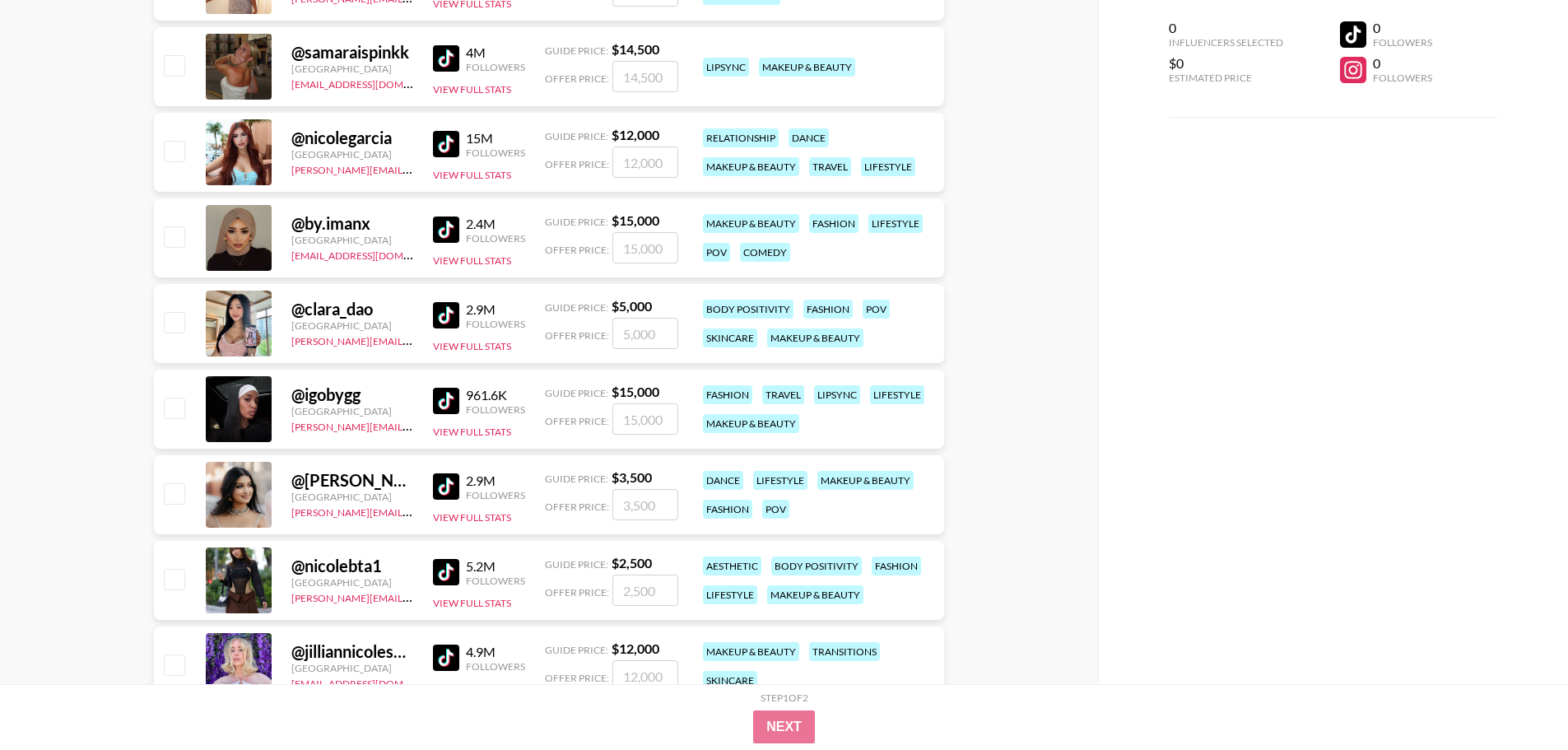
click at [449, 310] on img at bounding box center [446, 315] width 26 height 26
click at [451, 398] on img at bounding box center [446, 401] width 26 height 26
click at [463, 430] on button "View Full Stats" at bounding box center [472, 432] width 78 height 12
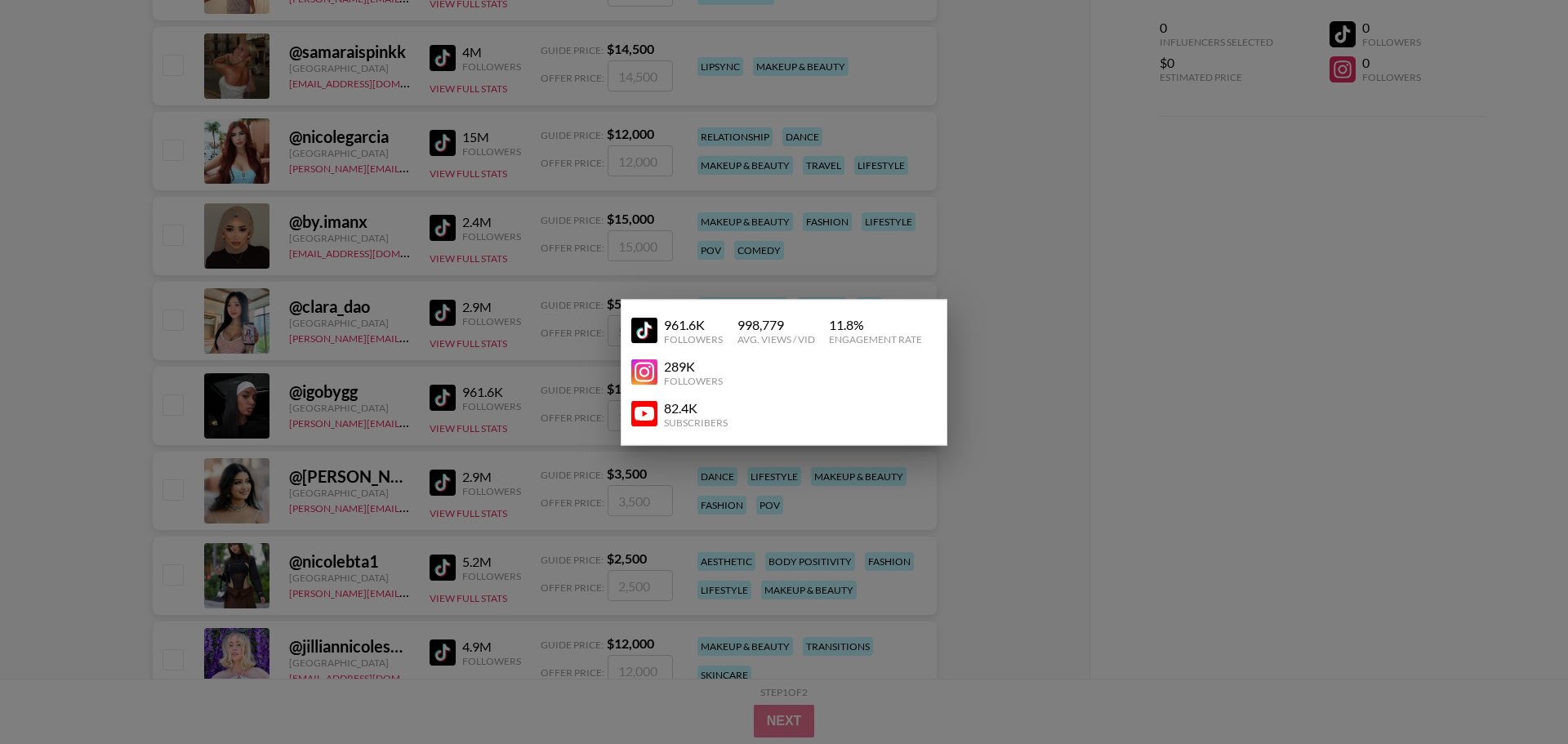
click at [659, 369] on link at bounding box center [647, 372] width 33 height 26
click at [647, 415] on img at bounding box center [644, 414] width 26 height 26
click at [513, 488] on div at bounding box center [784, 372] width 1568 height 744
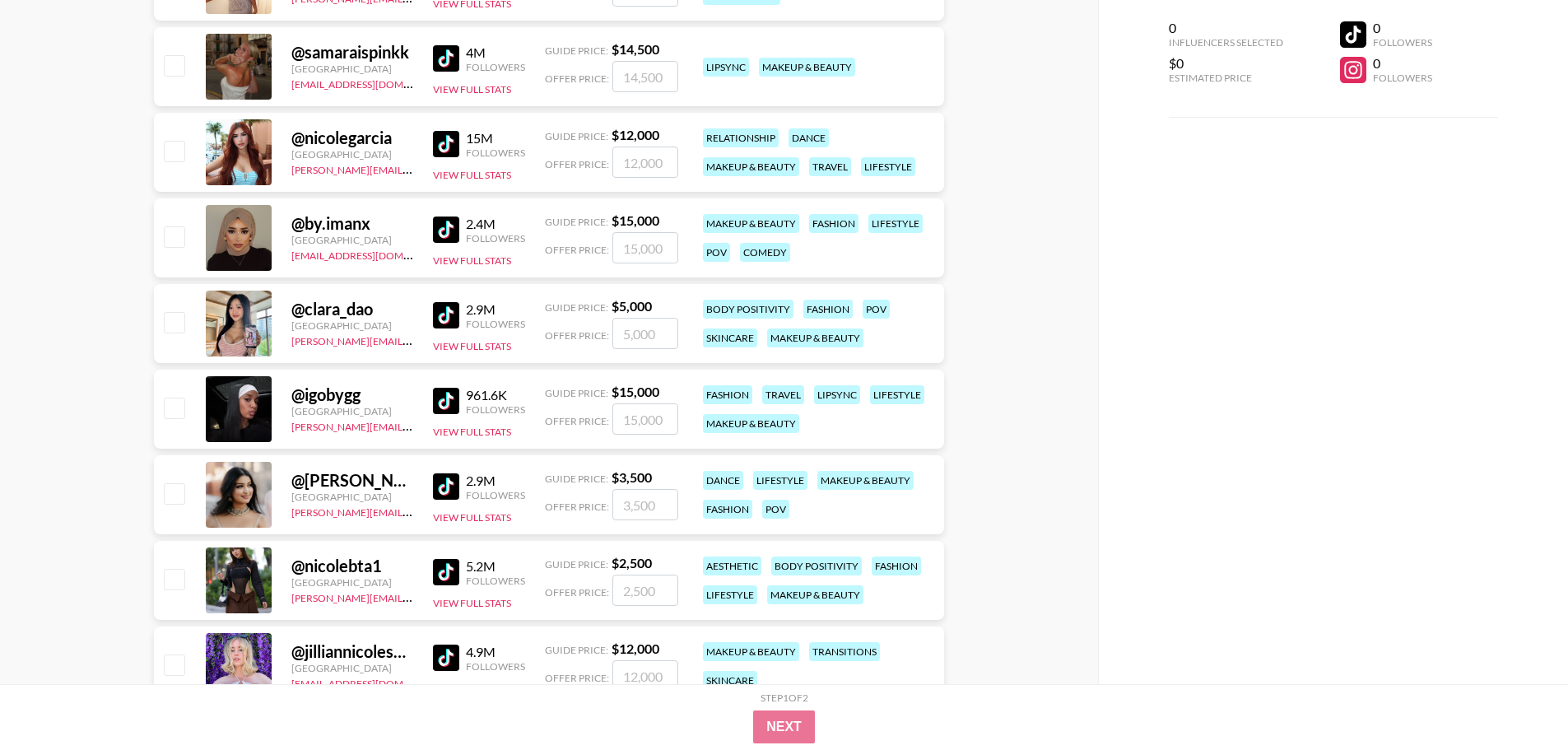
click at [449, 482] on img at bounding box center [446, 487] width 26 height 26
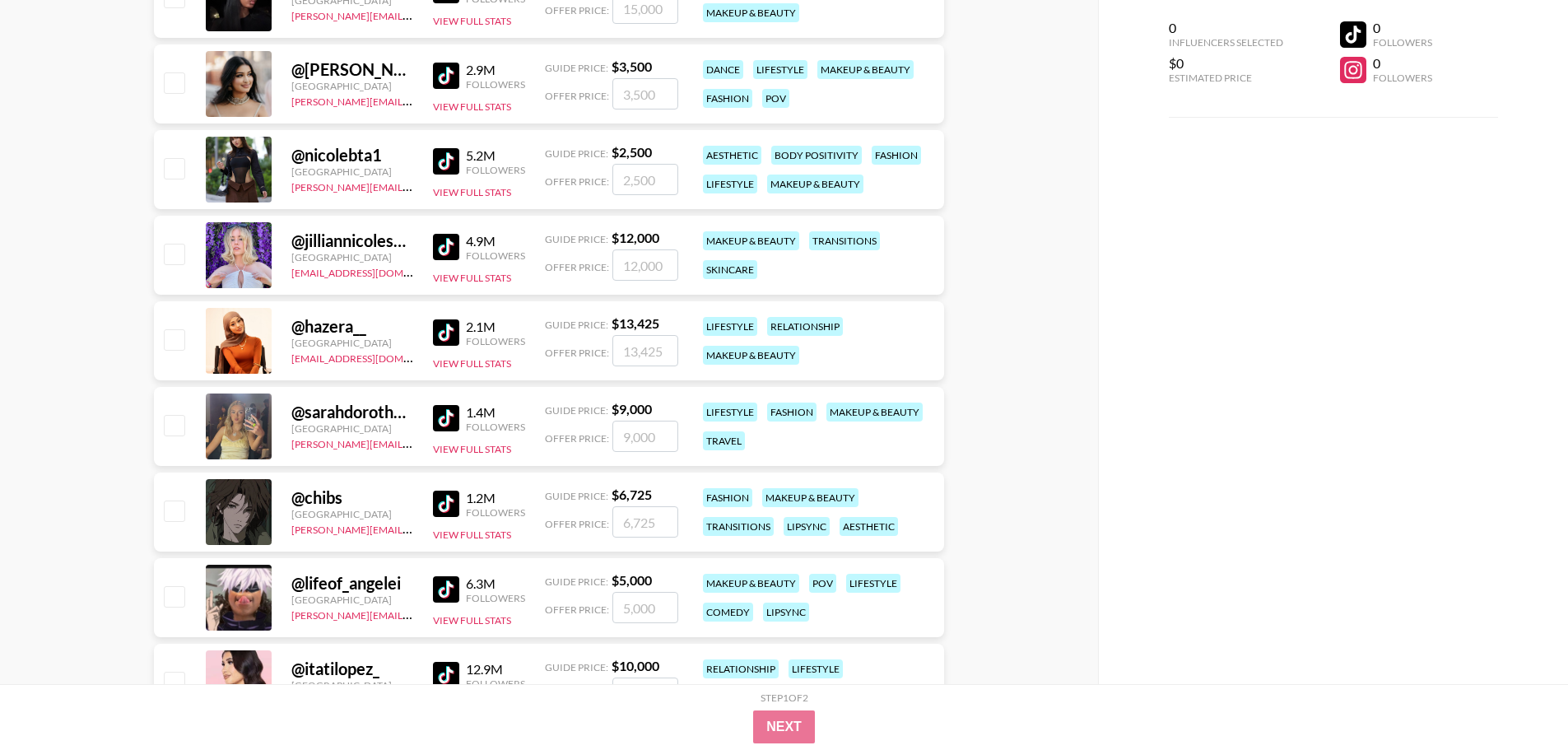
scroll to position [1400, 0]
click at [445, 410] on img at bounding box center [446, 418] width 26 height 26
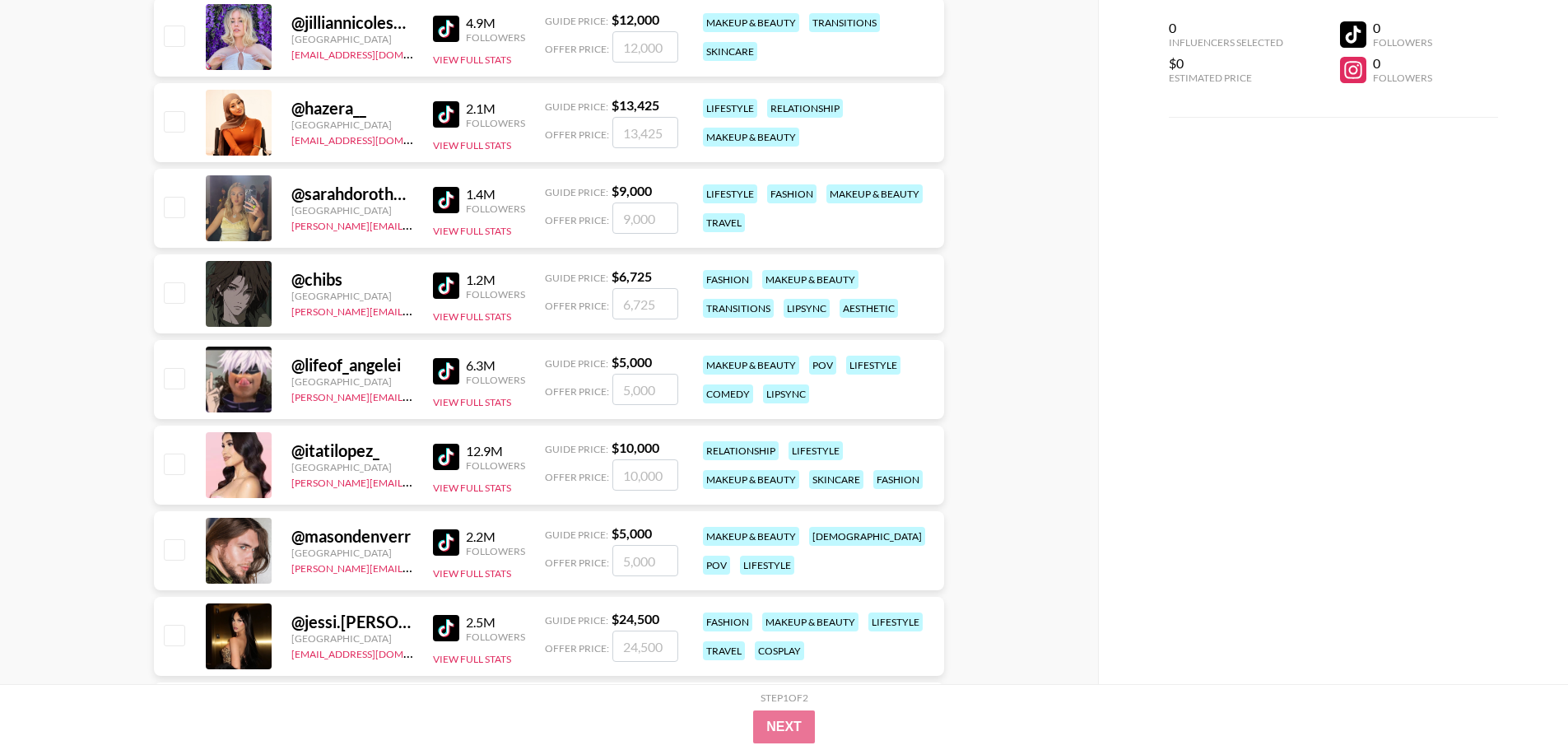
scroll to position [1646, 0]
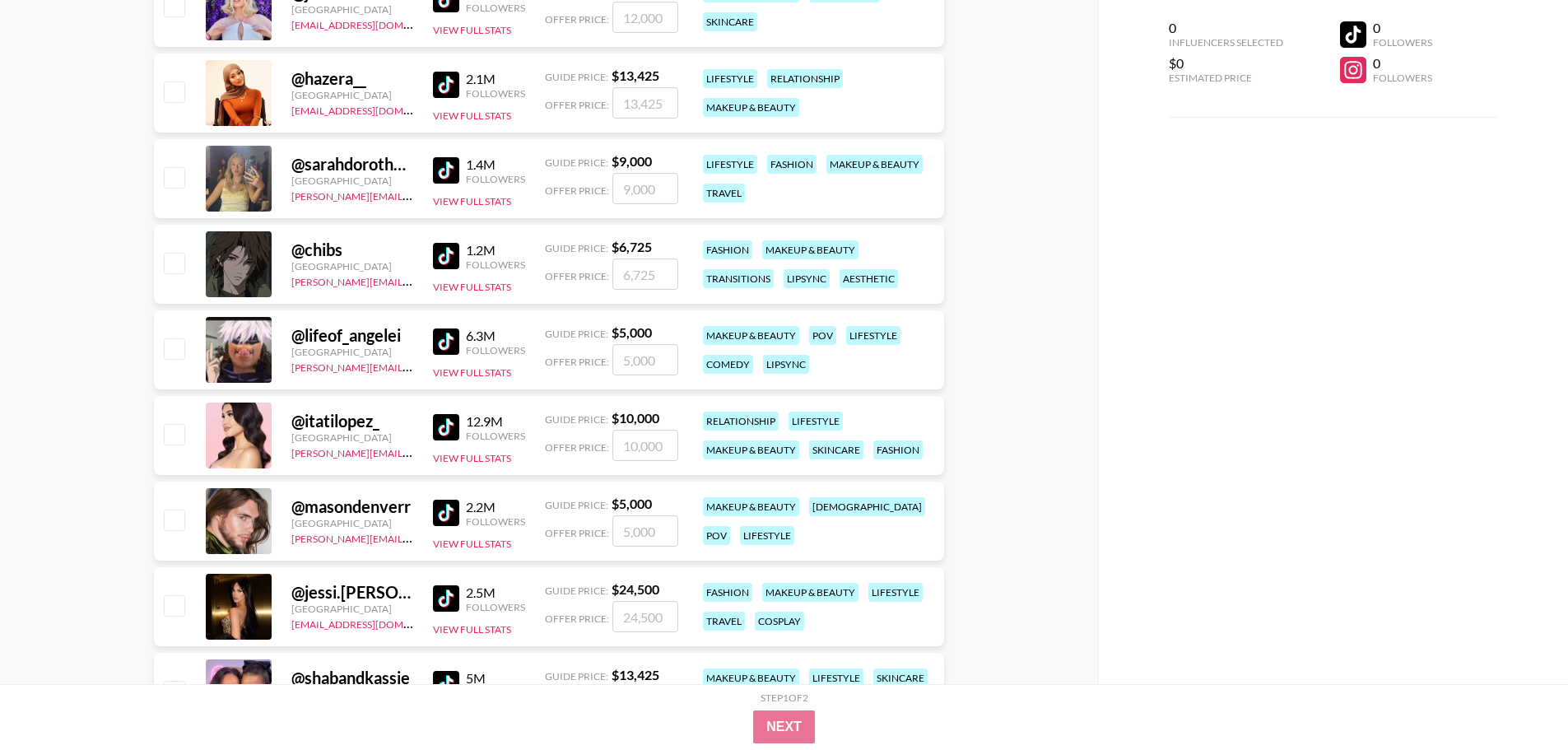
click at [438, 422] on img at bounding box center [446, 427] width 26 height 26
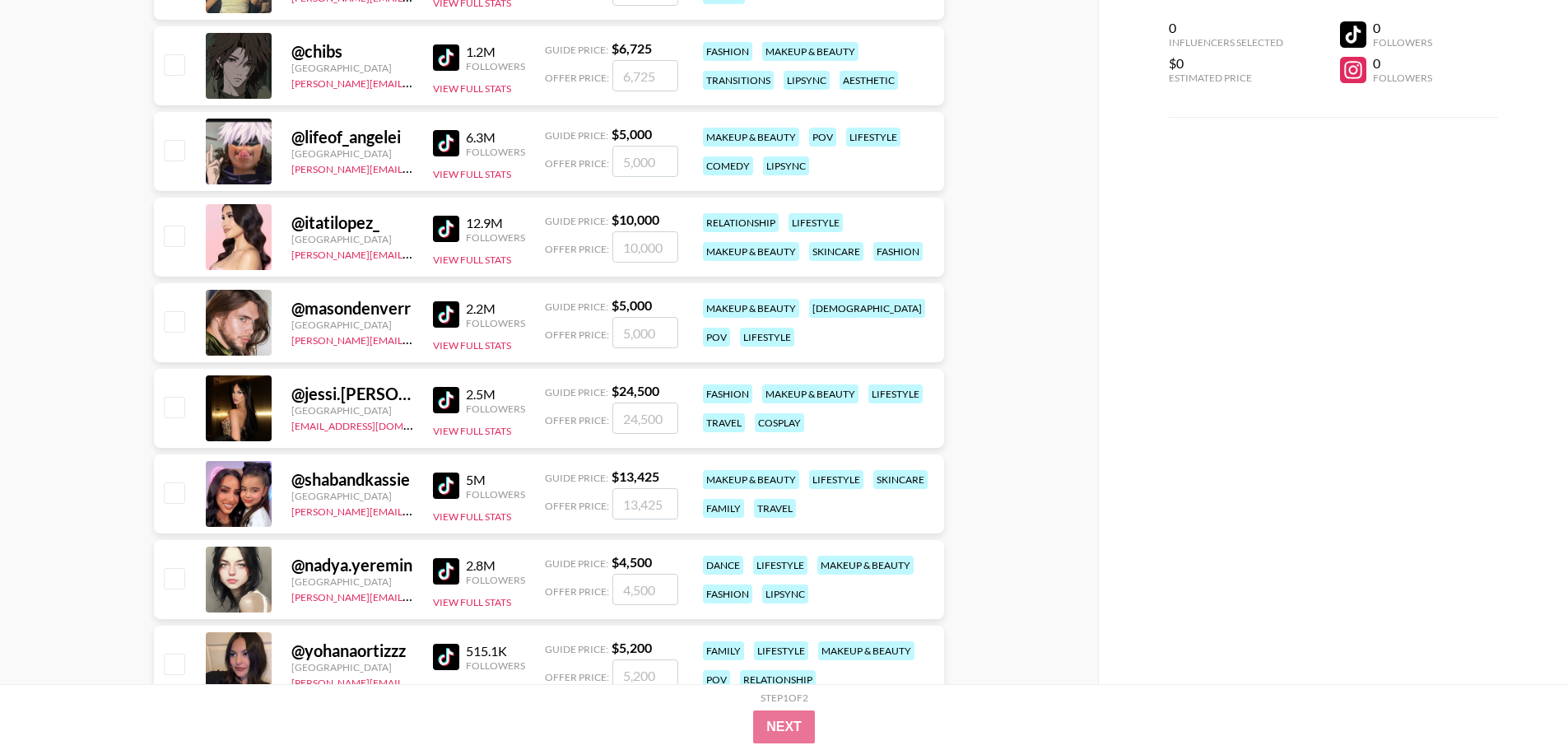
scroll to position [1894, 0]
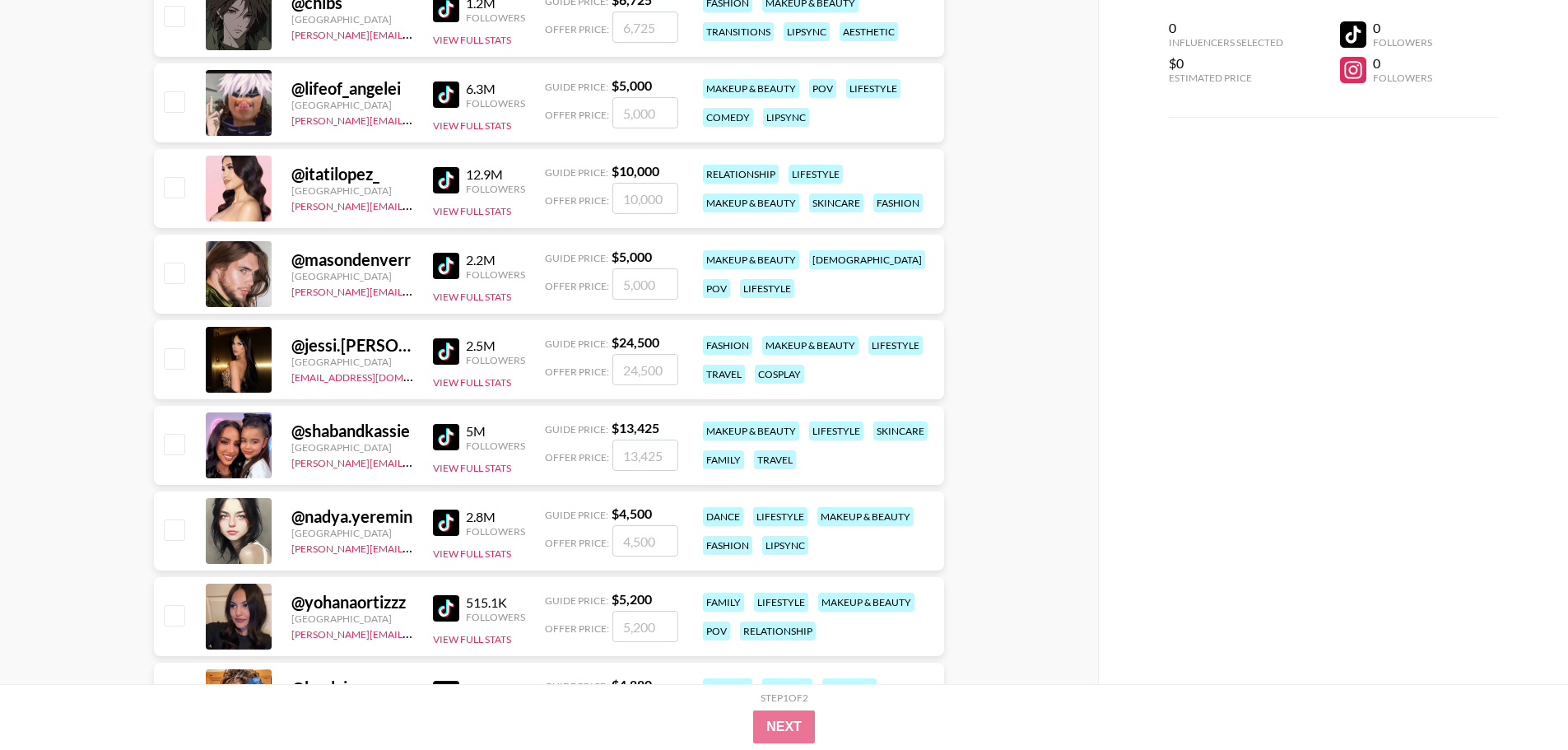
click at [446, 344] on img at bounding box center [446, 352] width 26 height 26
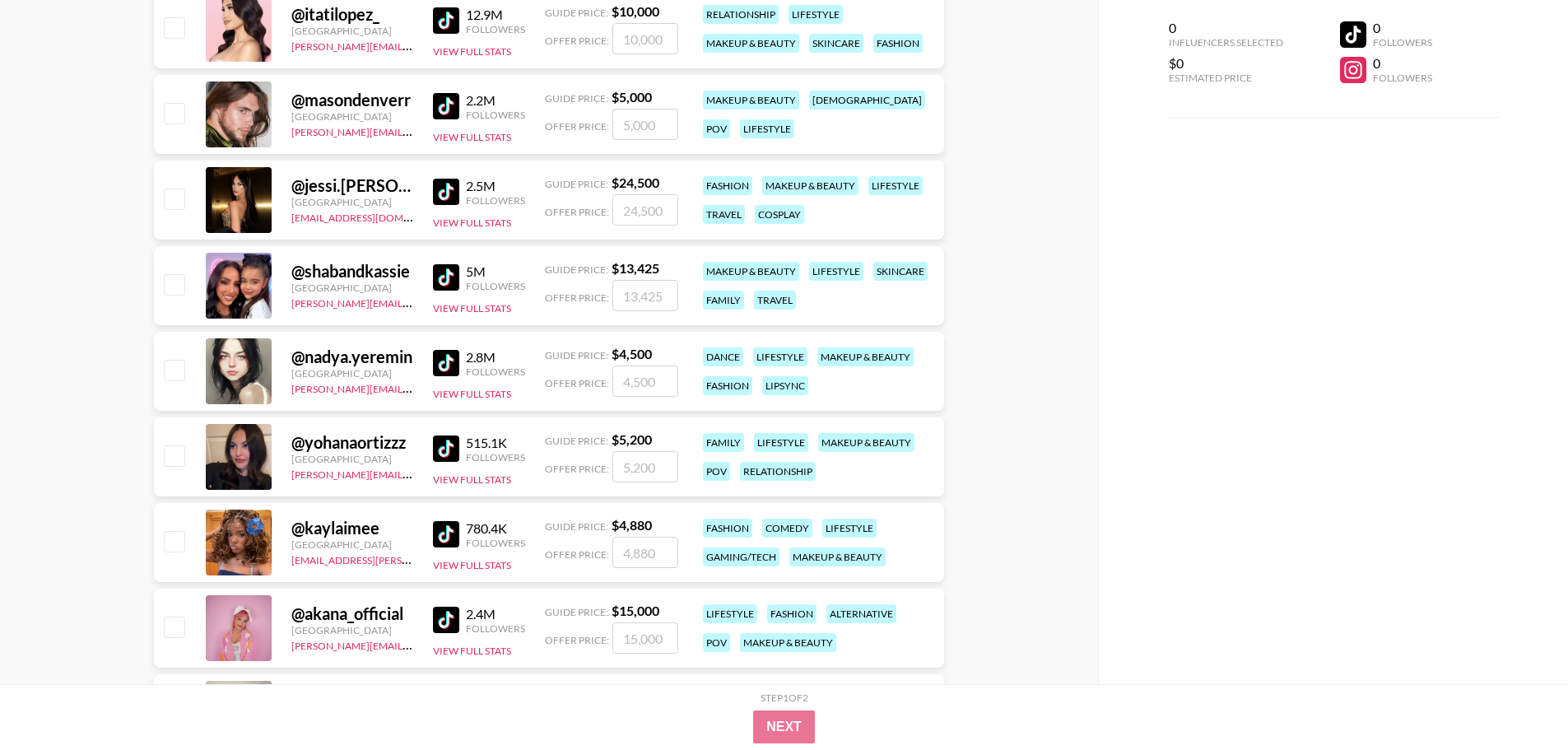
scroll to position [2058, 0]
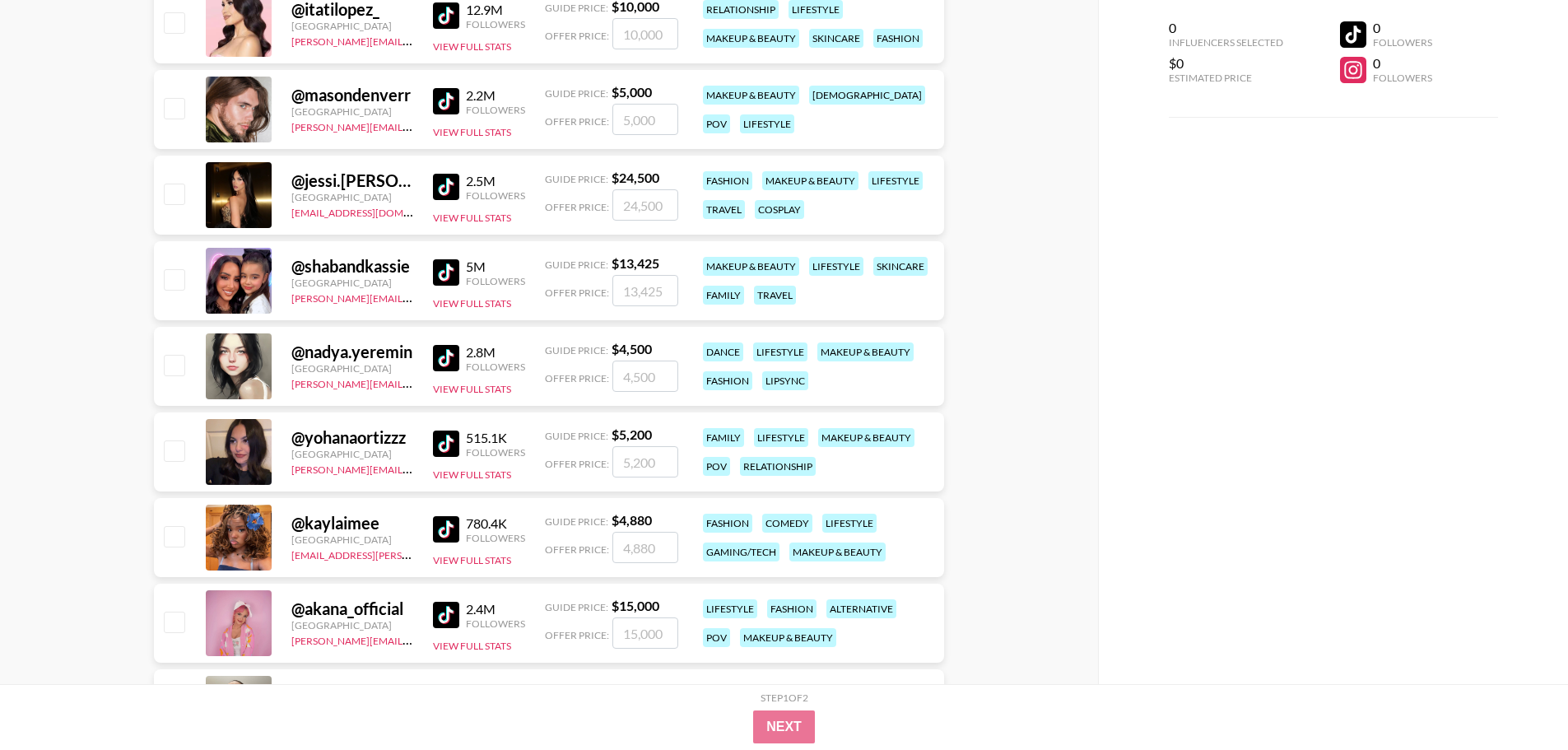
click at [443, 354] on img at bounding box center [446, 358] width 26 height 26
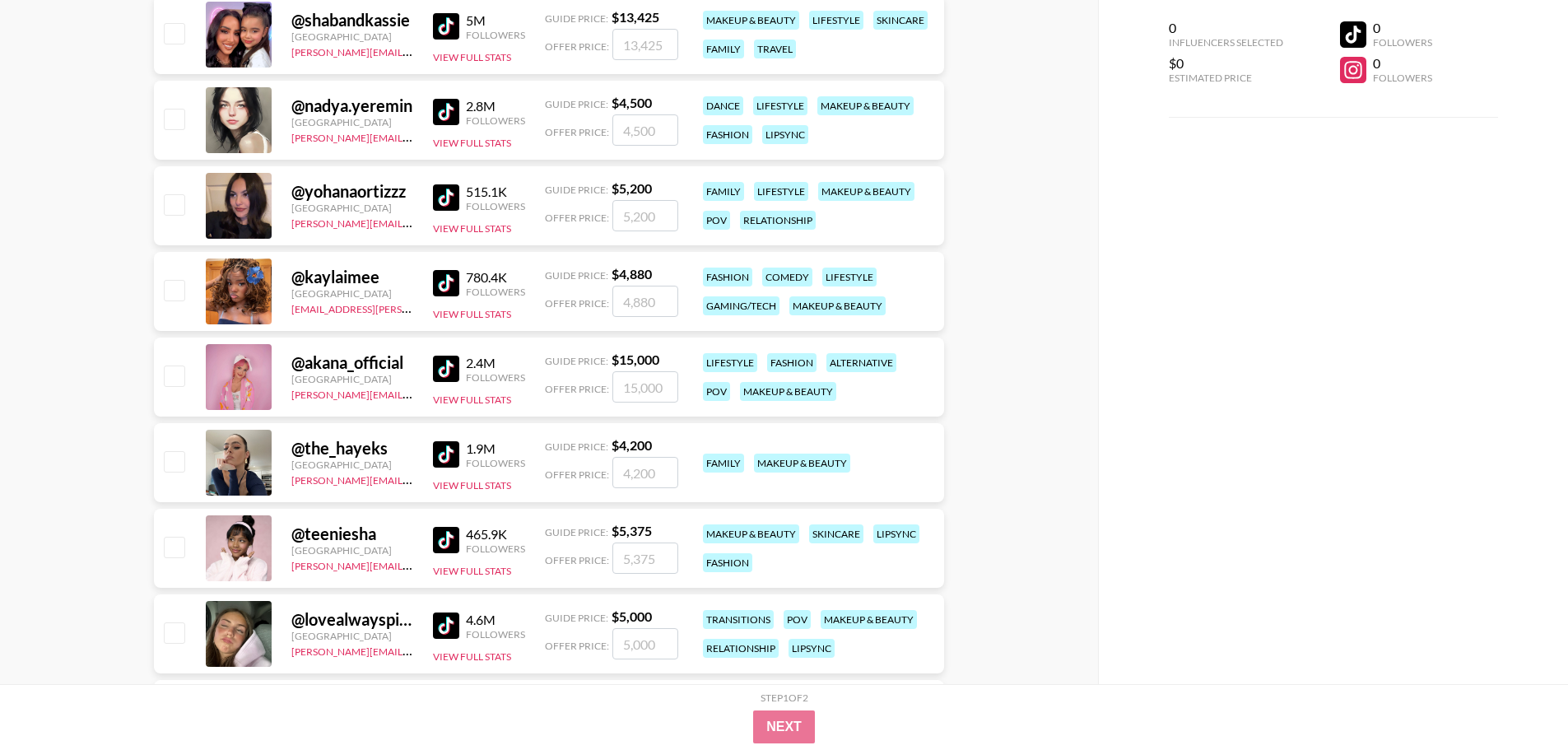
scroll to position [2305, 0]
click at [448, 361] on img at bounding box center [446, 368] width 26 height 26
click at [460, 275] on link at bounding box center [450, 282] width 33 height 26
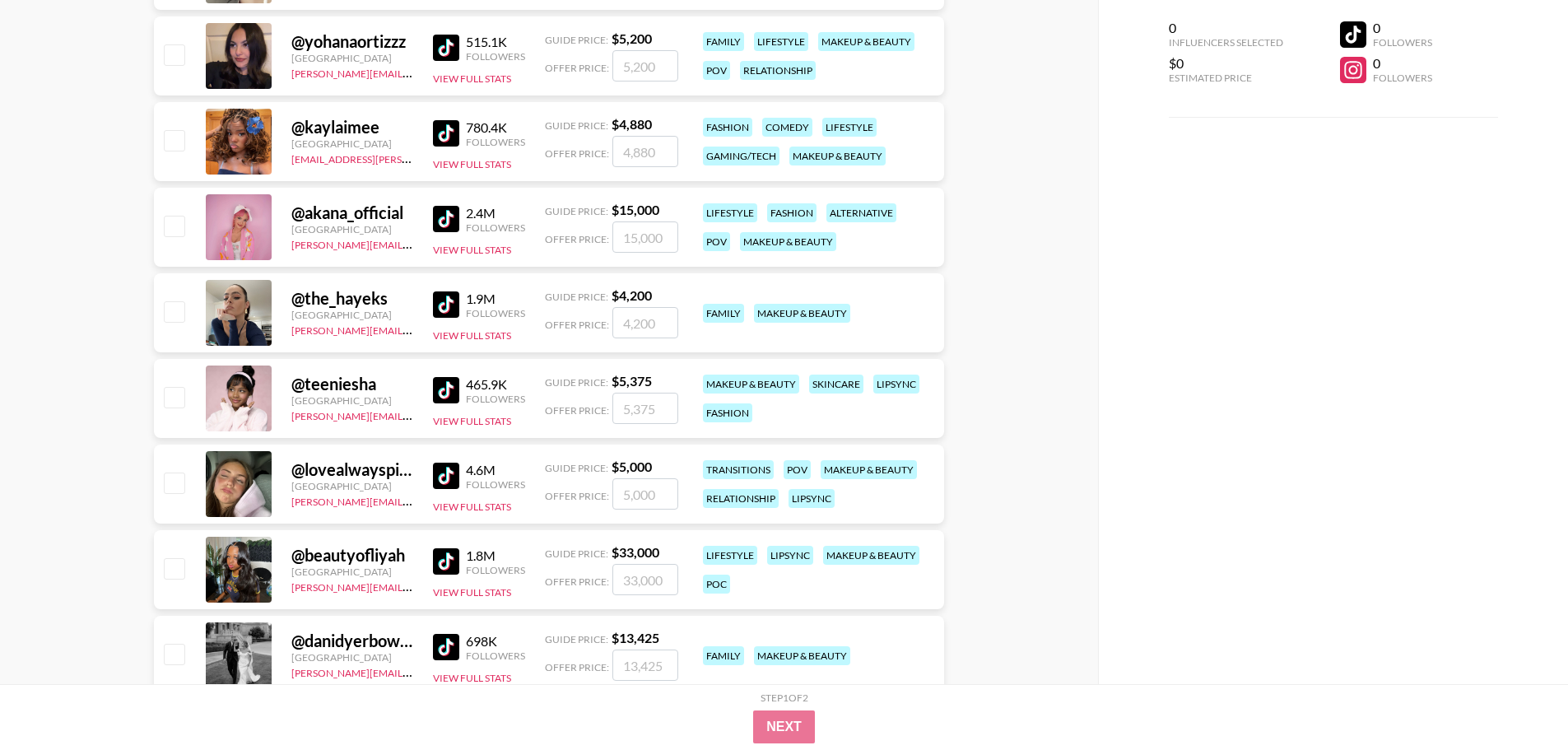
scroll to position [2470, 0]
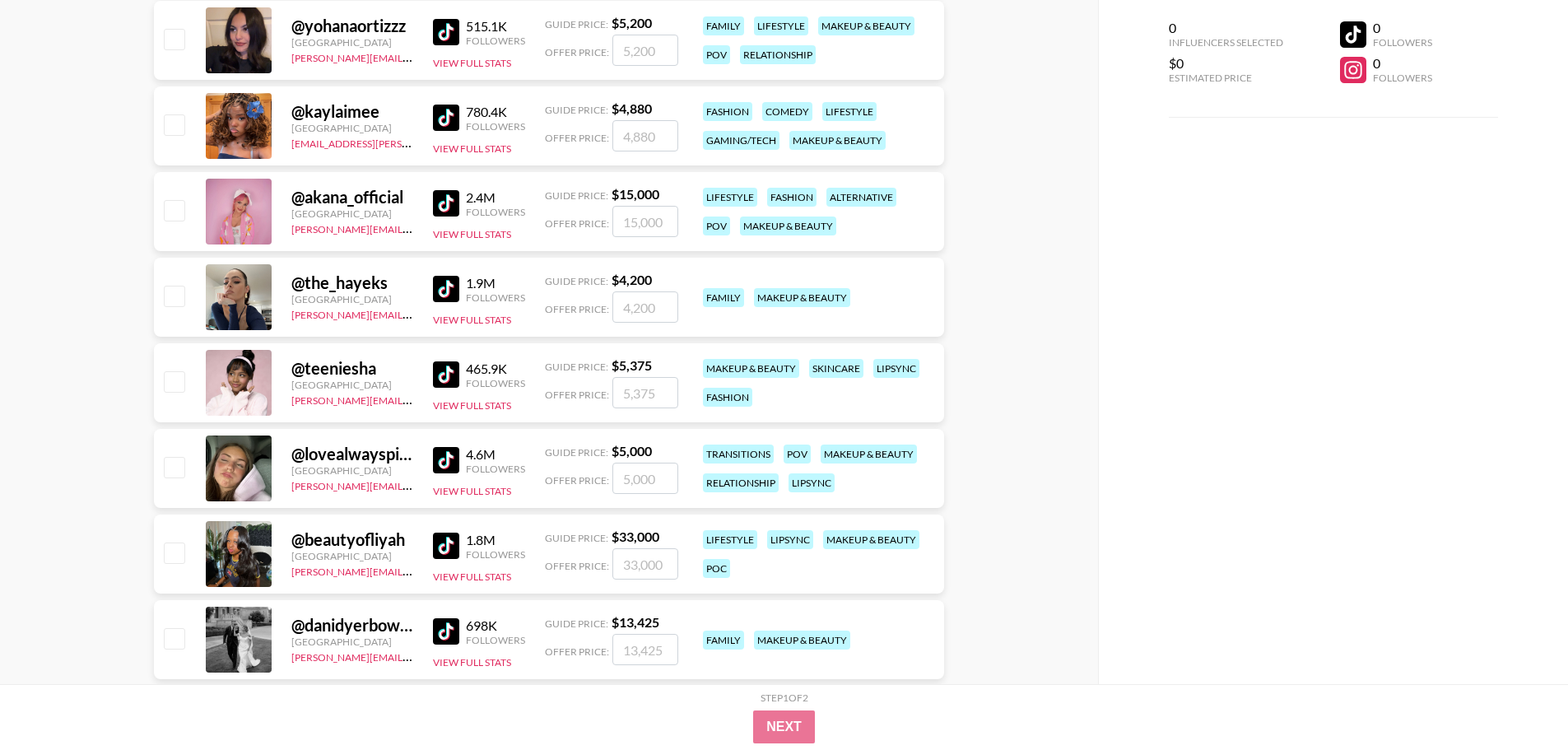
click at [441, 281] on img at bounding box center [446, 289] width 26 height 26
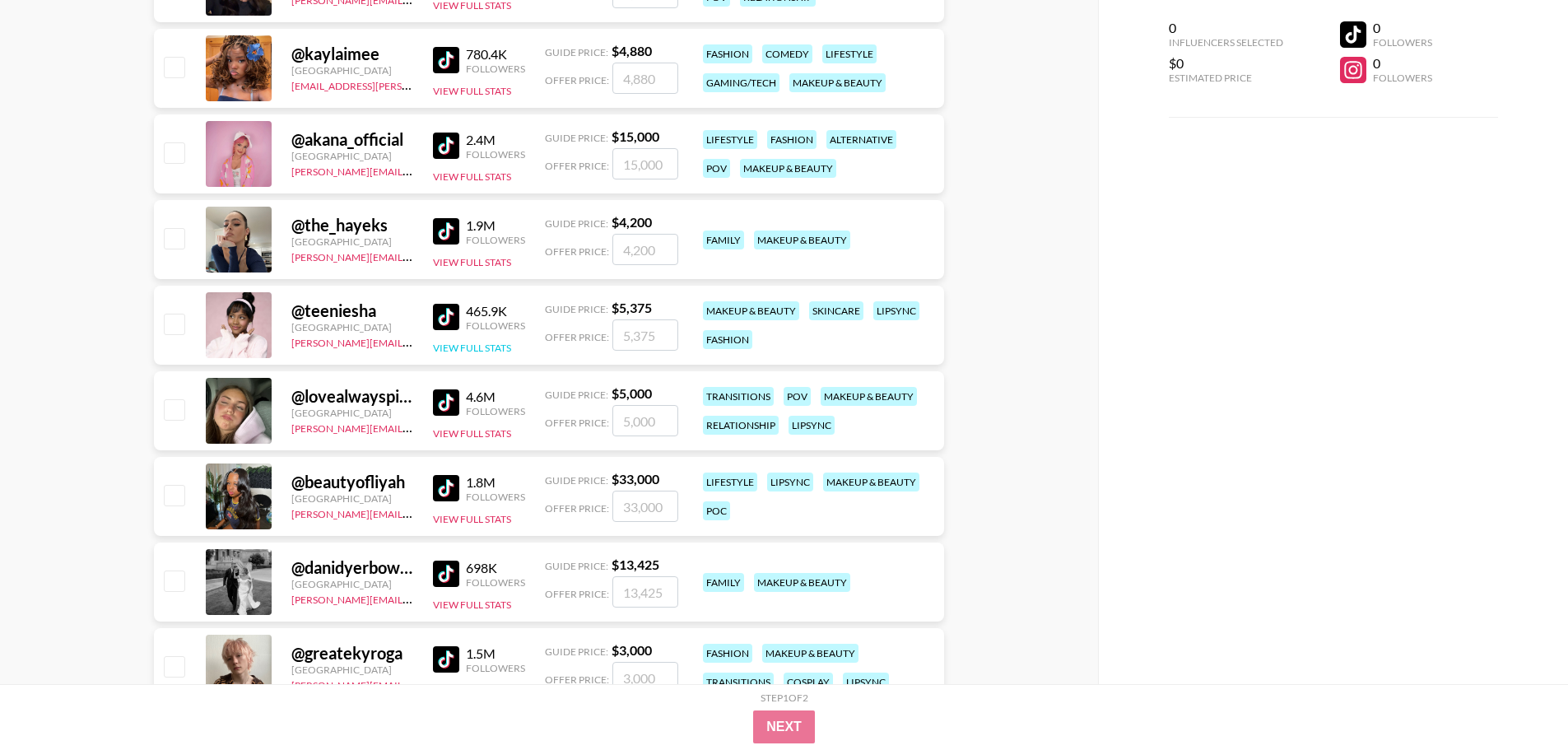
scroll to position [2552, 0]
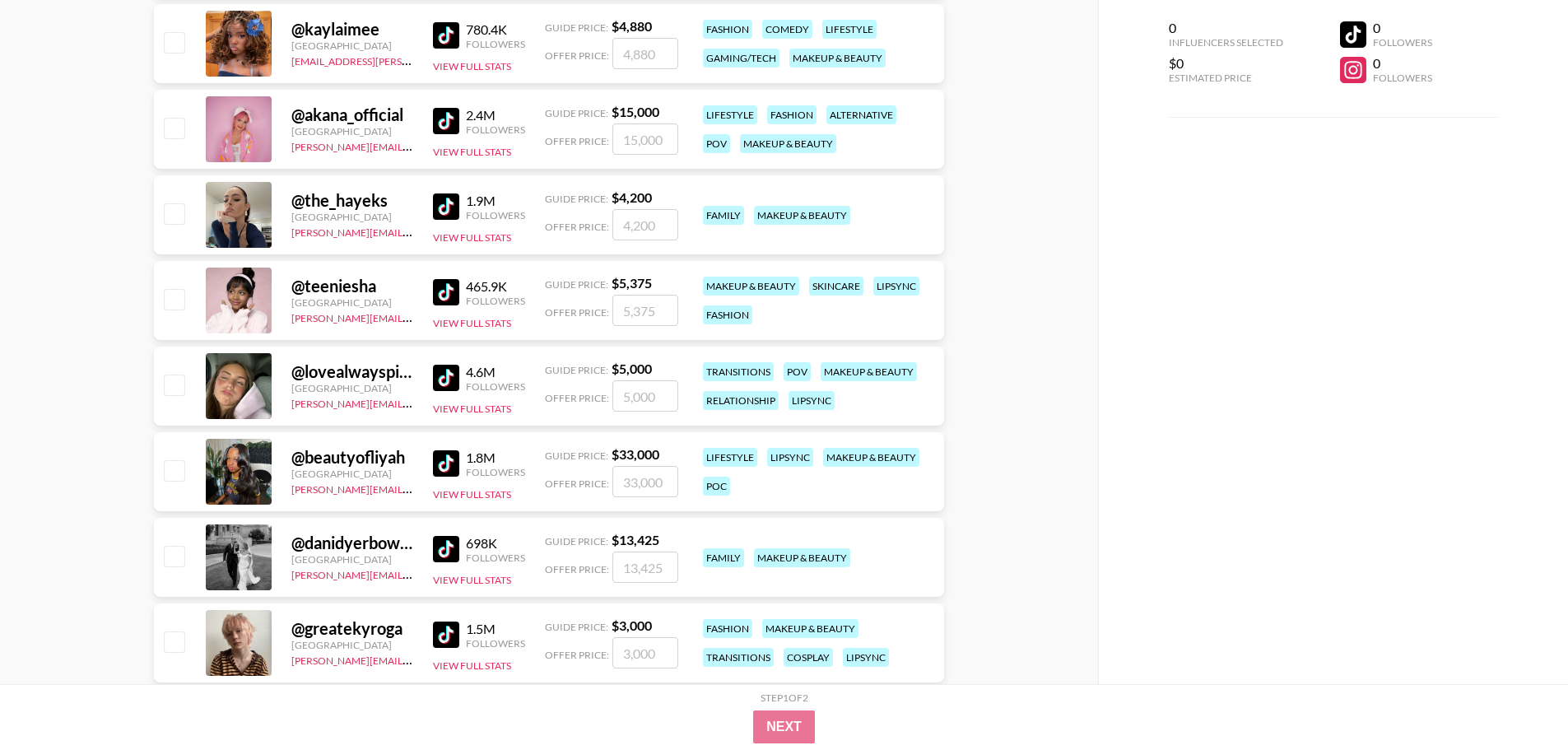
click at [445, 304] on img at bounding box center [446, 292] width 26 height 26
click at [459, 318] on button "View Full Stats" at bounding box center [472, 323] width 78 height 12
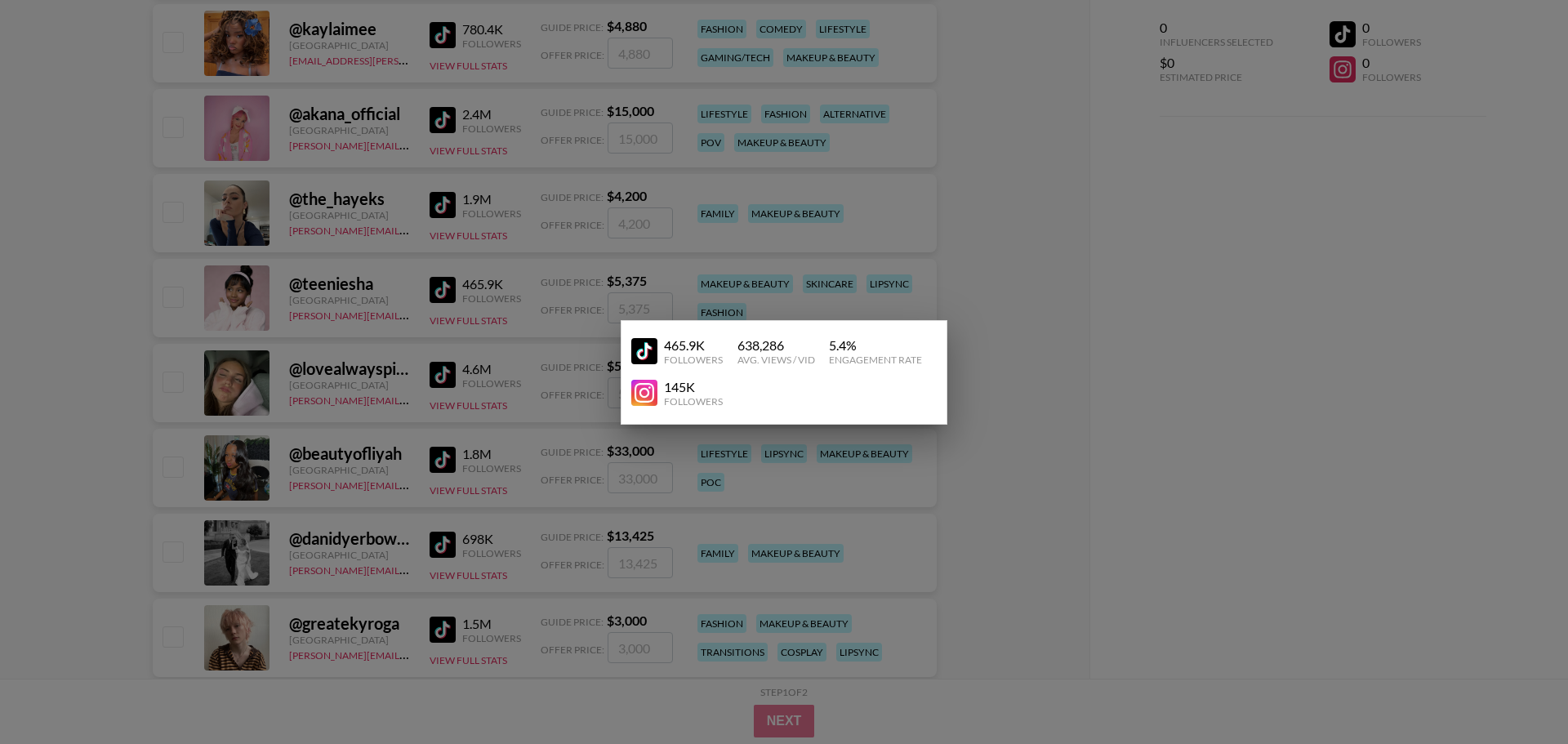
click at [637, 399] on img at bounding box center [644, 392] width 26 height 26
click at [997, 258] on div at bounding box center [784, 372] width 1568 height 744
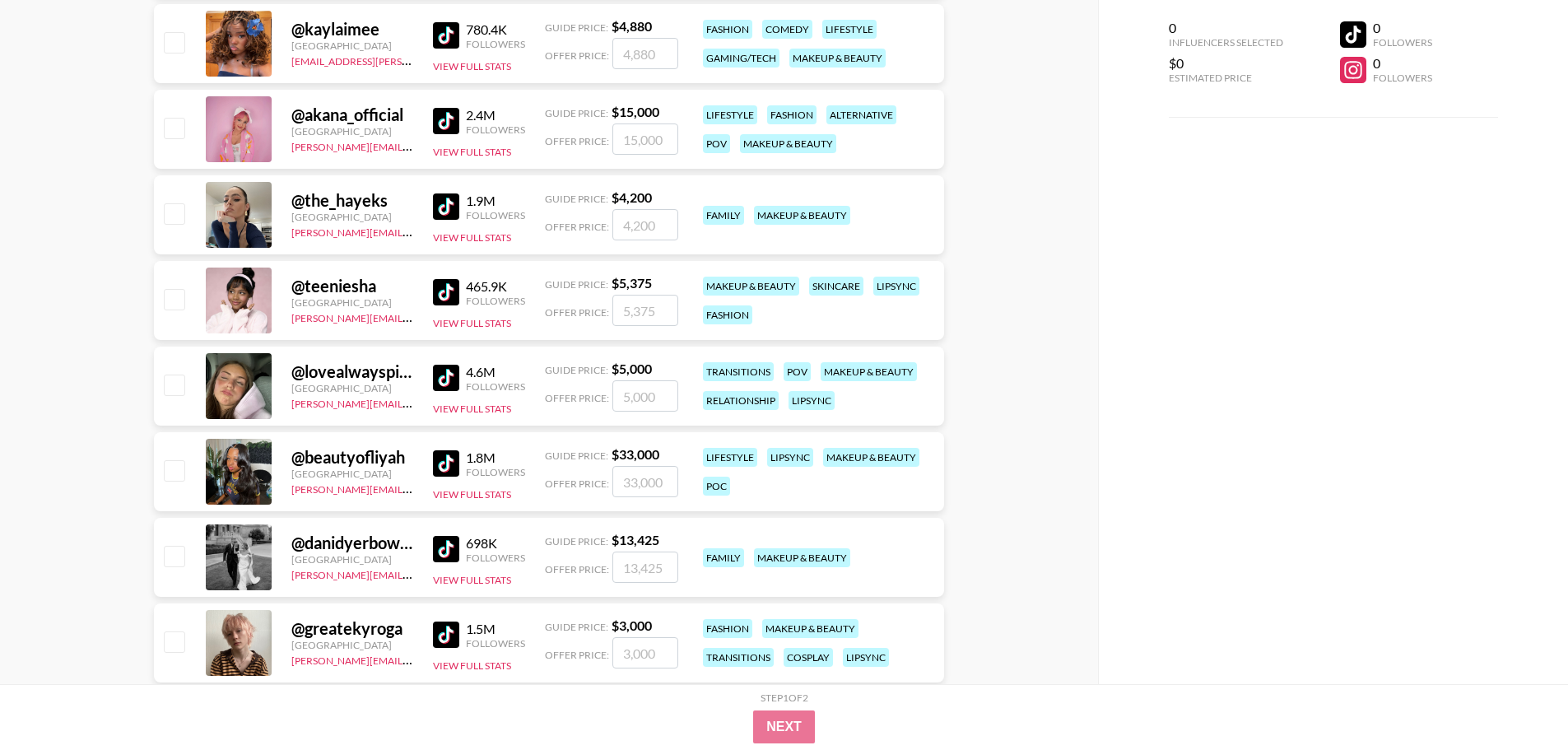
click at [449, 374] on img at bounding box center [446, 378] width 26 height 26
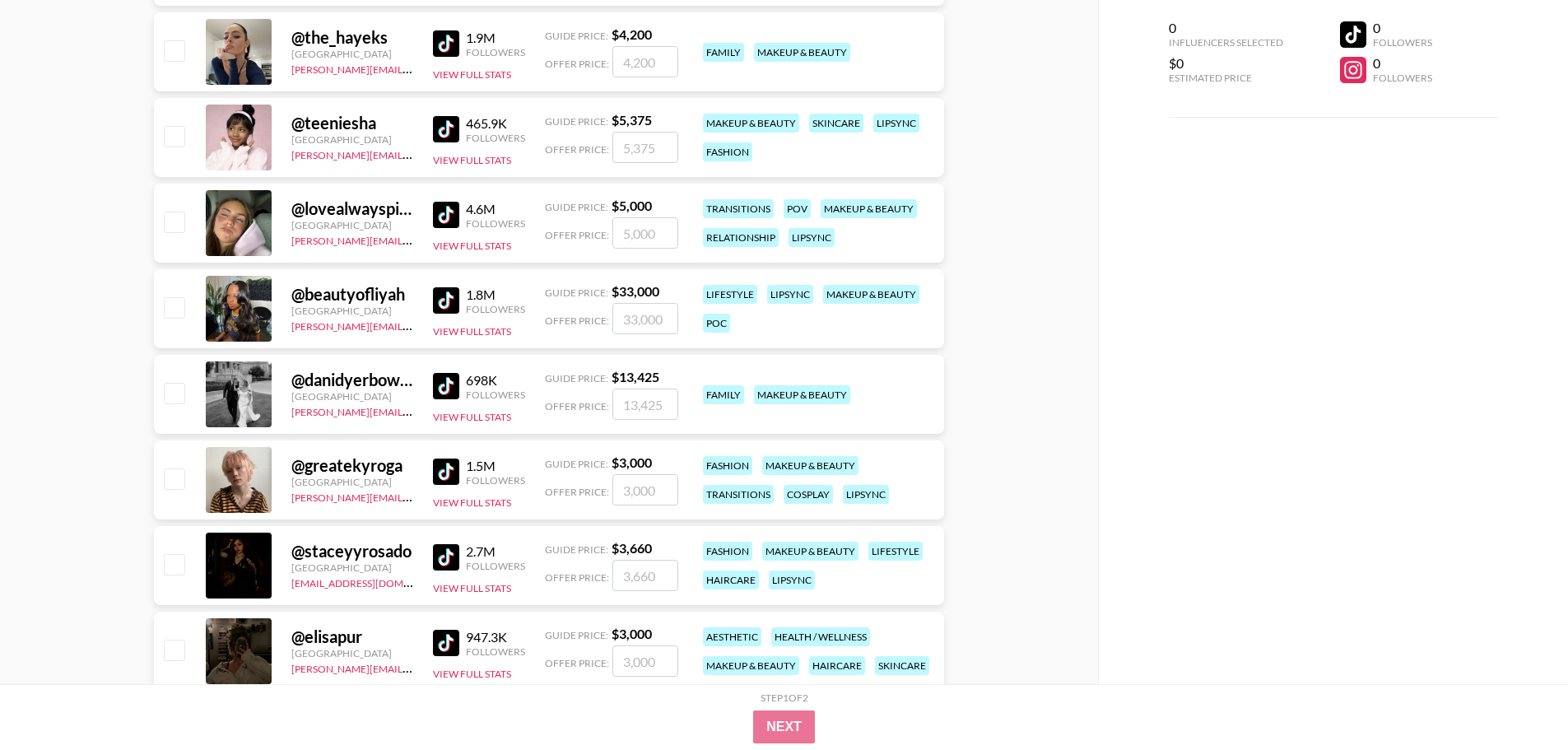
scroll to position [2717, 0]
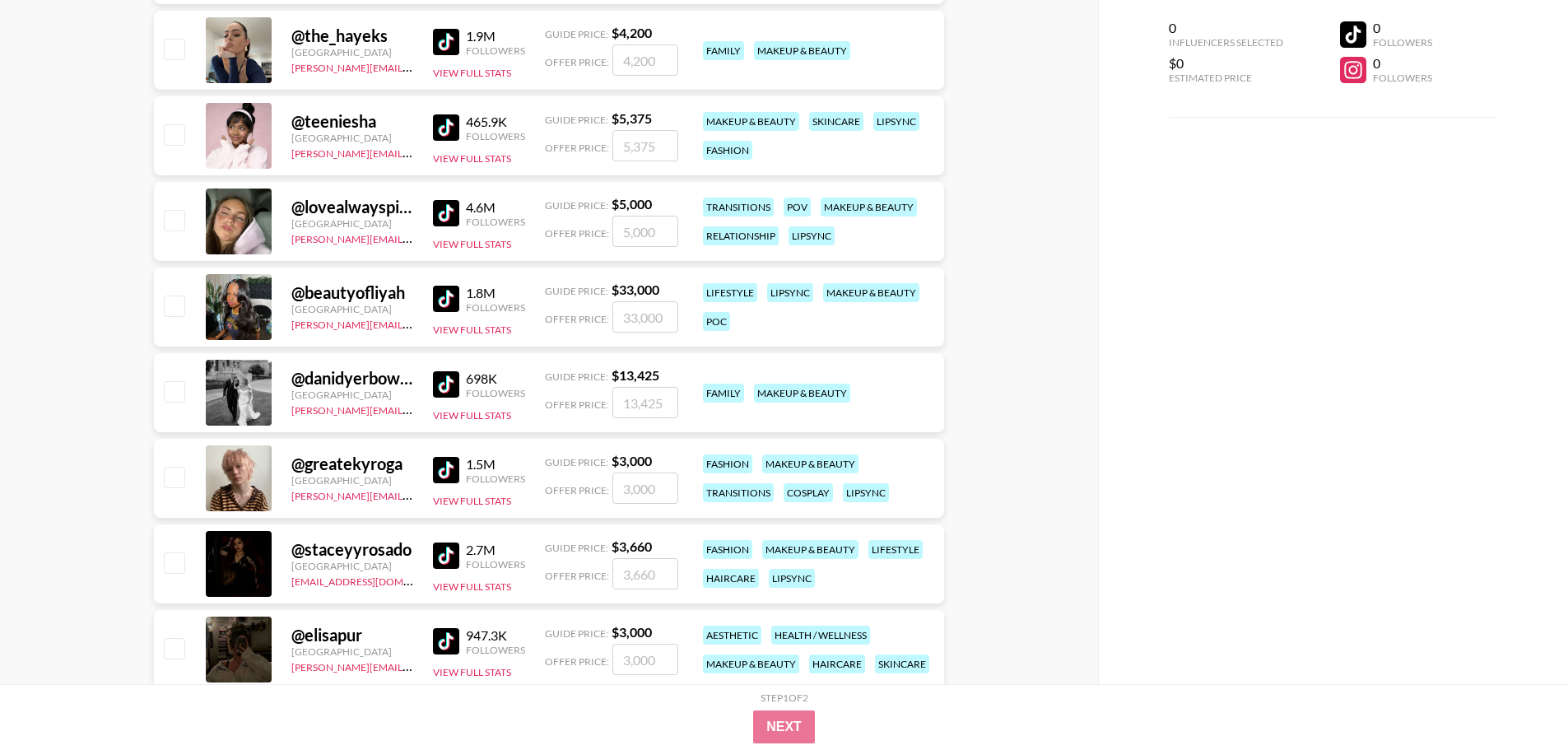
click at [450, 292] on img at bounding box center [446, 299] width 26 height 26
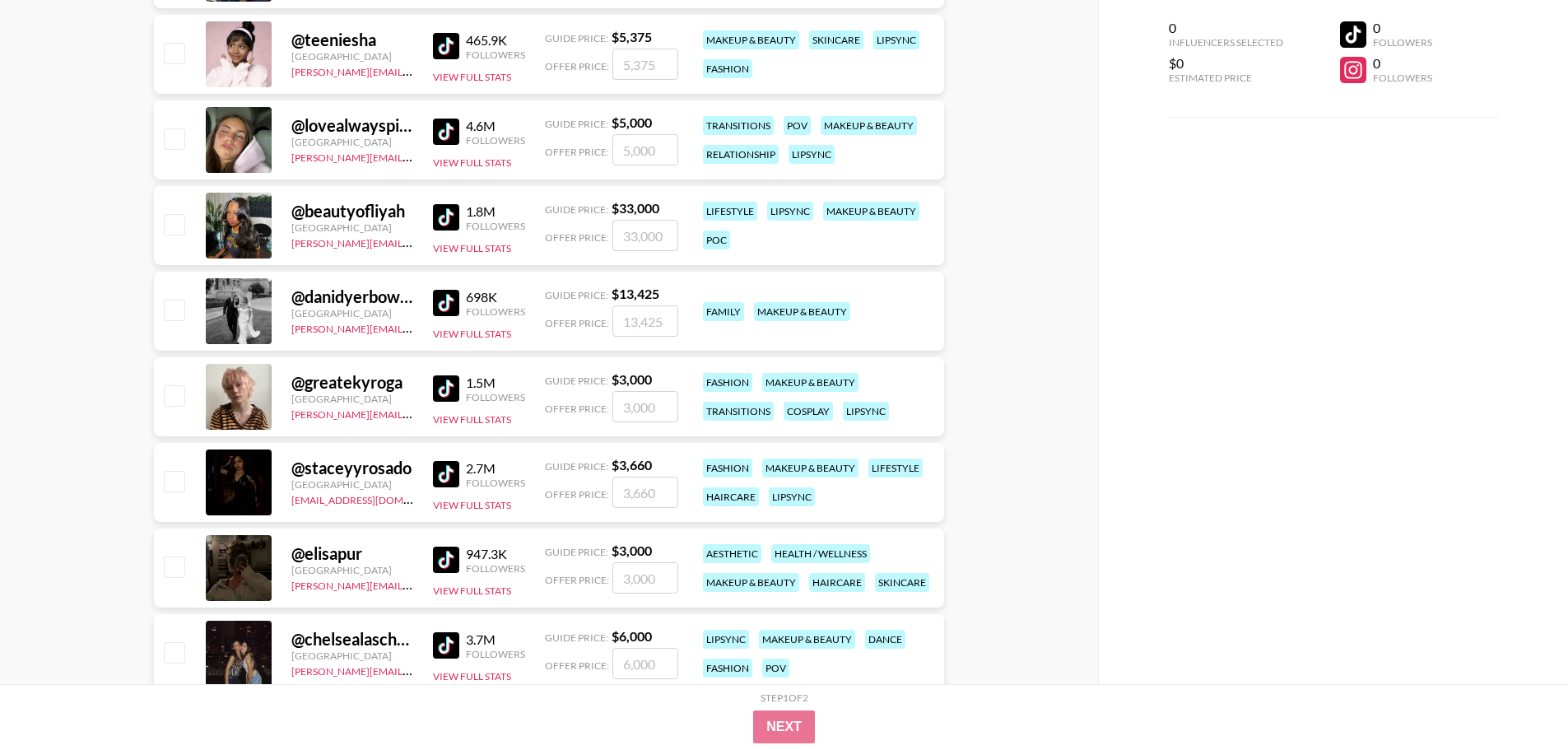
scroll to position [2799, 0]
click at [441, 296] on img at bounding box center [446, 302] width 26 height 26
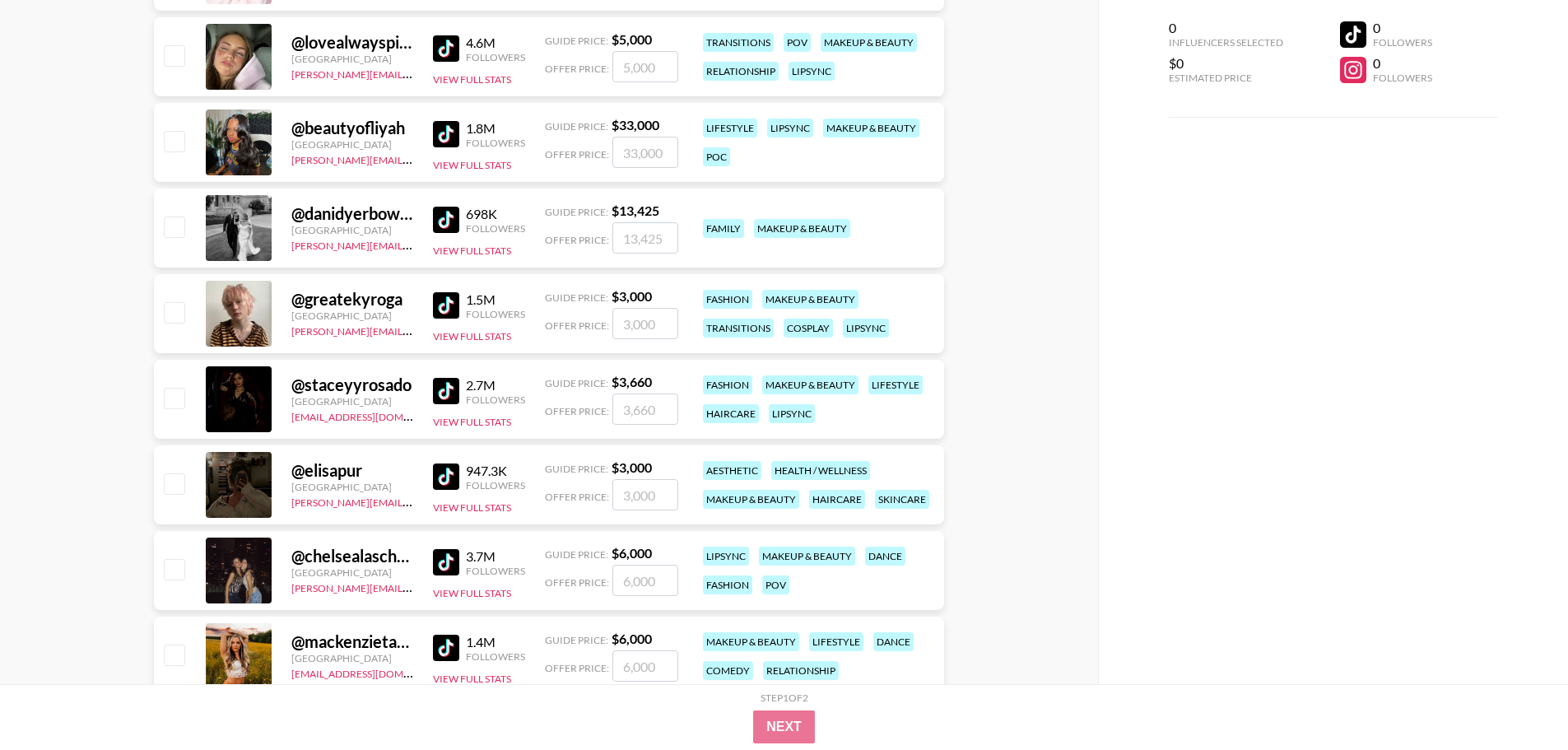
click at [438, 303] on img at bounding box center [446, 305] width 26 height 26
click at [449, 378] on img at bounding box center [446, 391] width 26 height 26
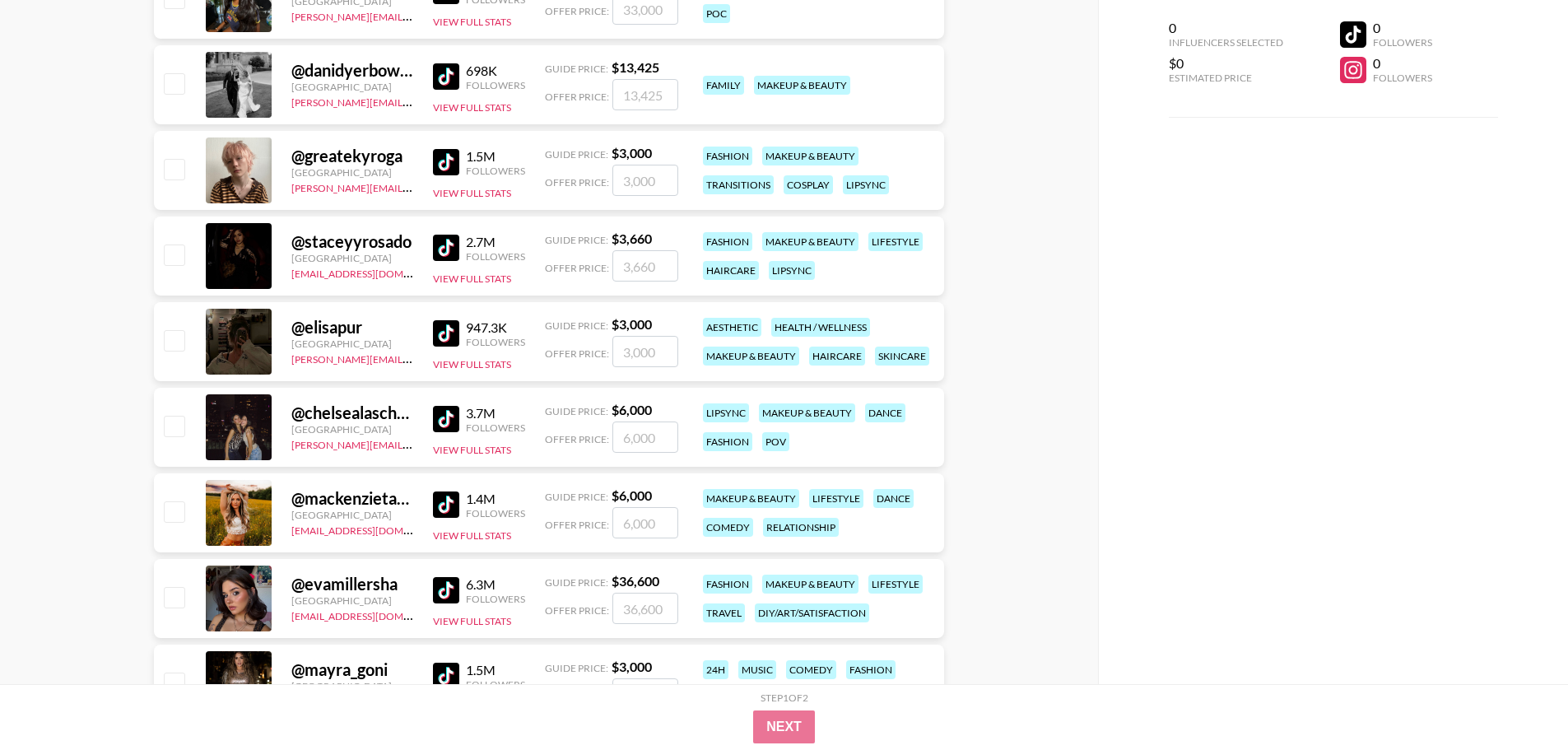
scroll to position [3046, 0]
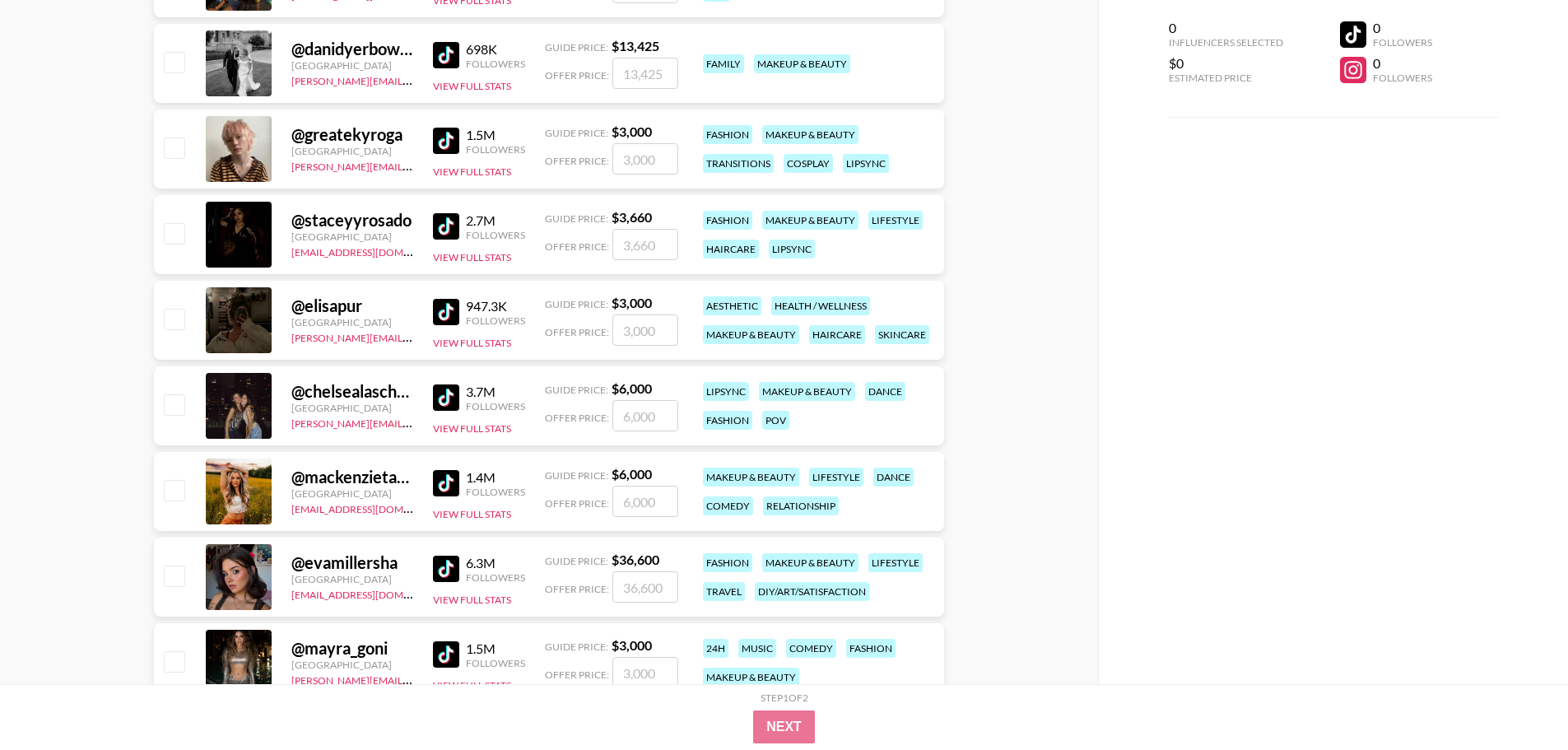
click at [448, 304] on img at bounding box center [446, 312] width 26 height 26
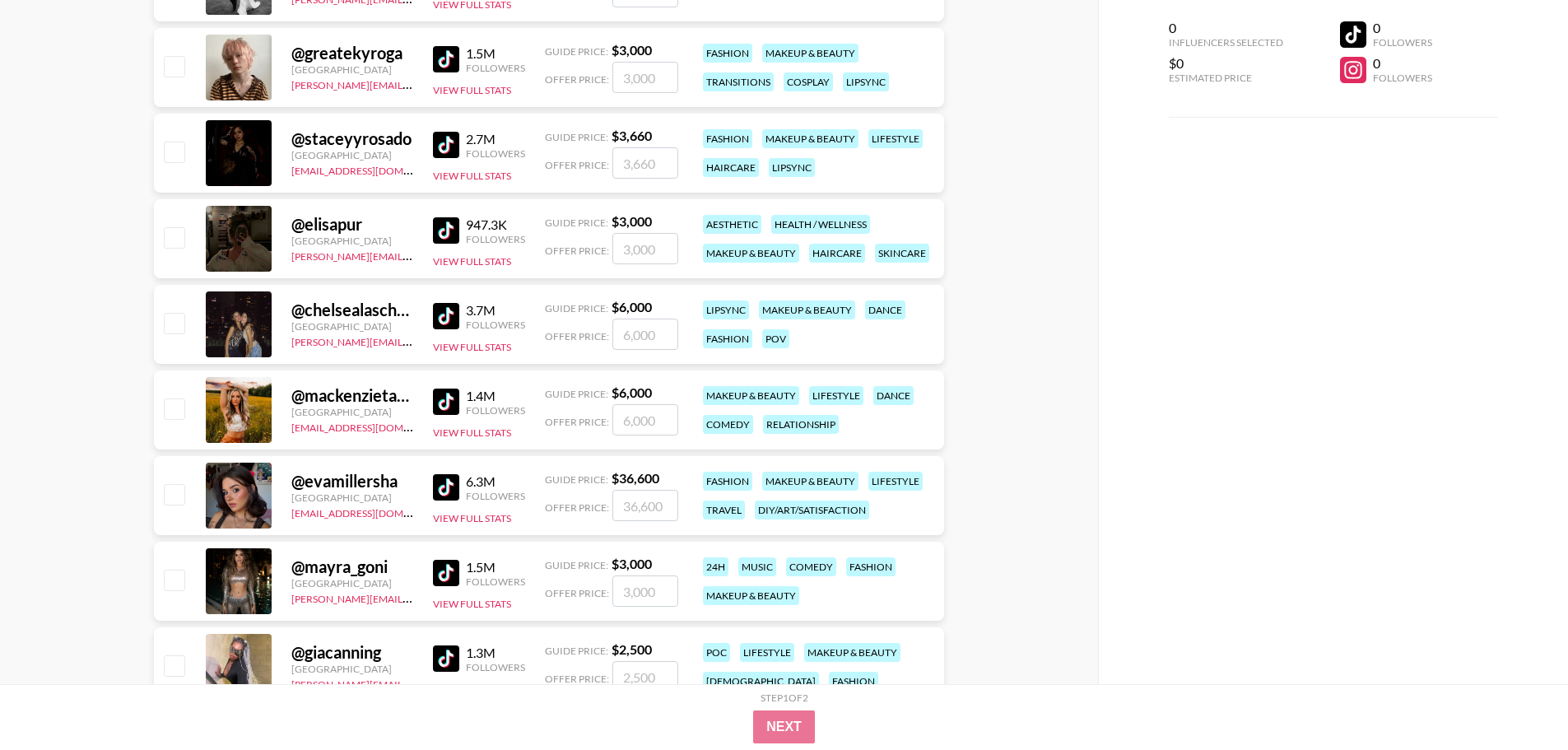
scroll to position [3128, 0]
click at [444, 305] on img at bounding box center [446, 315] width 26 height 26
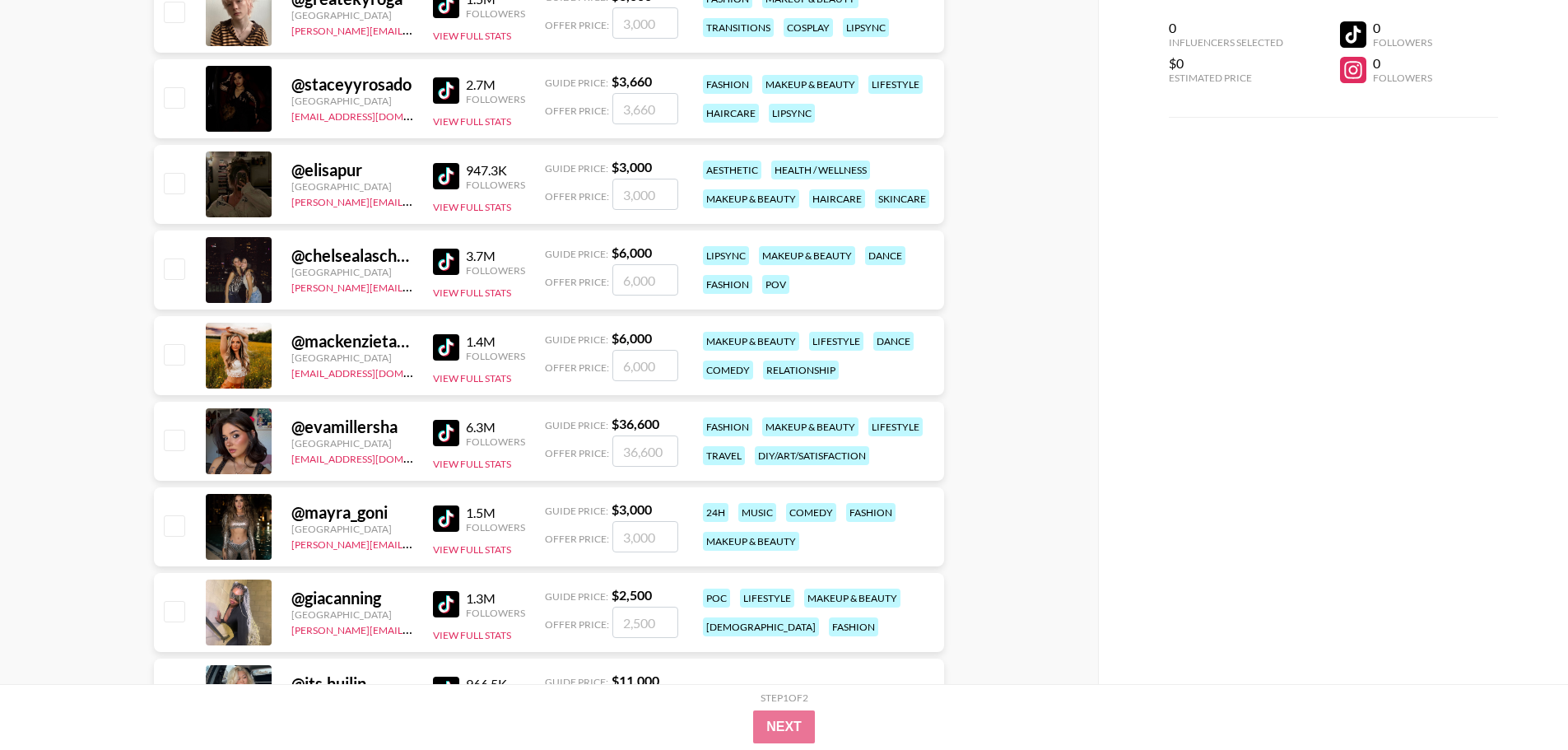
scroll to position [3211, 0]
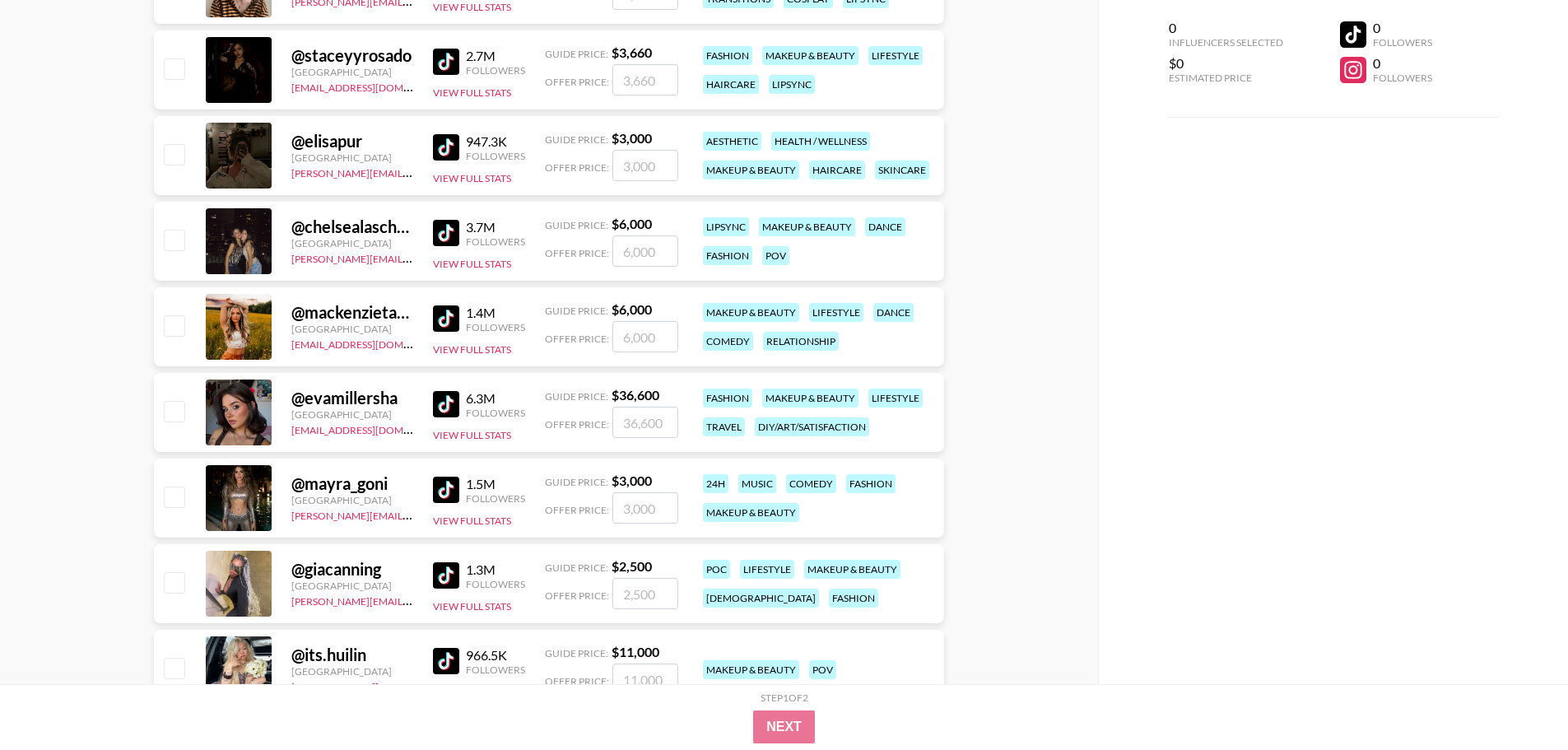
click at [435, 325] on img at bounding box center [446, 318] width 26 height 26
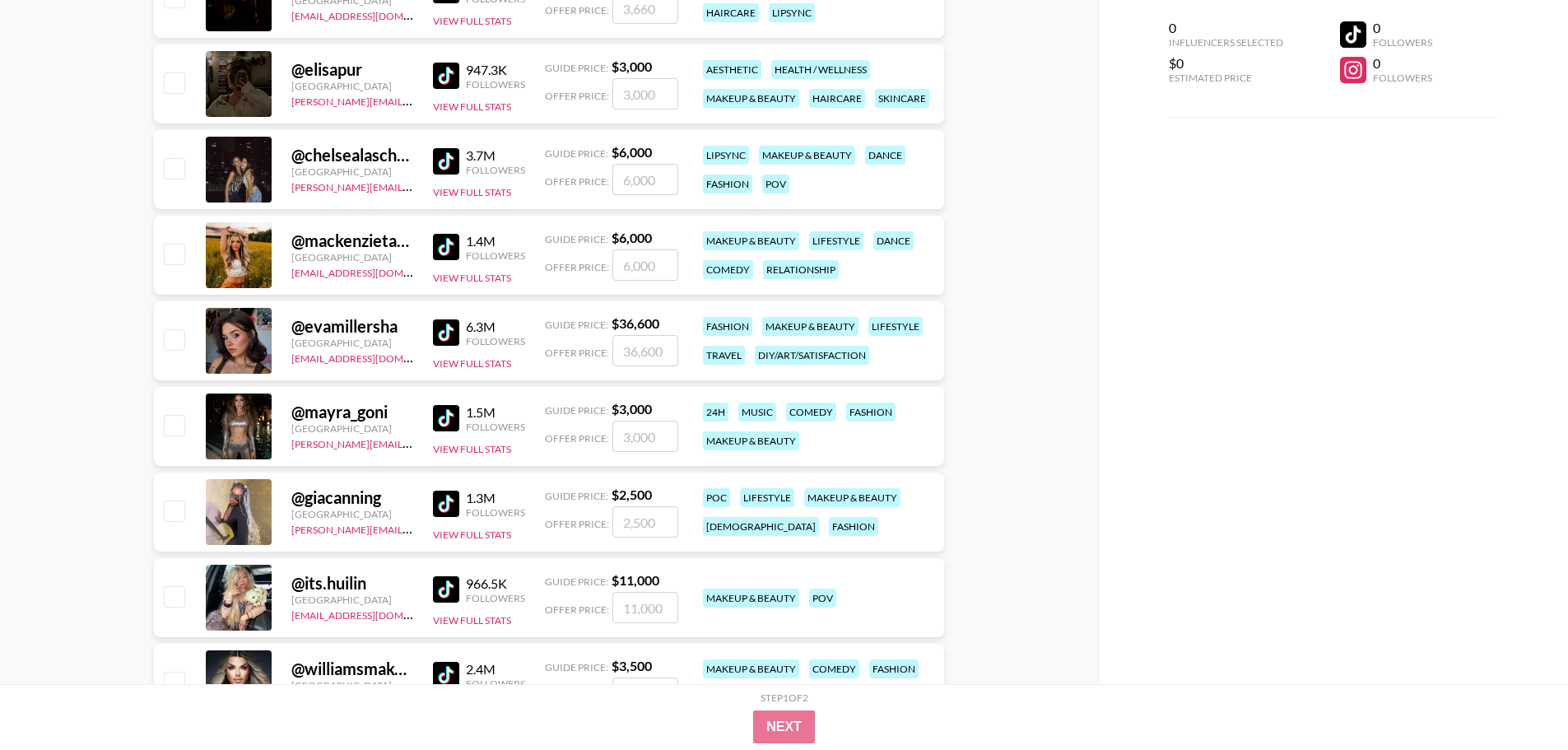
scroll to position [3375, 0]
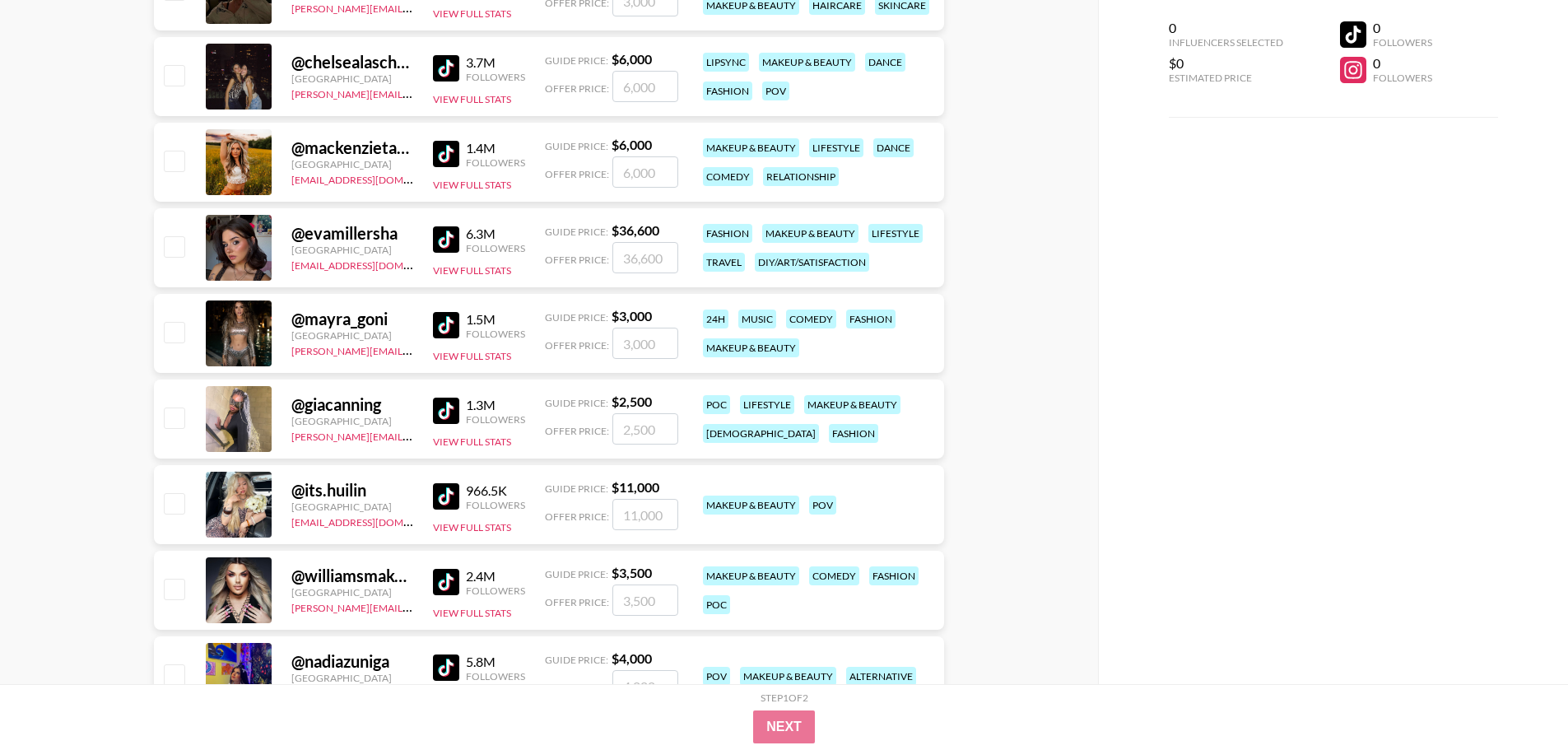
click at [446, 233] on img at bounding box center [446, 239] width 26 height 26
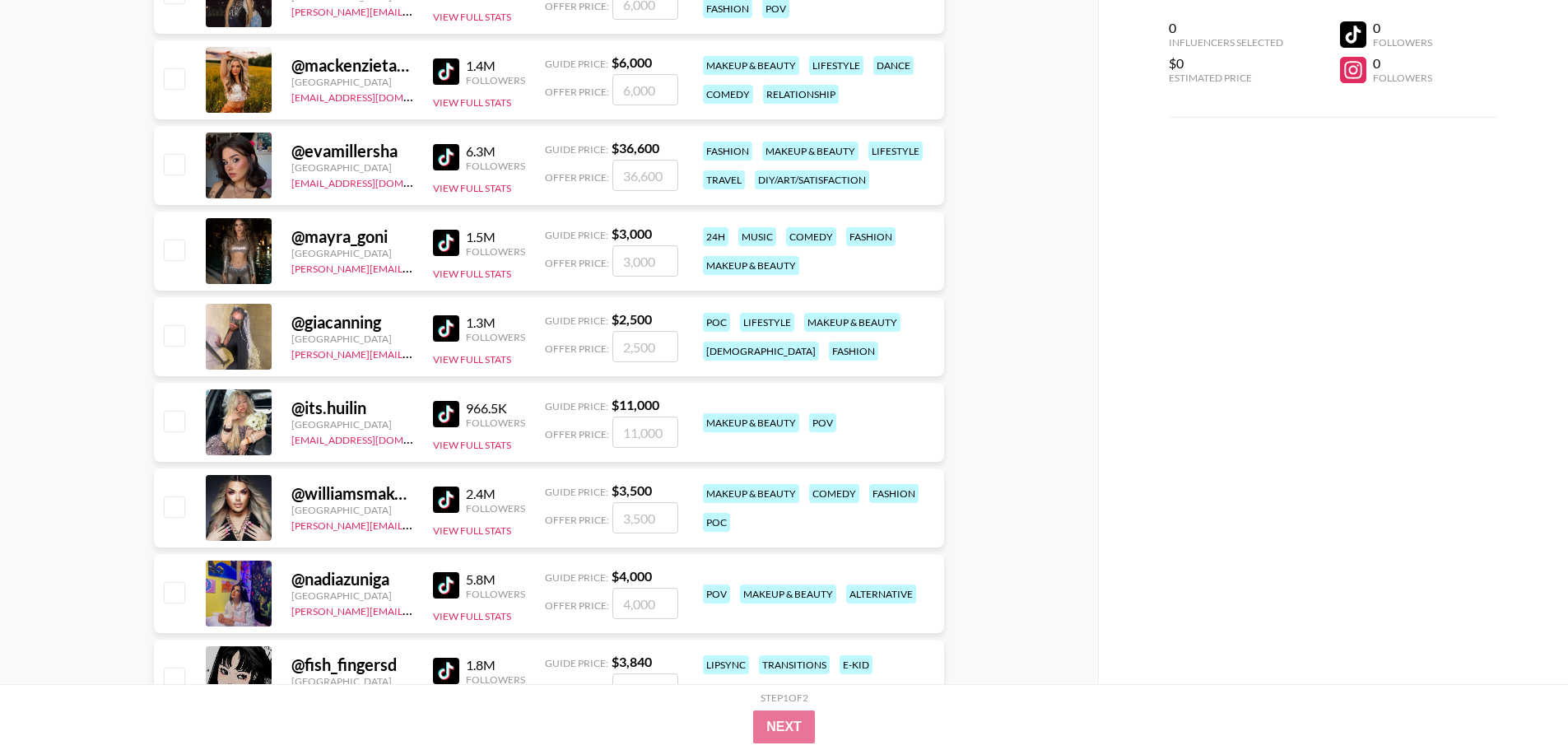
click at [449, 327] on img at bounding box center [446, 328] width 26 height 26
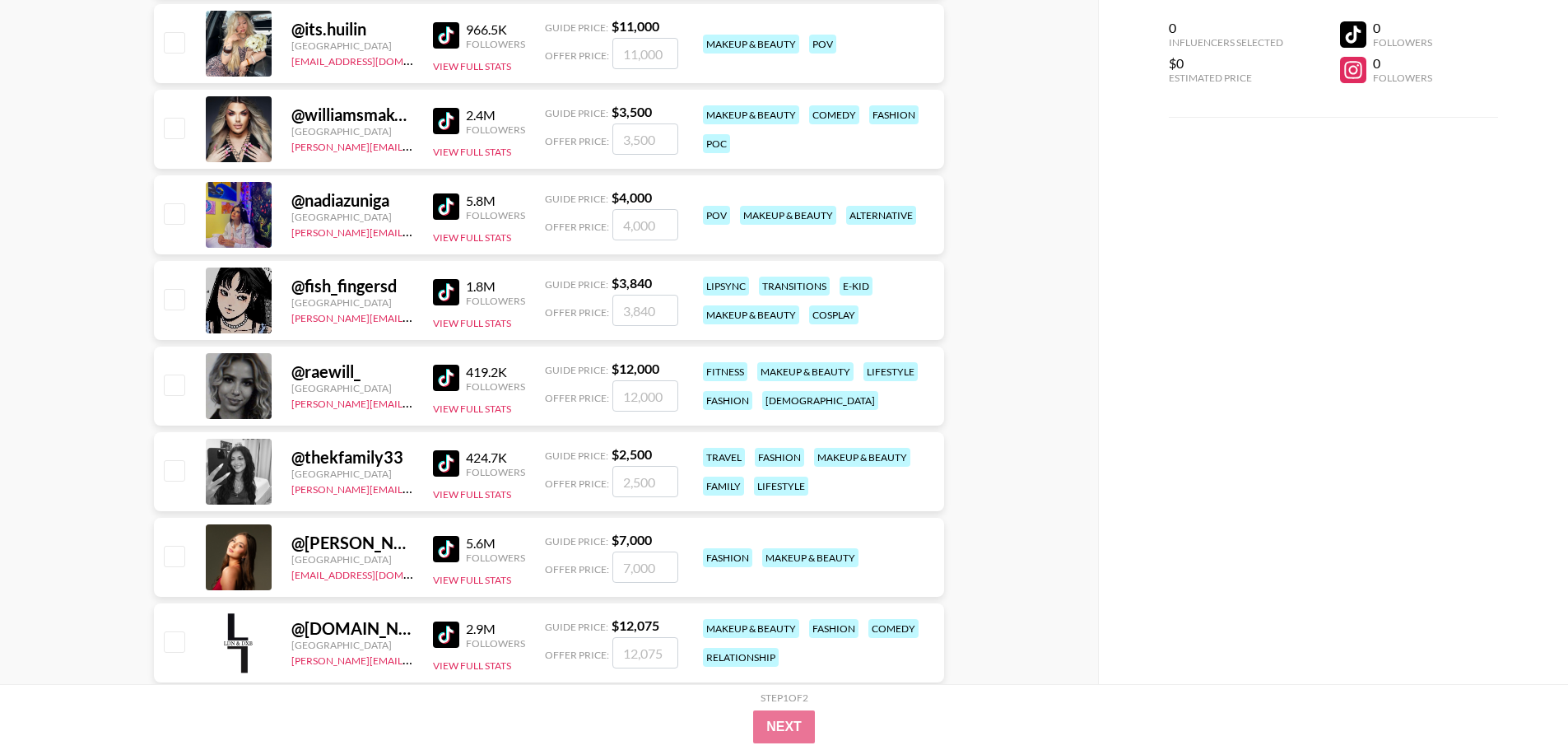
scroll to position [3869, 0]
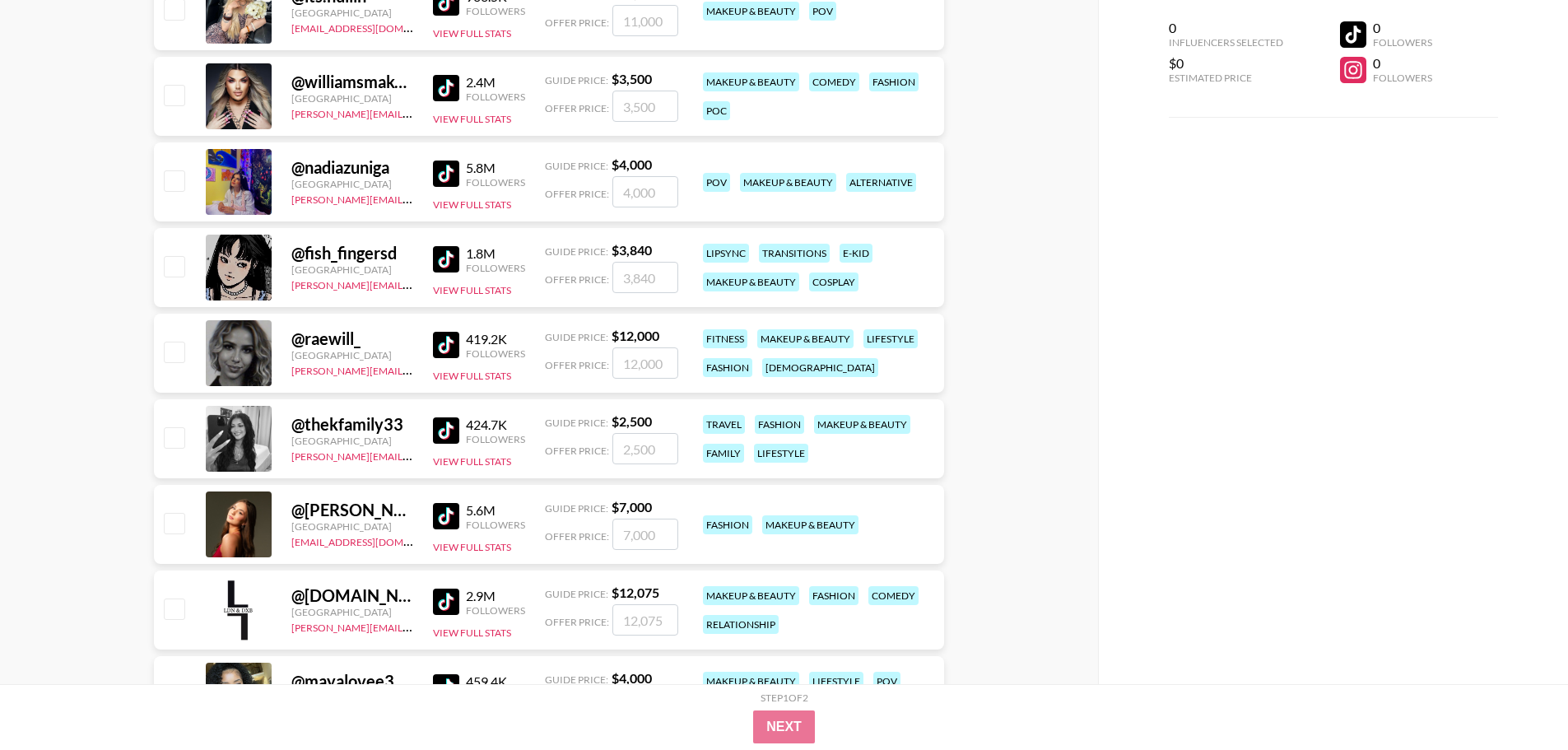
click at [436, 338] on img at bounding box center [446, 345] width 26 height 26
click at [453, 255] on img at bounding box center [446, 260] width 26 height 26
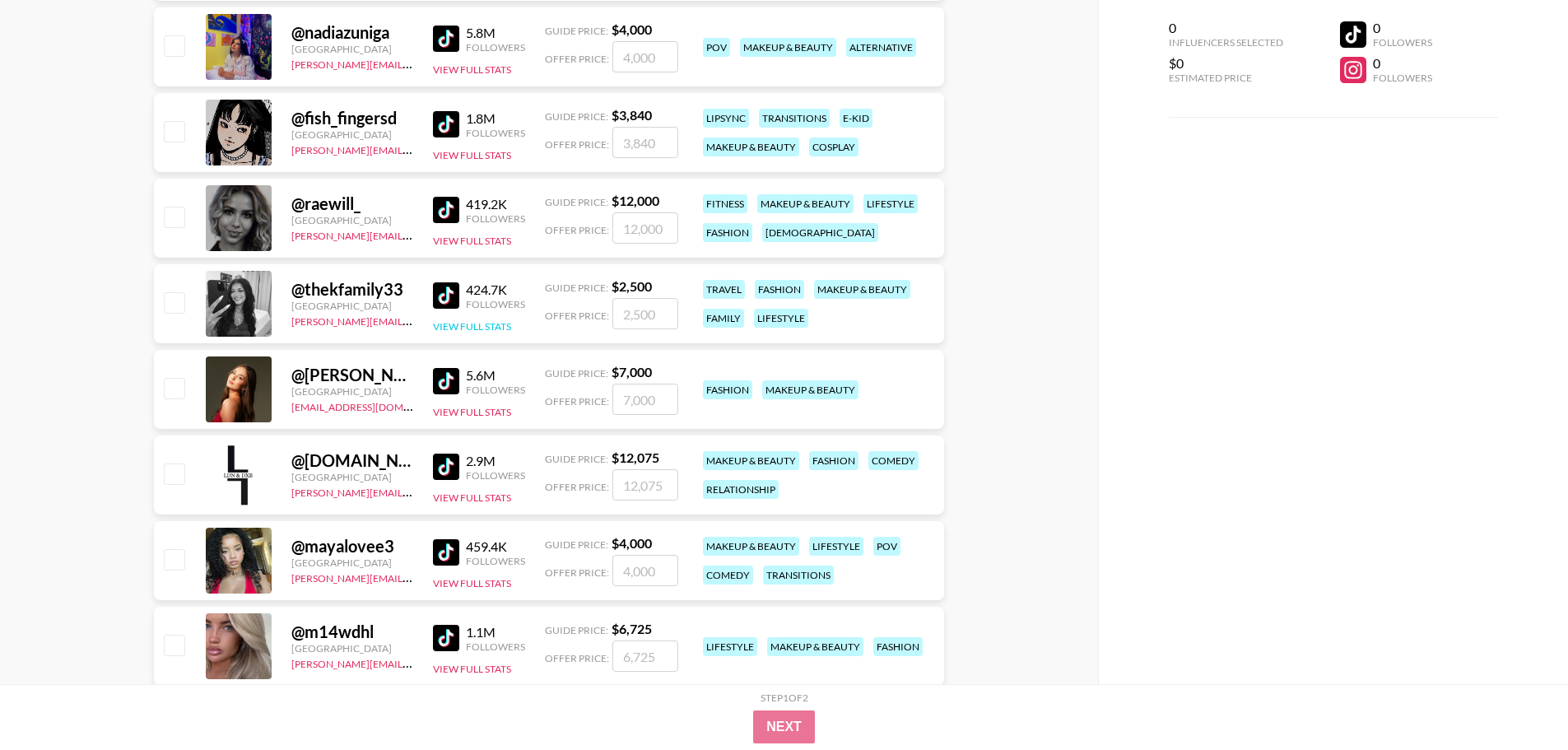
scroll to position [4034, 0]
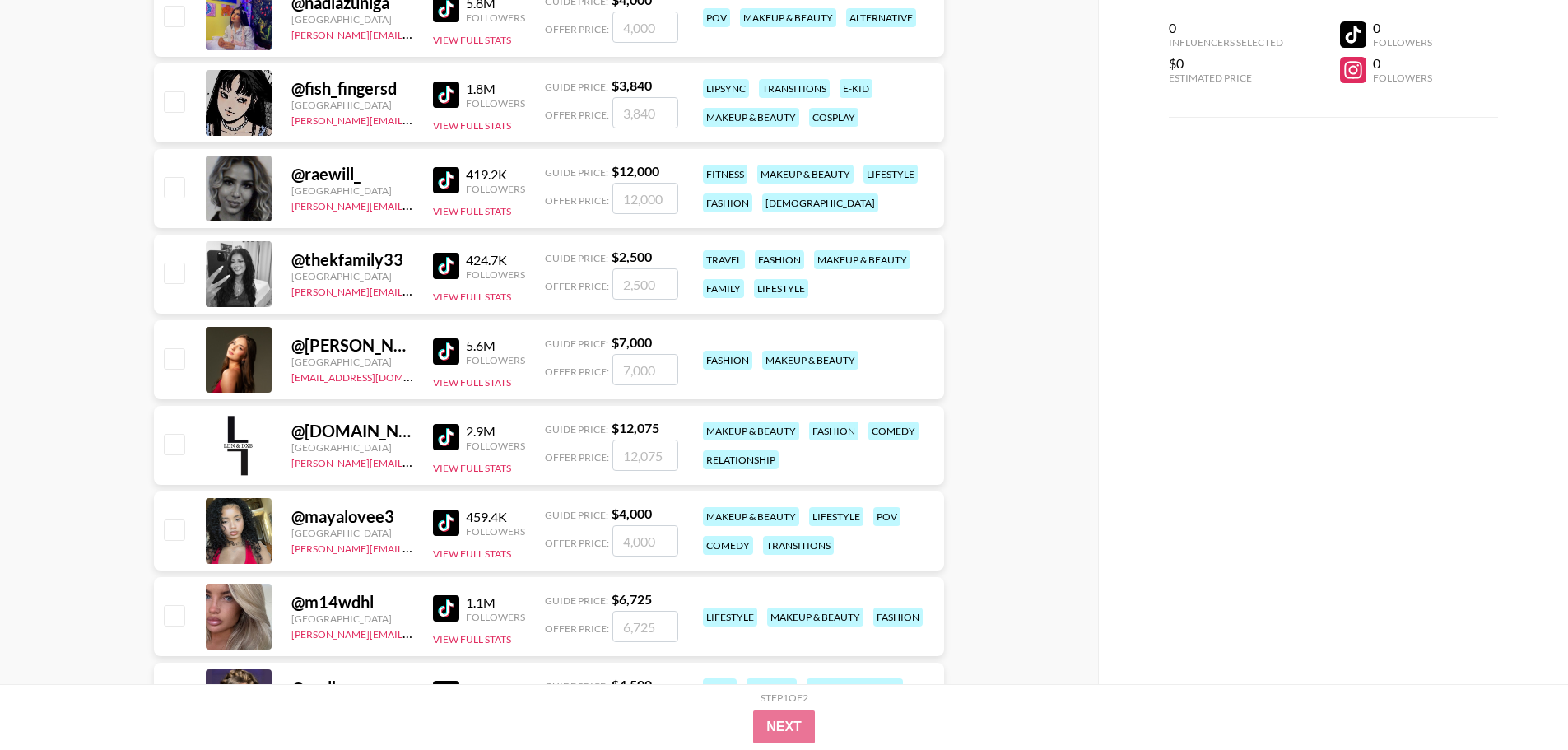
click at [444, 262] on img at bounding box center [446, 266] width 26 height 26
click at [447, 265] on img at bounding box center [446, 266] width 26 height 26
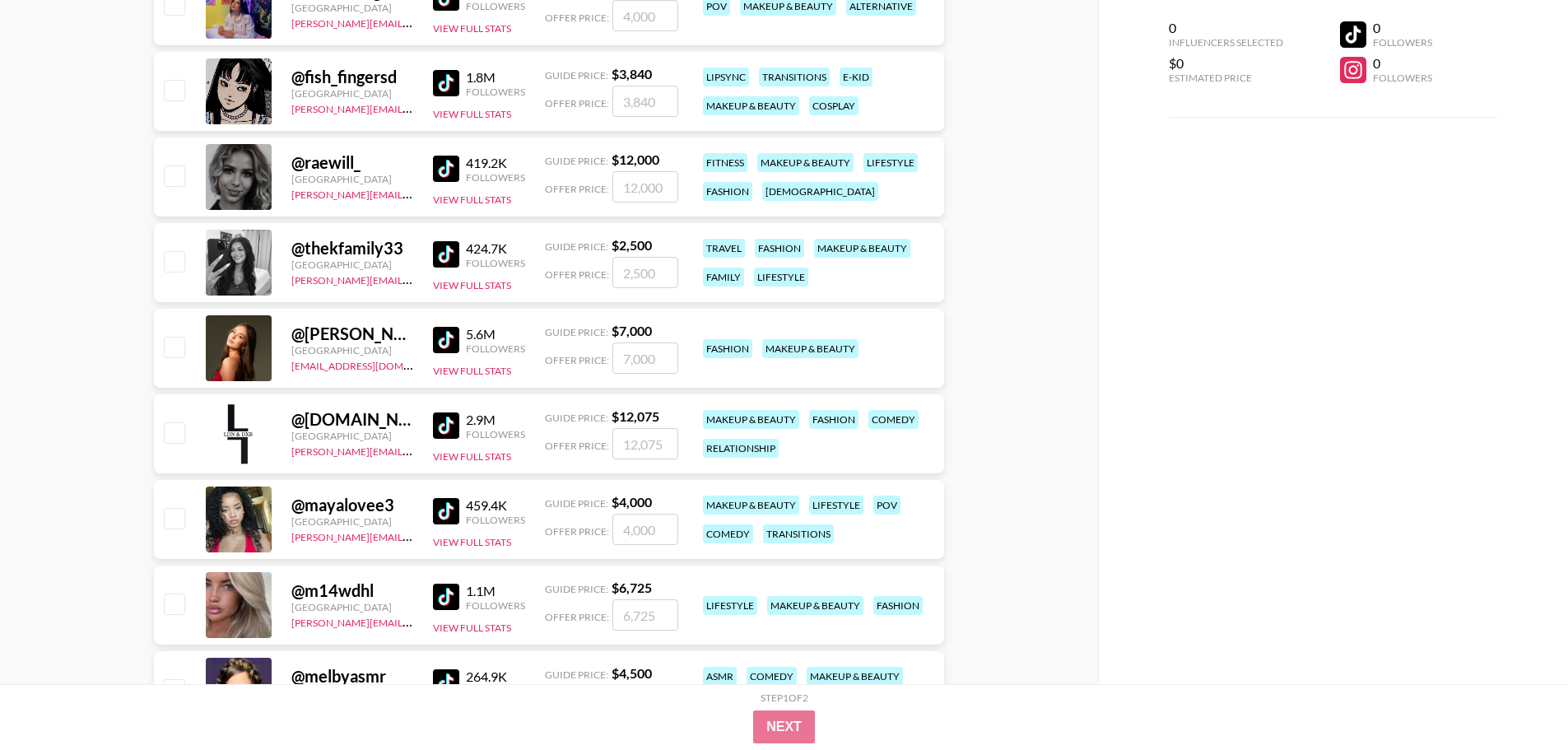
scroll to position [4117, 0]
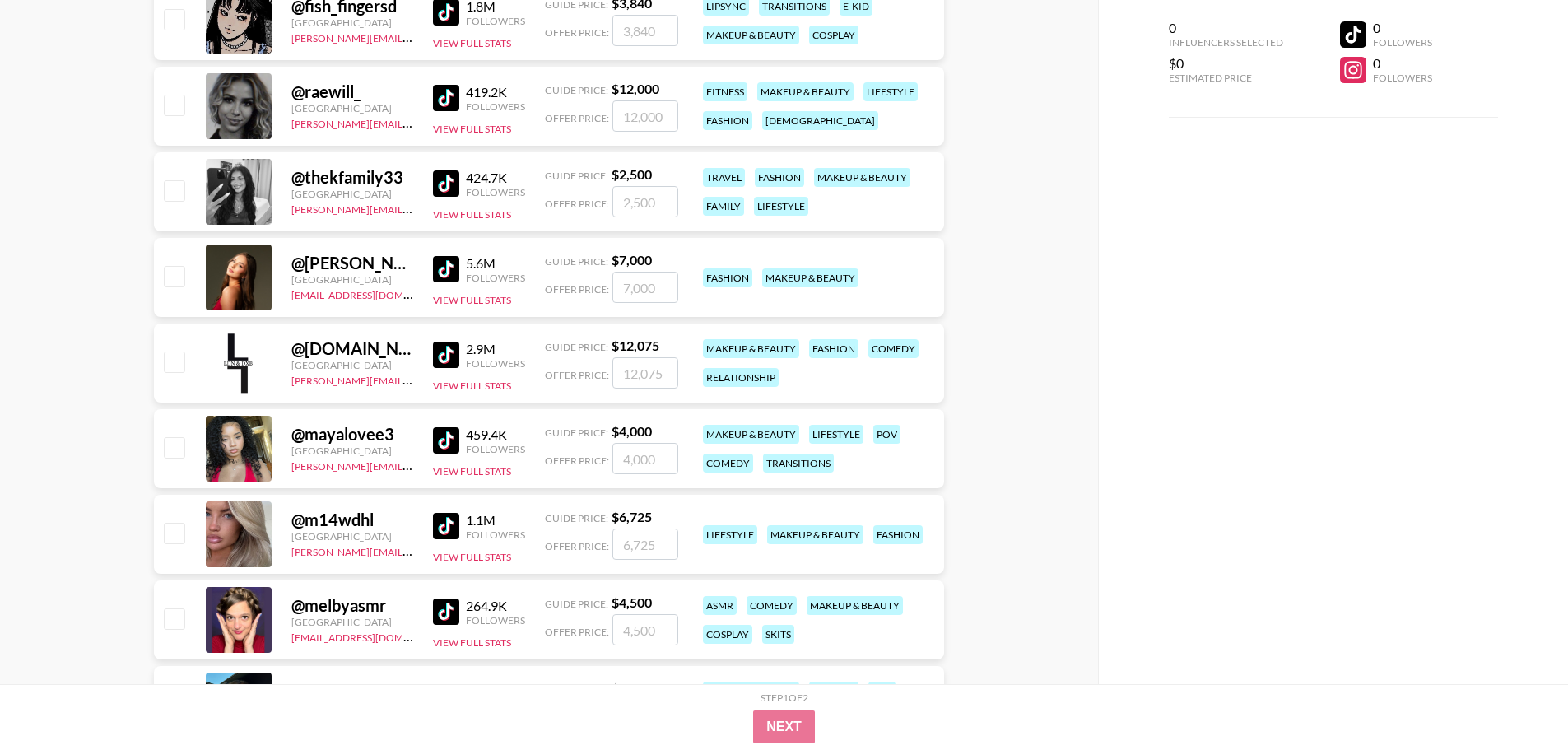
click at [445, 264] on img at bounding box center [446, 269] width 26 height 26
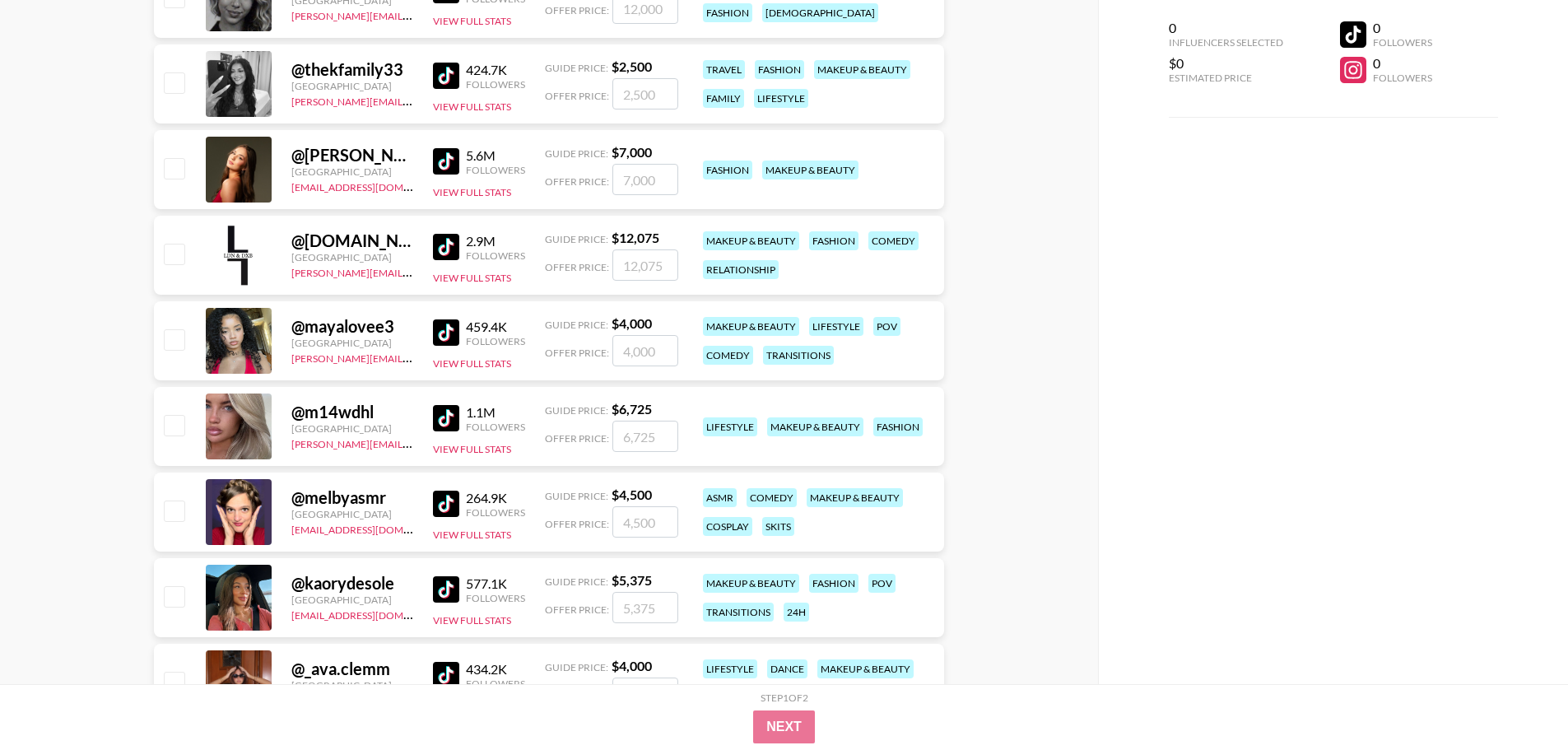
scroll to position [4281, 0]
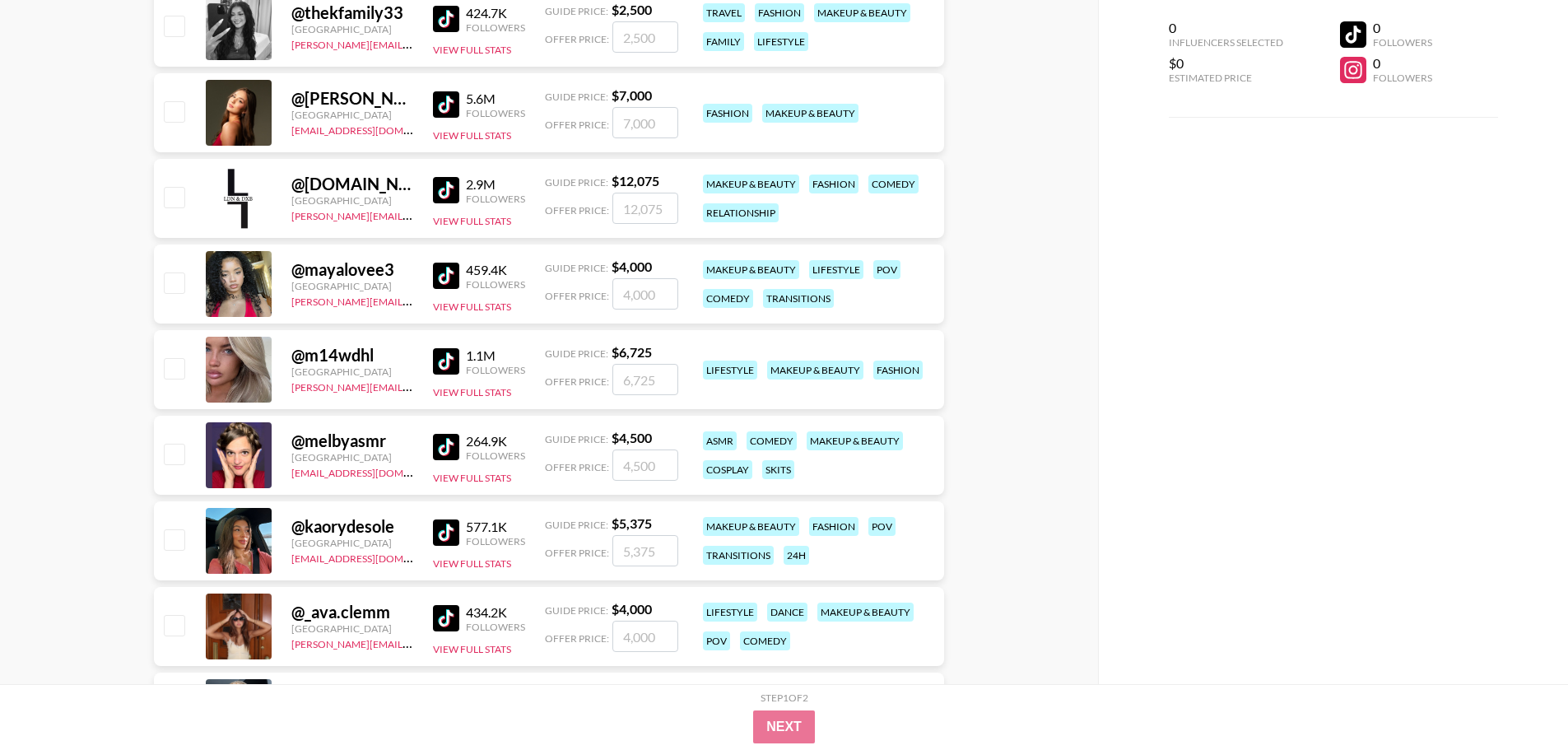
click at [447, 192] on img at bounding box center [446, 190] width 26 height 26
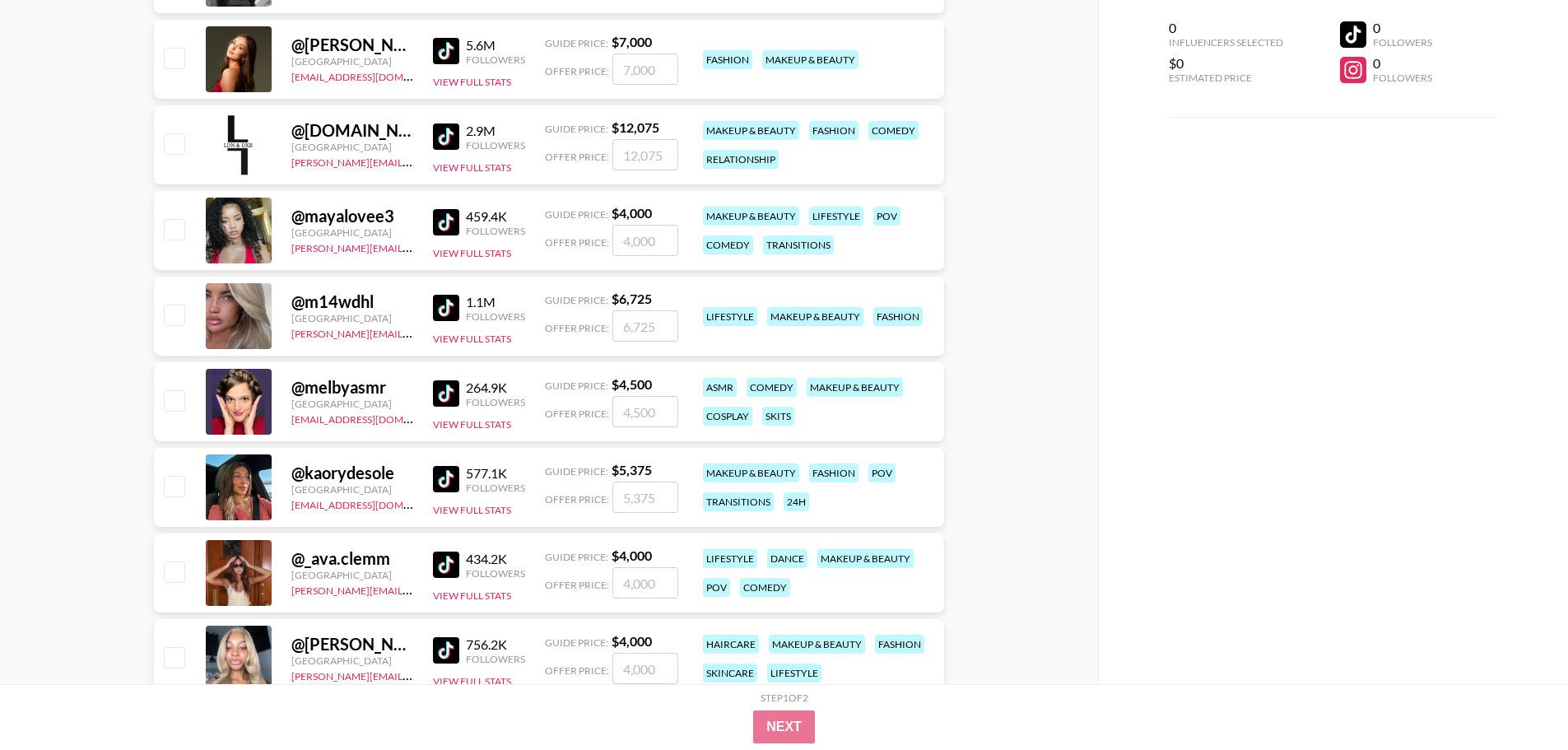
scroll to position [4363, 0]
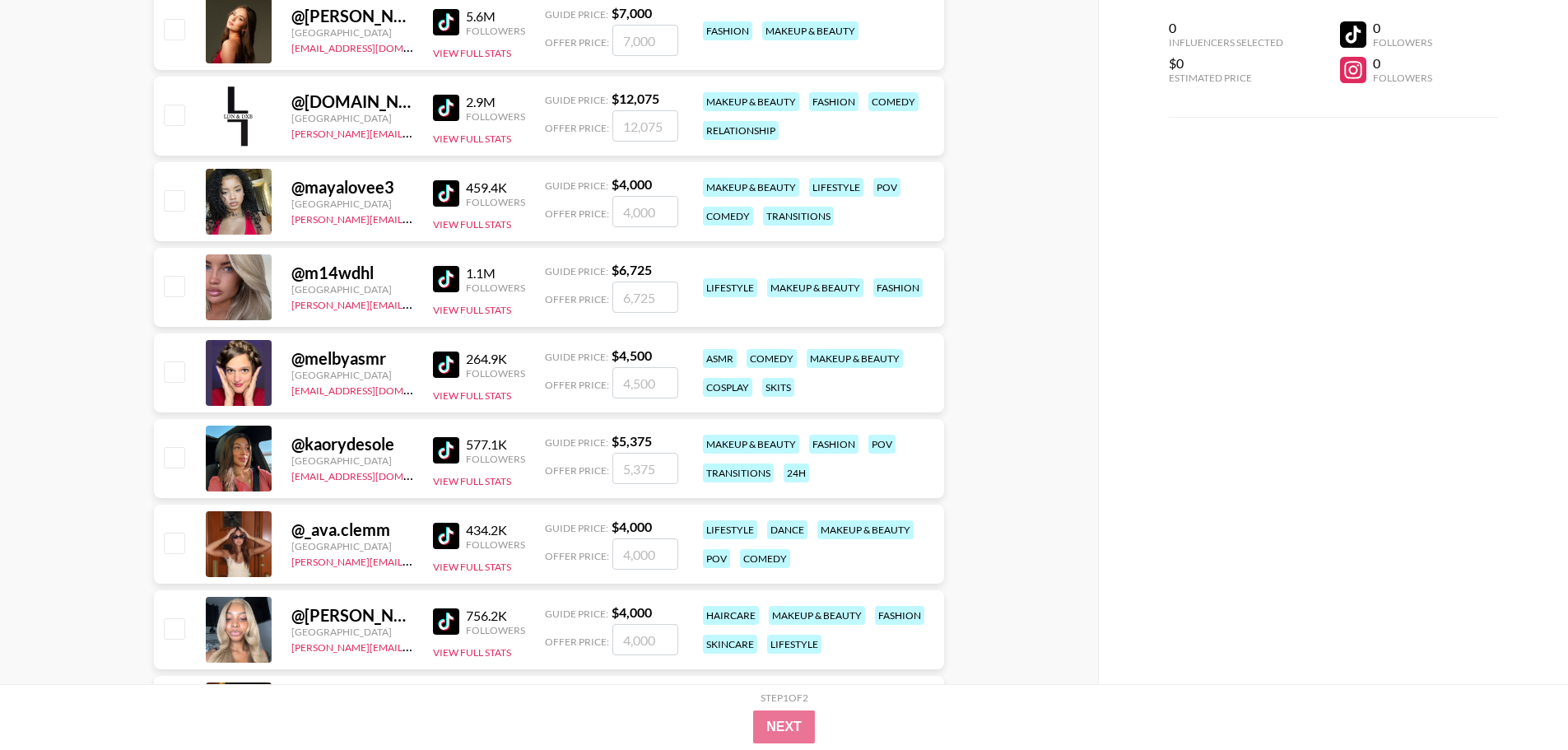
click at [452, 275] on img at bounding box center [446, 279] width 26 height 26
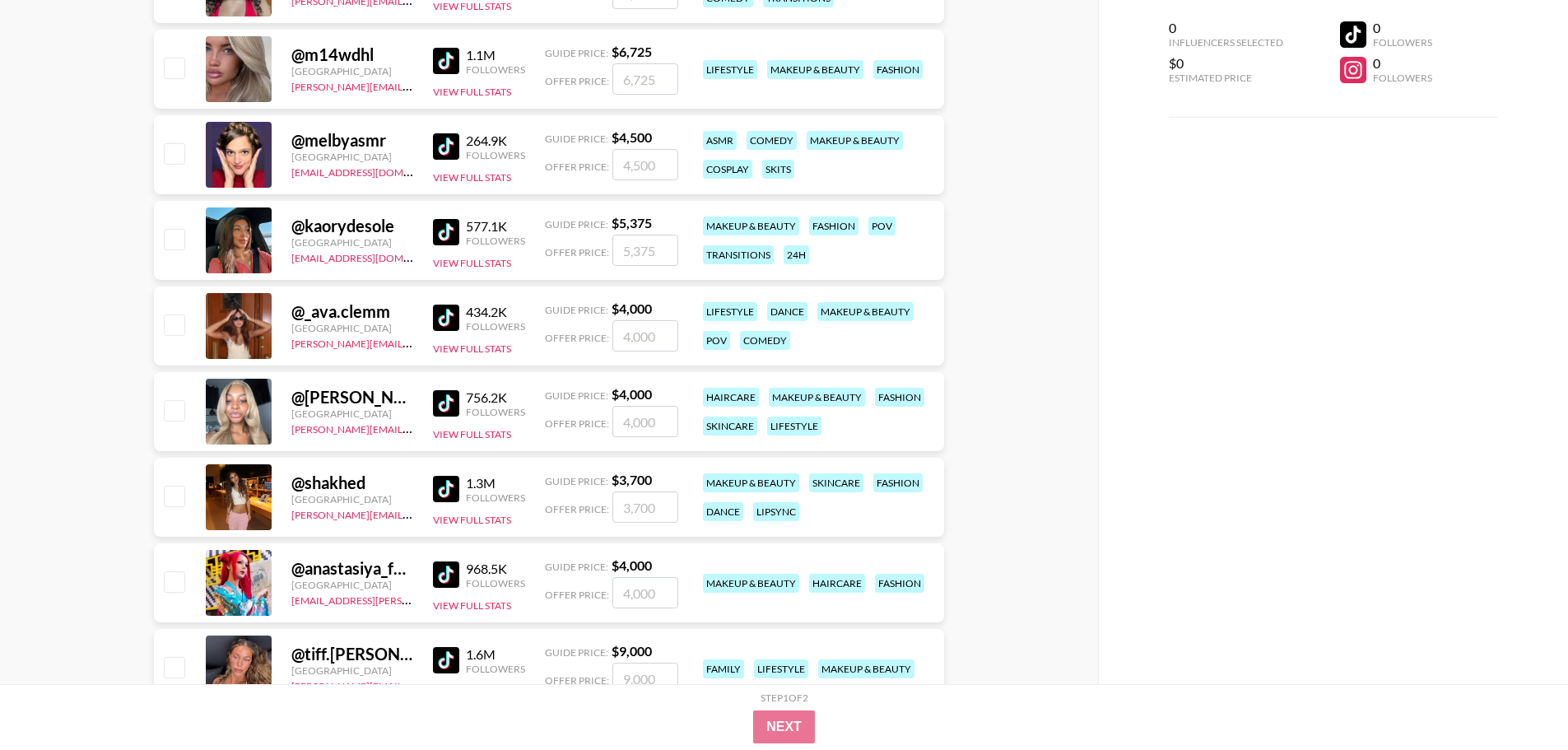
scroll to position [4611, 0]
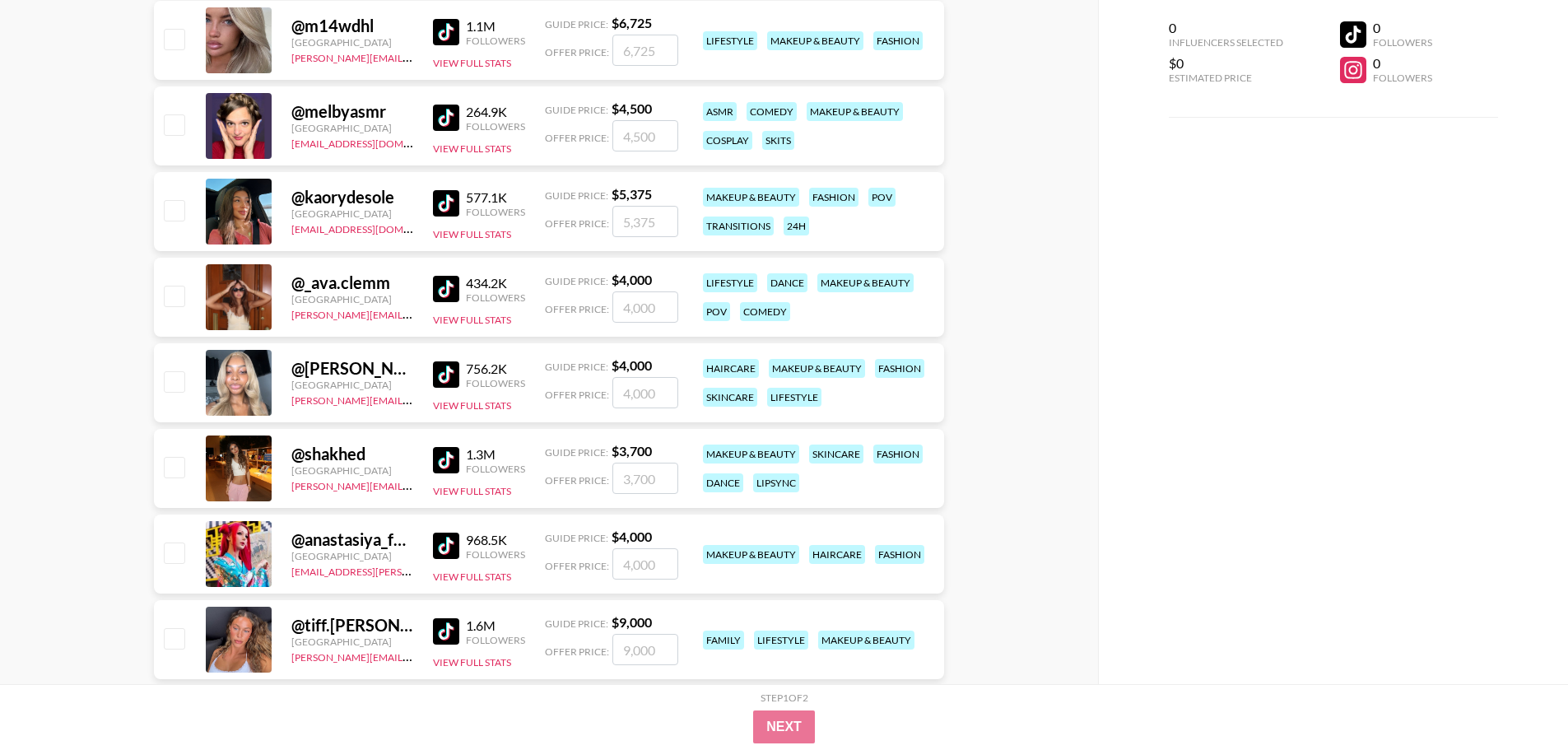
click at [440, 281] on img at bounding box center [446, 289] width 26 height 26
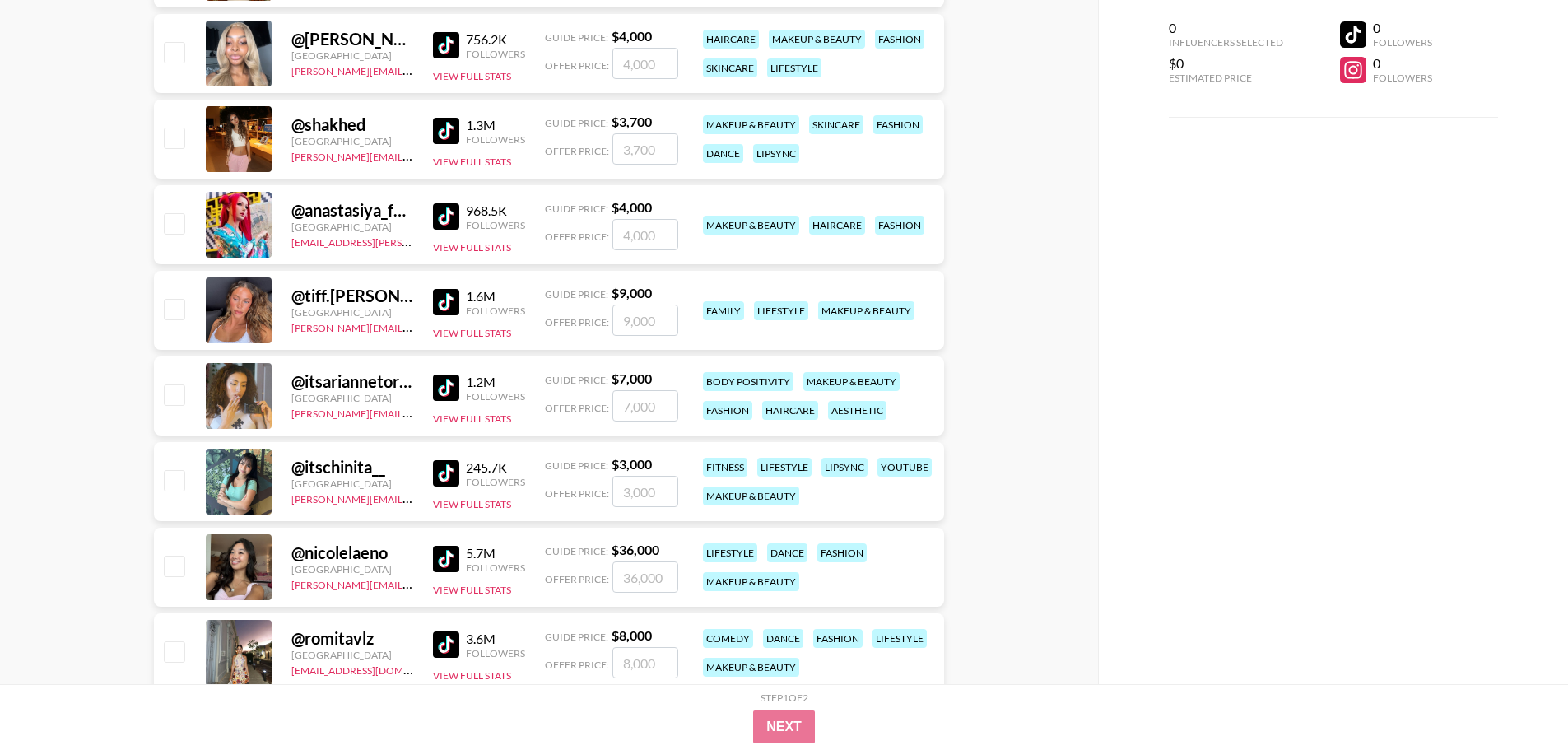
scroll to position [5022, 0]
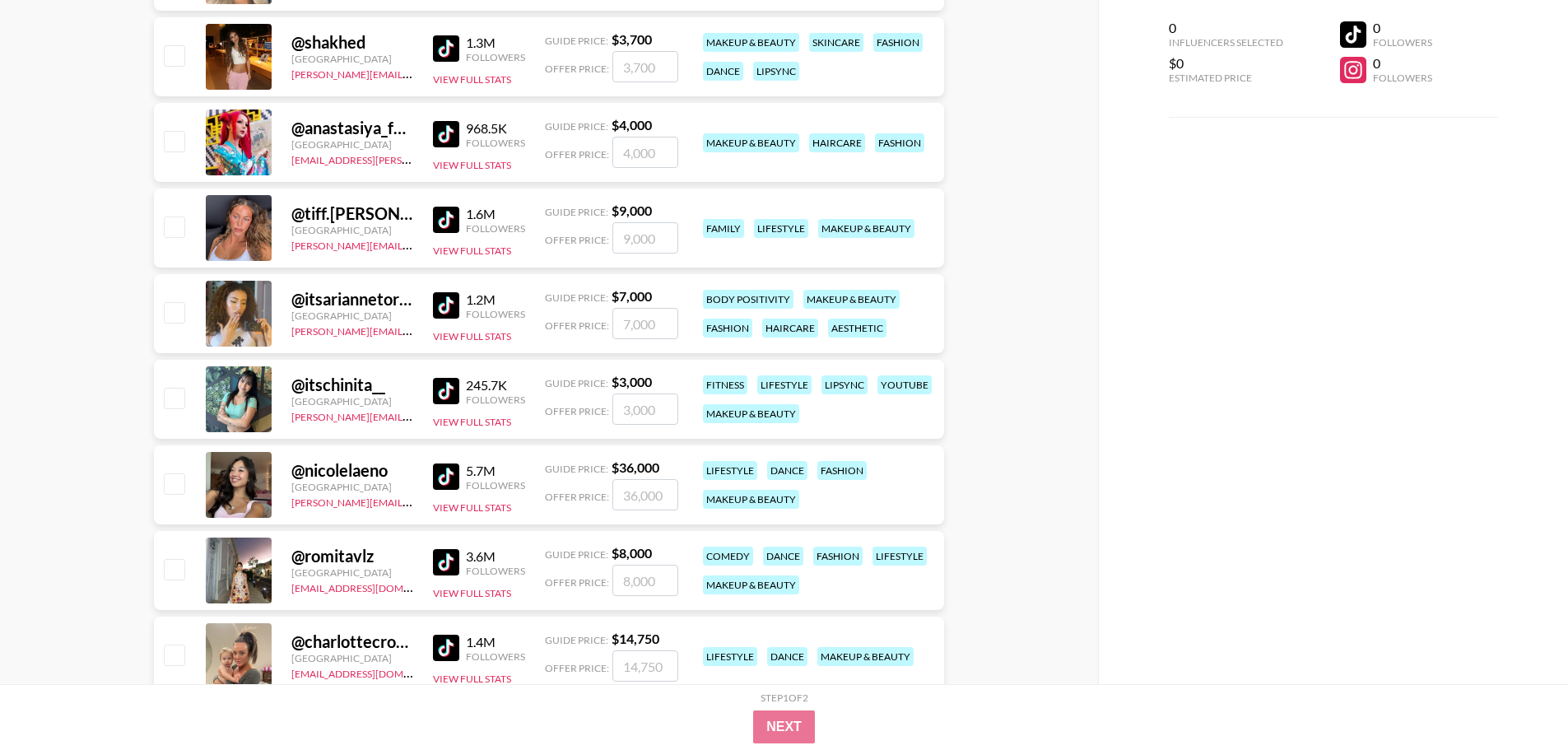
click at [449, 389] on img at bounding box center [446, 391] width 26 height 26
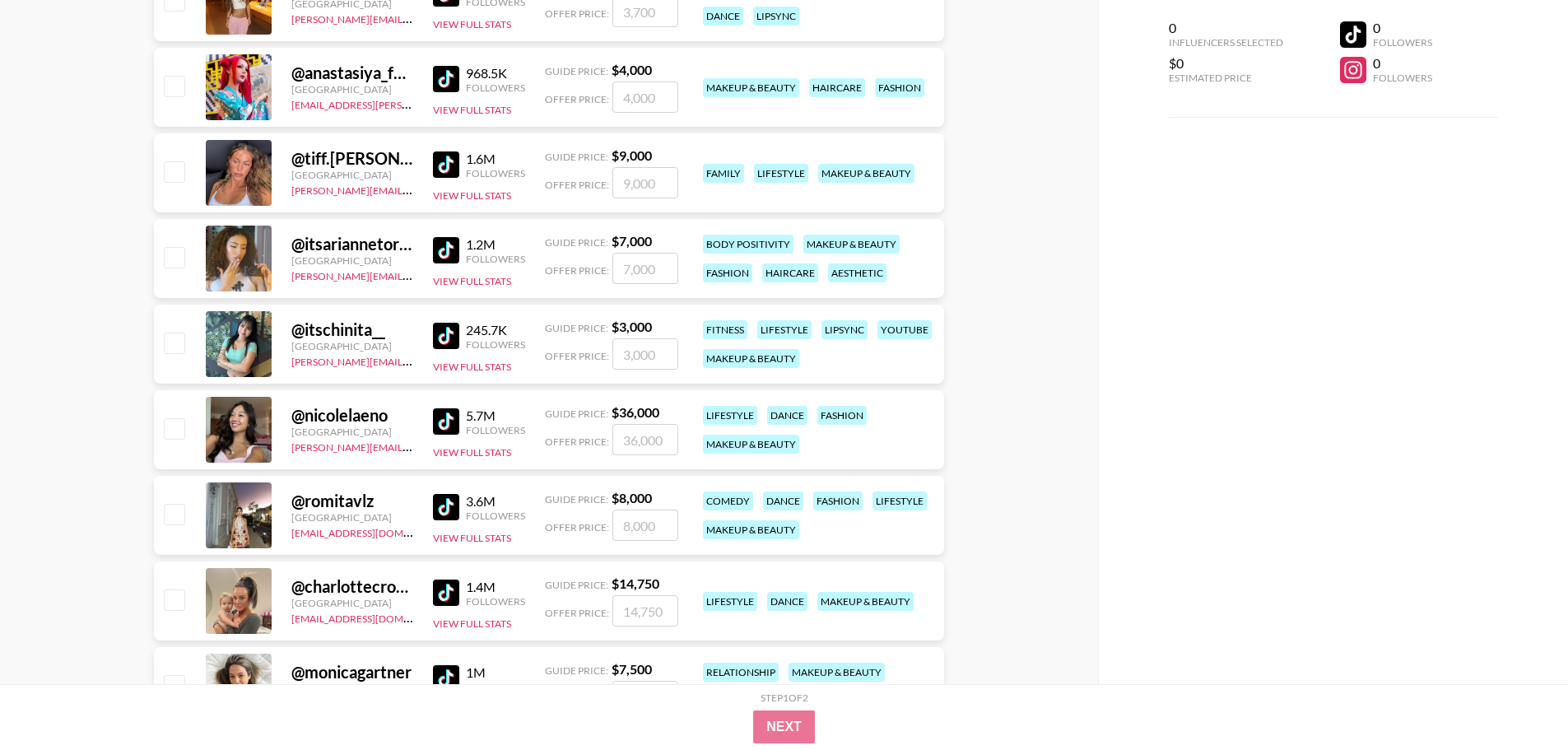
scroll to position [5104, 0]
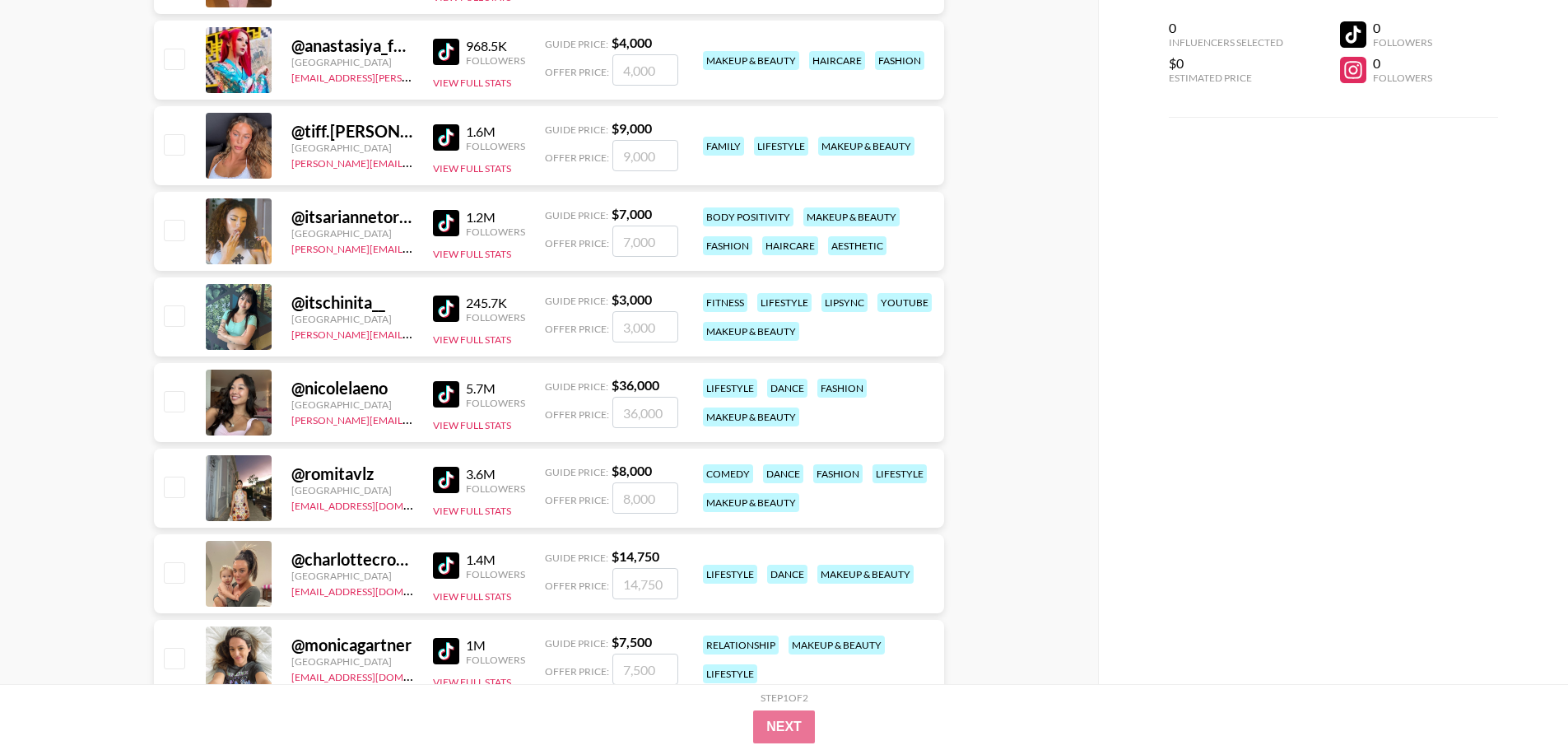
click at [437, 304] on img at bounding box center [446, 309] width 26 height 26
click at [451, 399] on img at bounding box center [446, 395] width 26 height 26
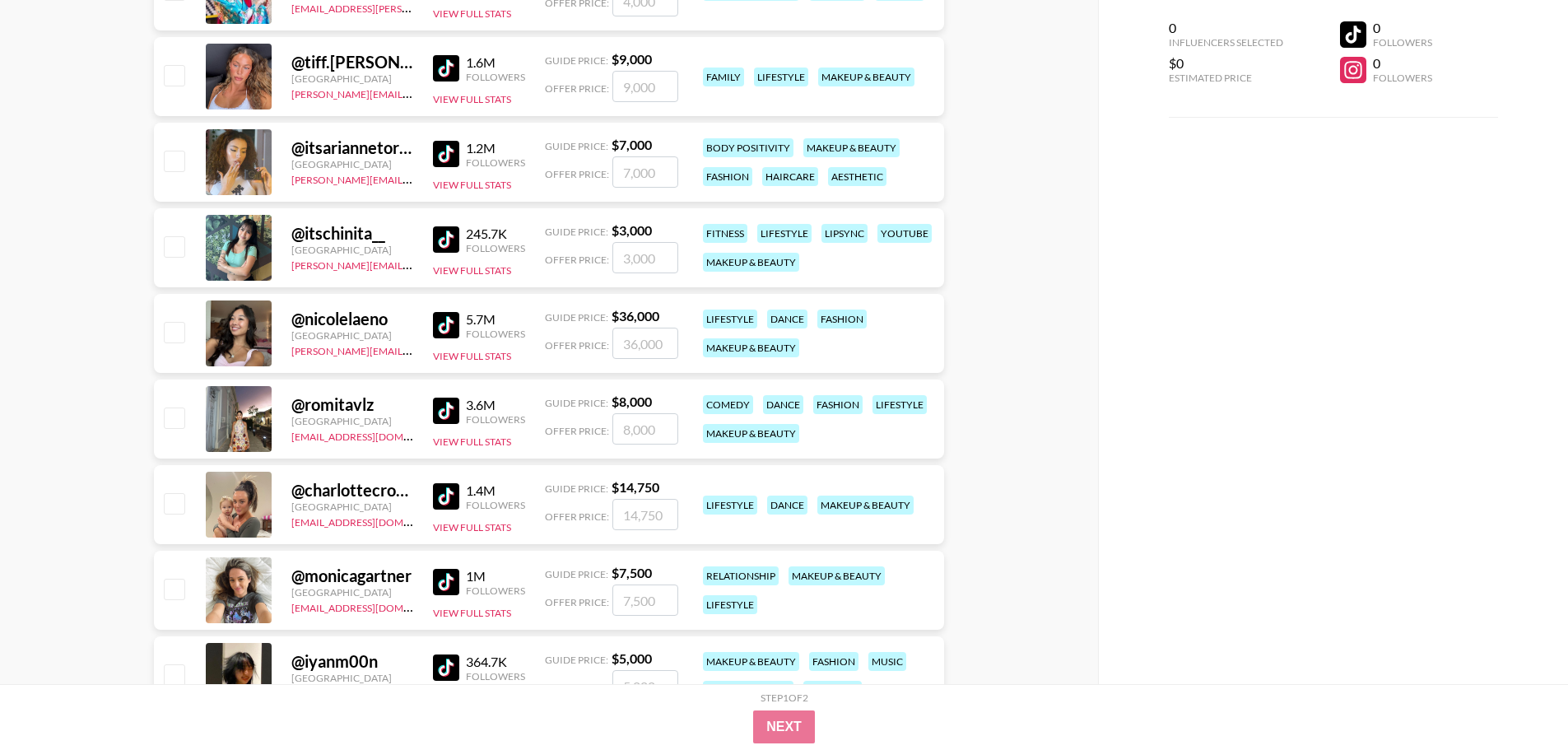
scroll to position [5269, 0]
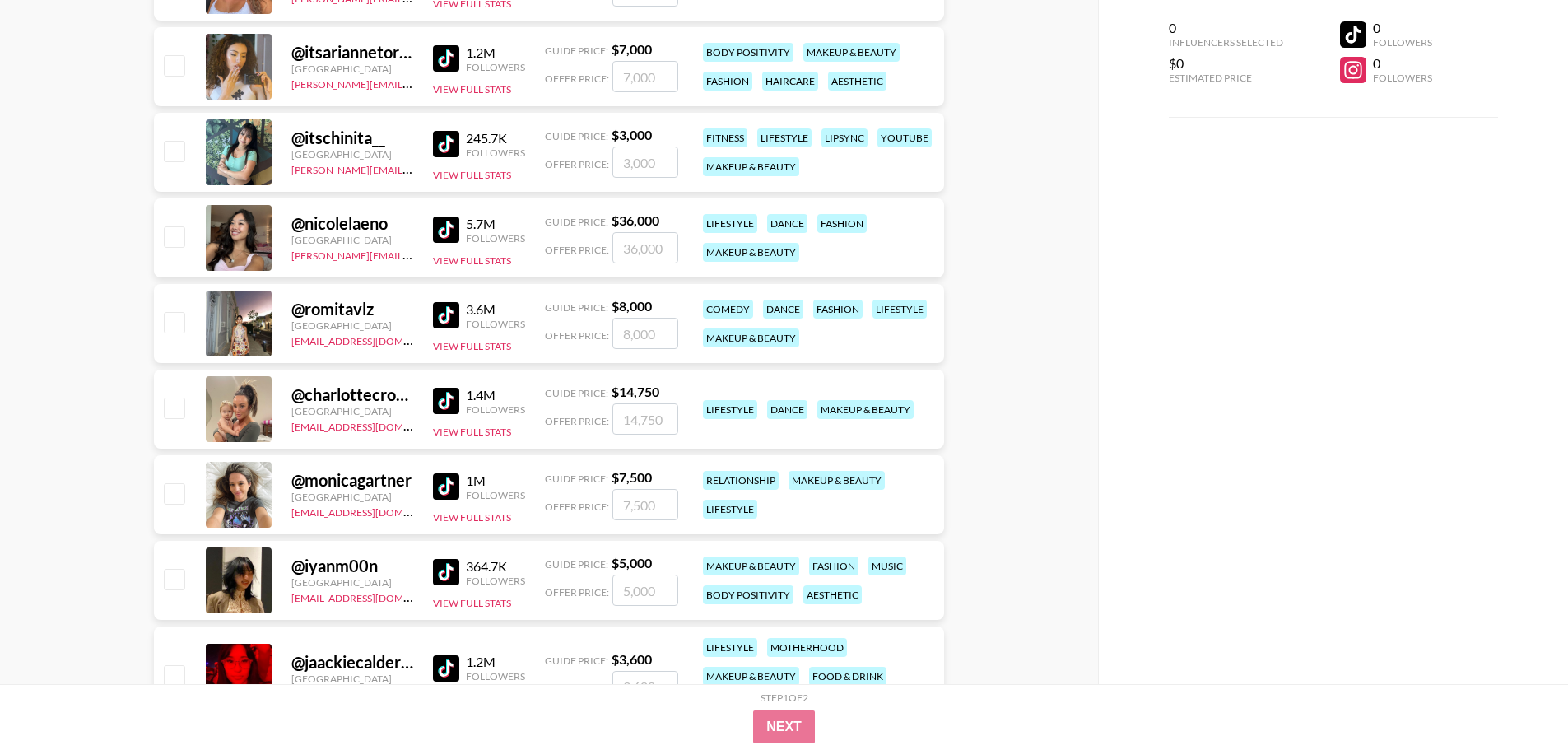
click at [448, 559] on img at bounding box center [446, 572] width 26 height 26
click at [445, 398] on img at bounding box center [446, 401] width 26 height 26
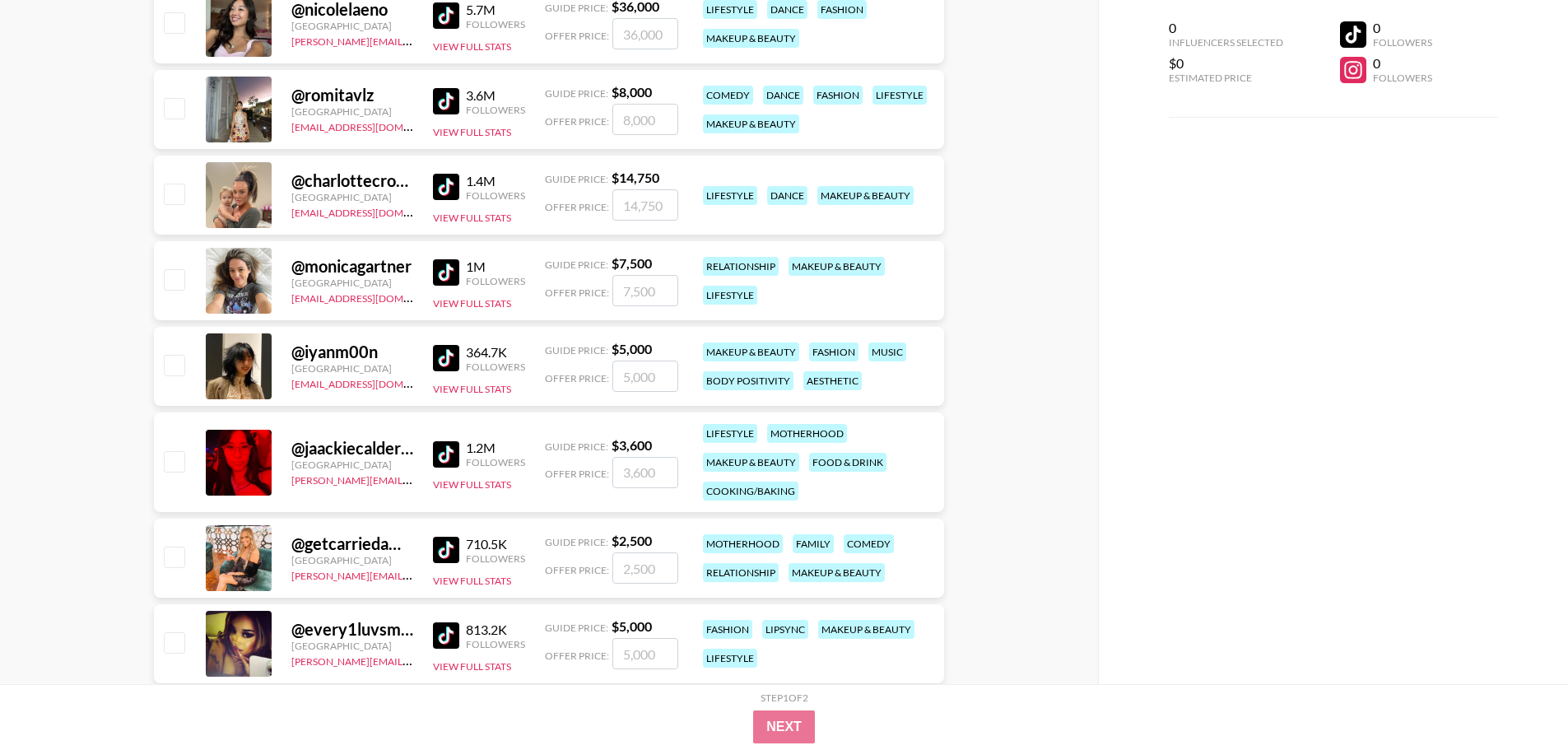
scroll to position [5516, 0]
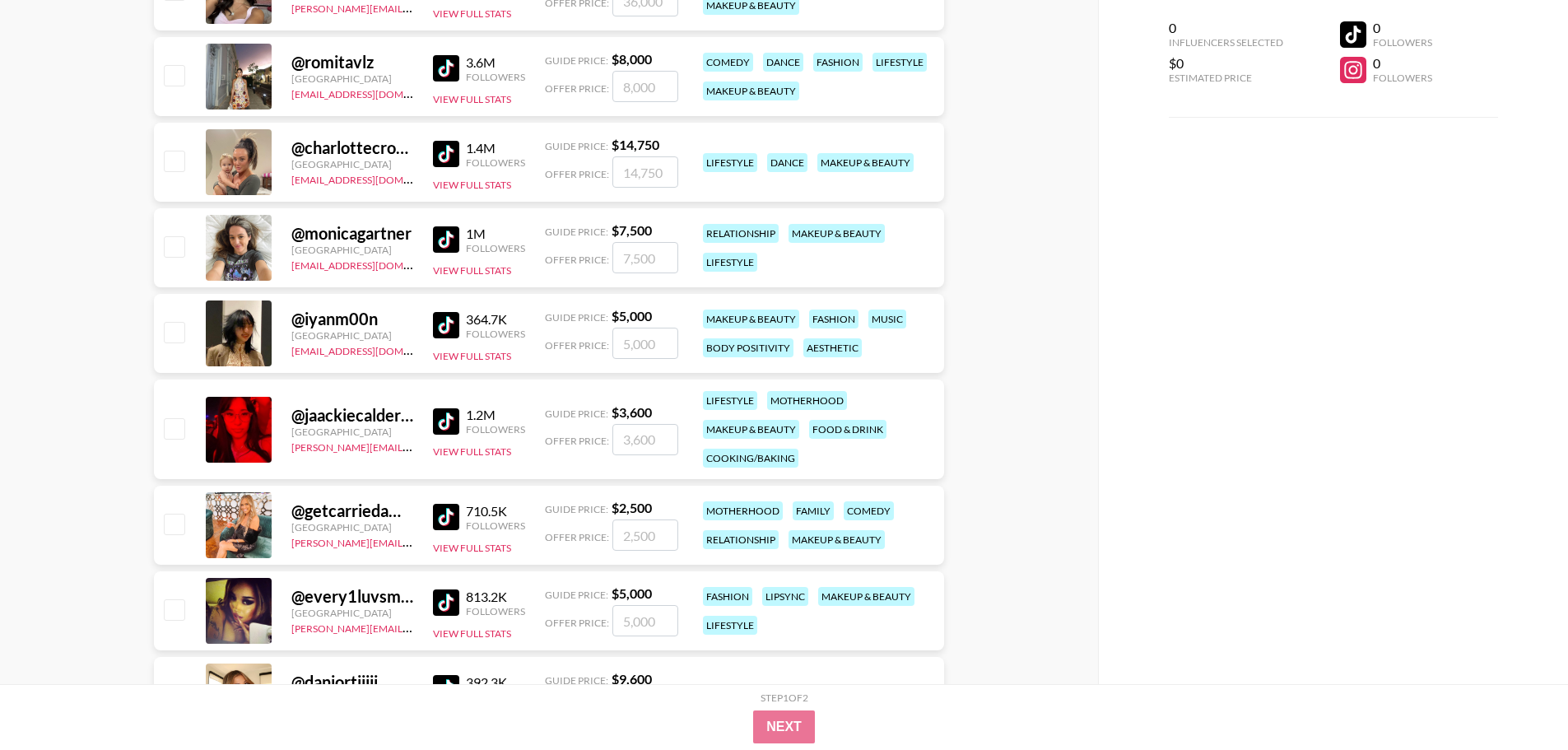
click at [448, 418] on img at bounding box center [446, 422] width 26 height 26
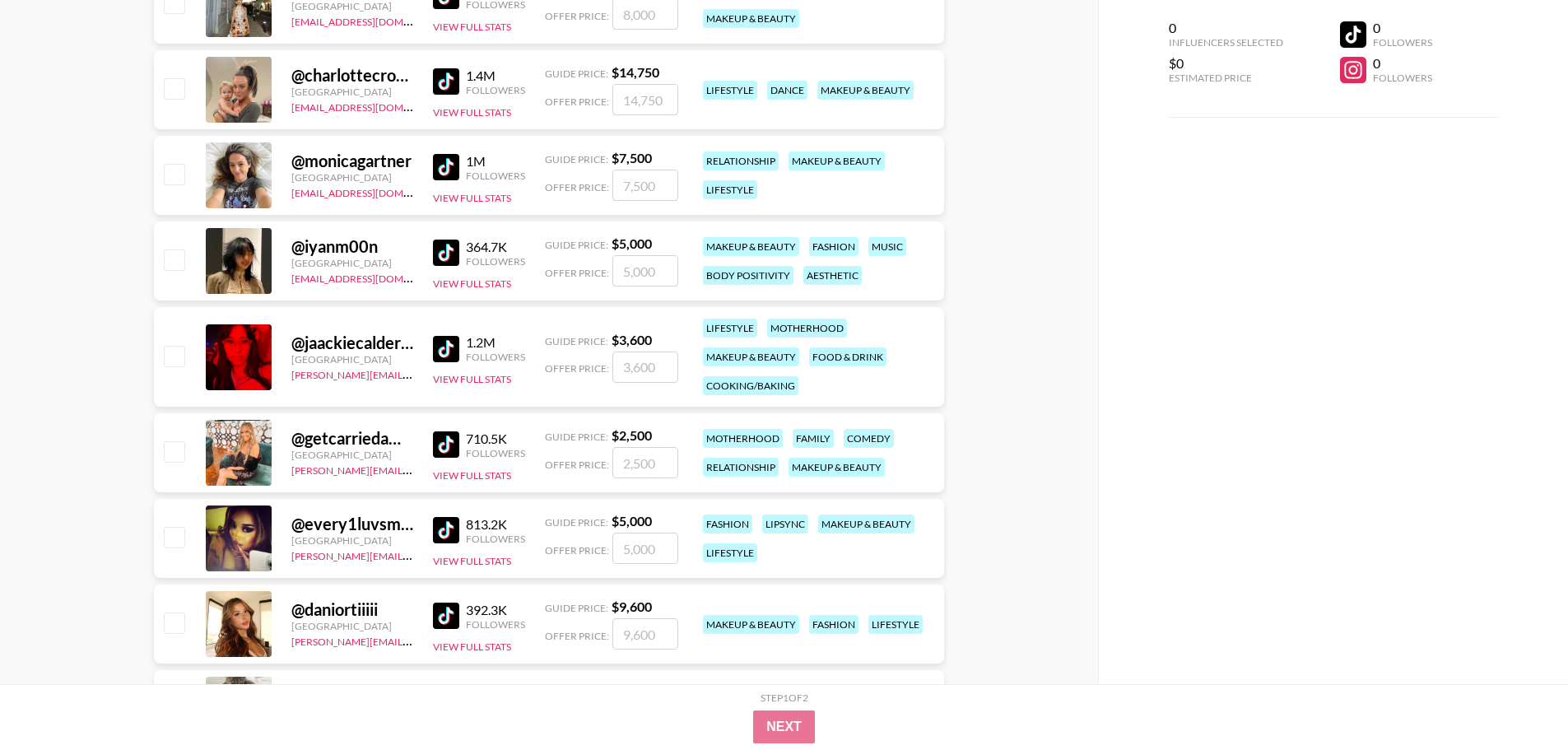
scroll to position [5681, 0]
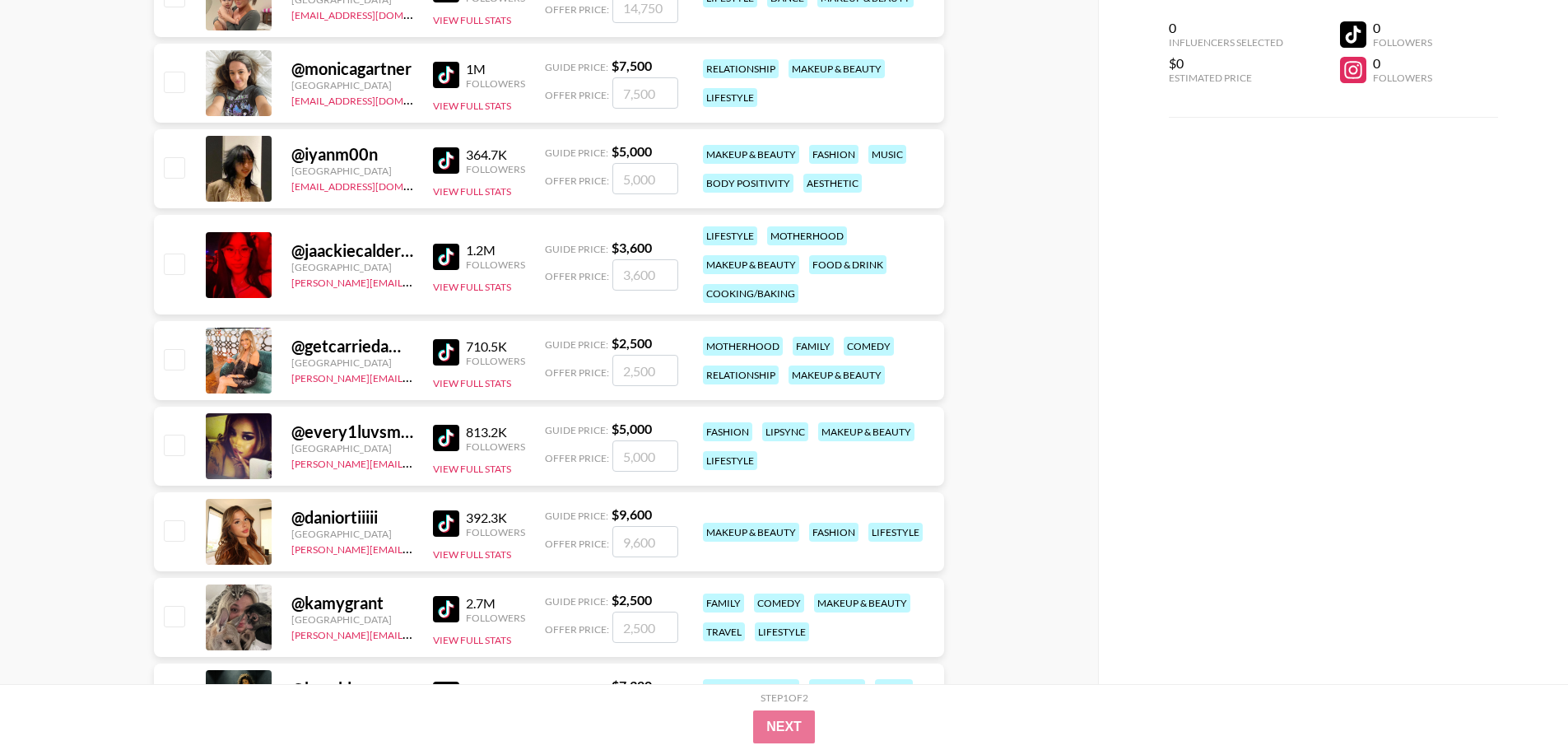
click at [445, 528] on img at bounding box center [446, 524] width 26 height 26
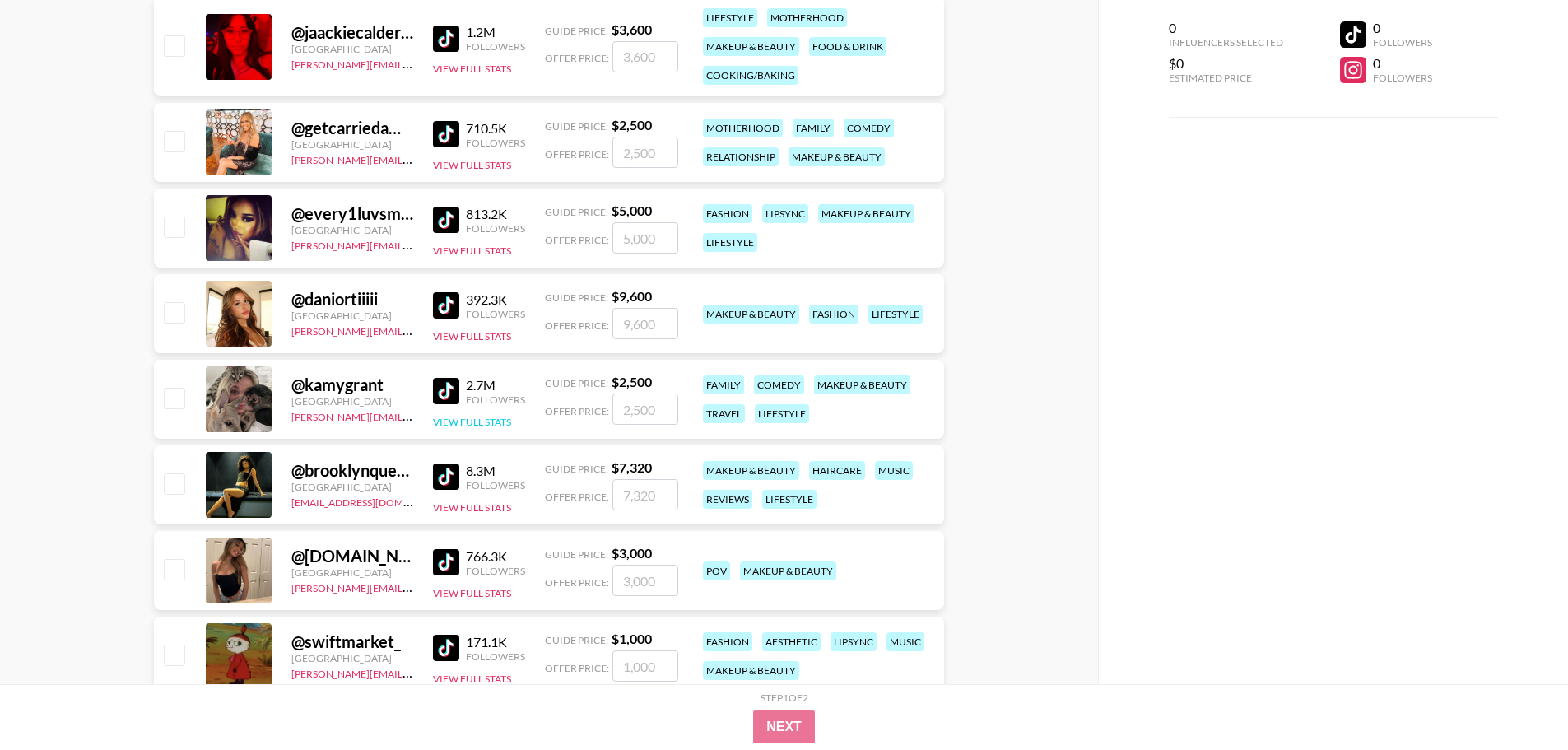
scroll to position [5927, 0]
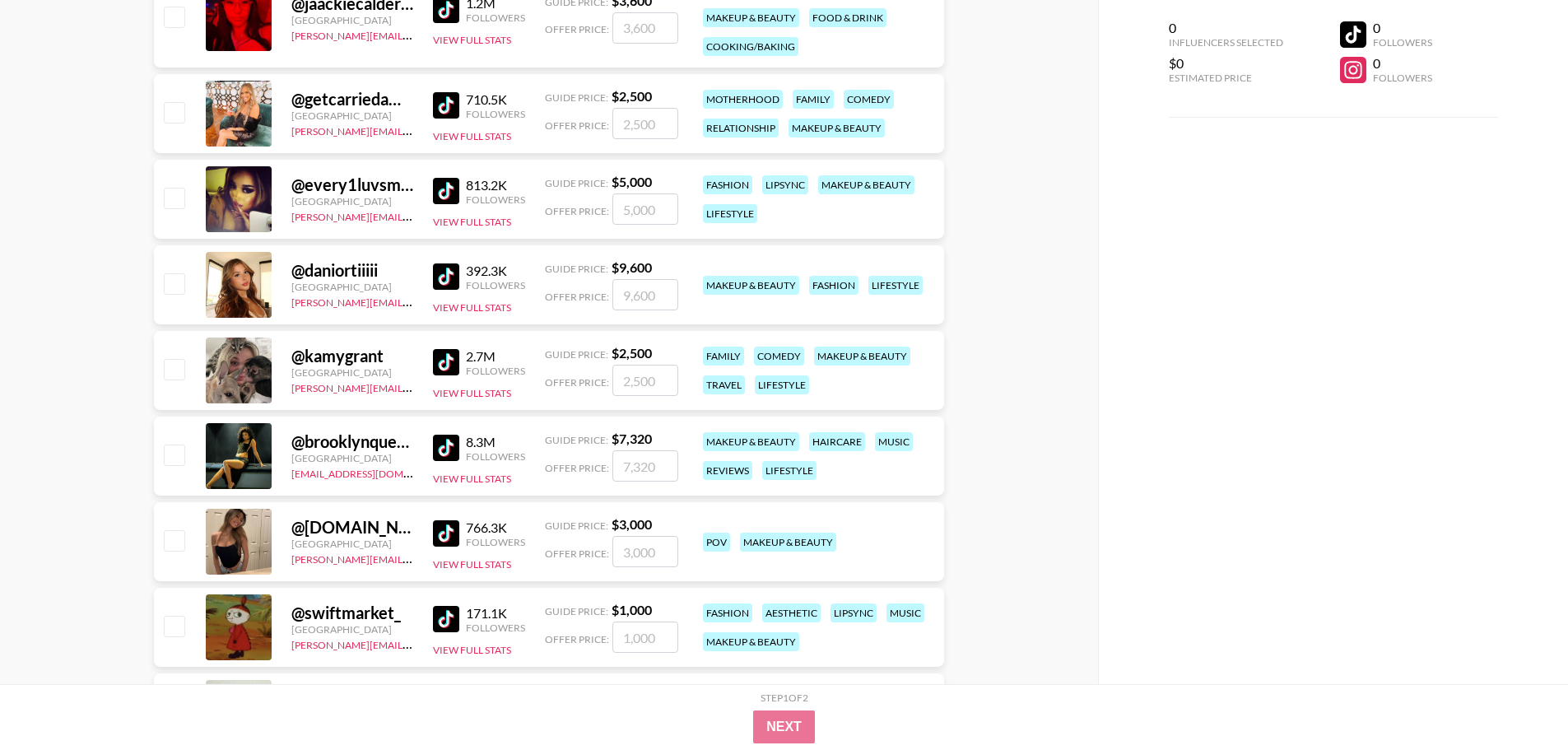
click at [449, 360] on img at bounding box center [446, 362] width 26 height 26
click at [449, 528] on img at bounding box center [446, 533] width 26 height 26
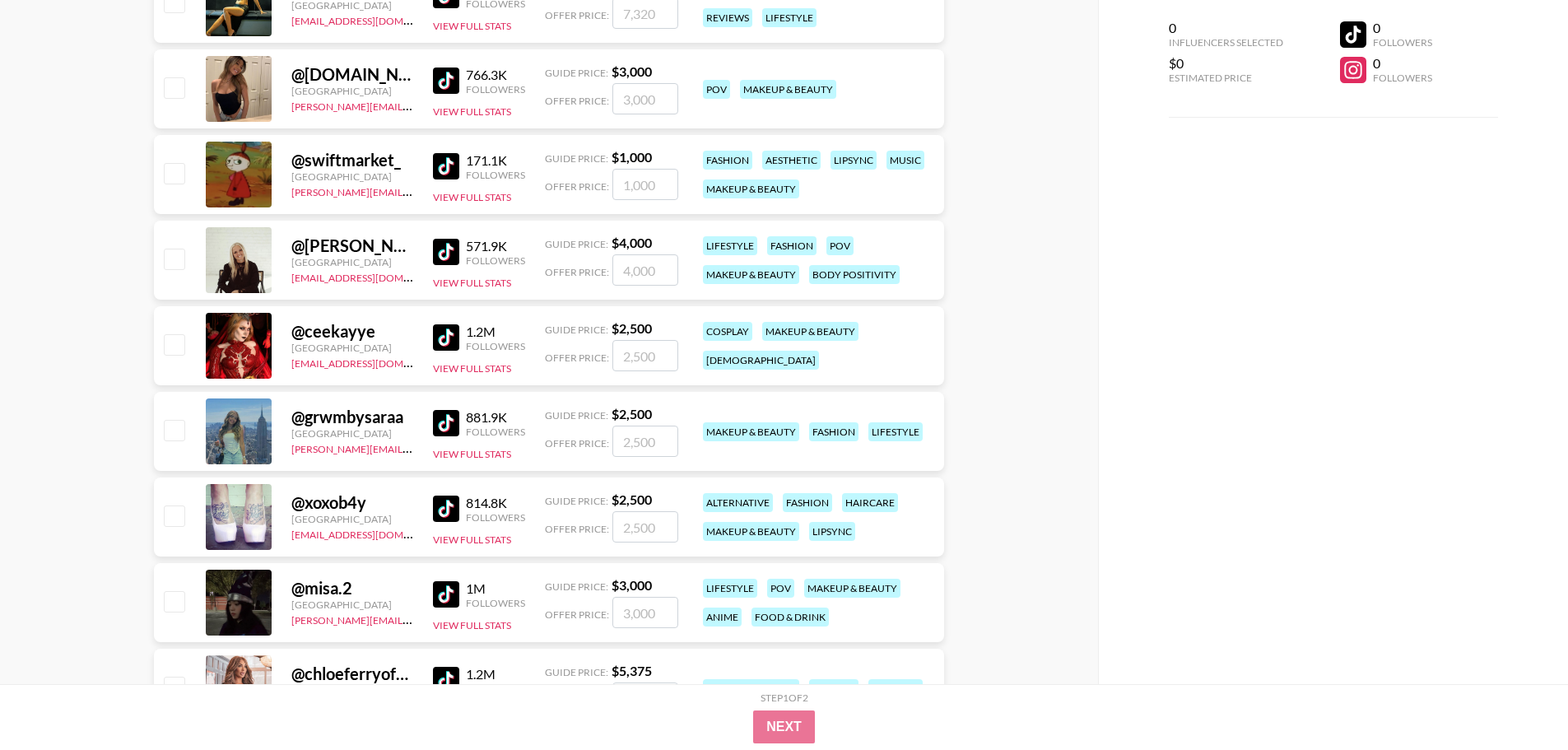
scroll to position [6422, 0]
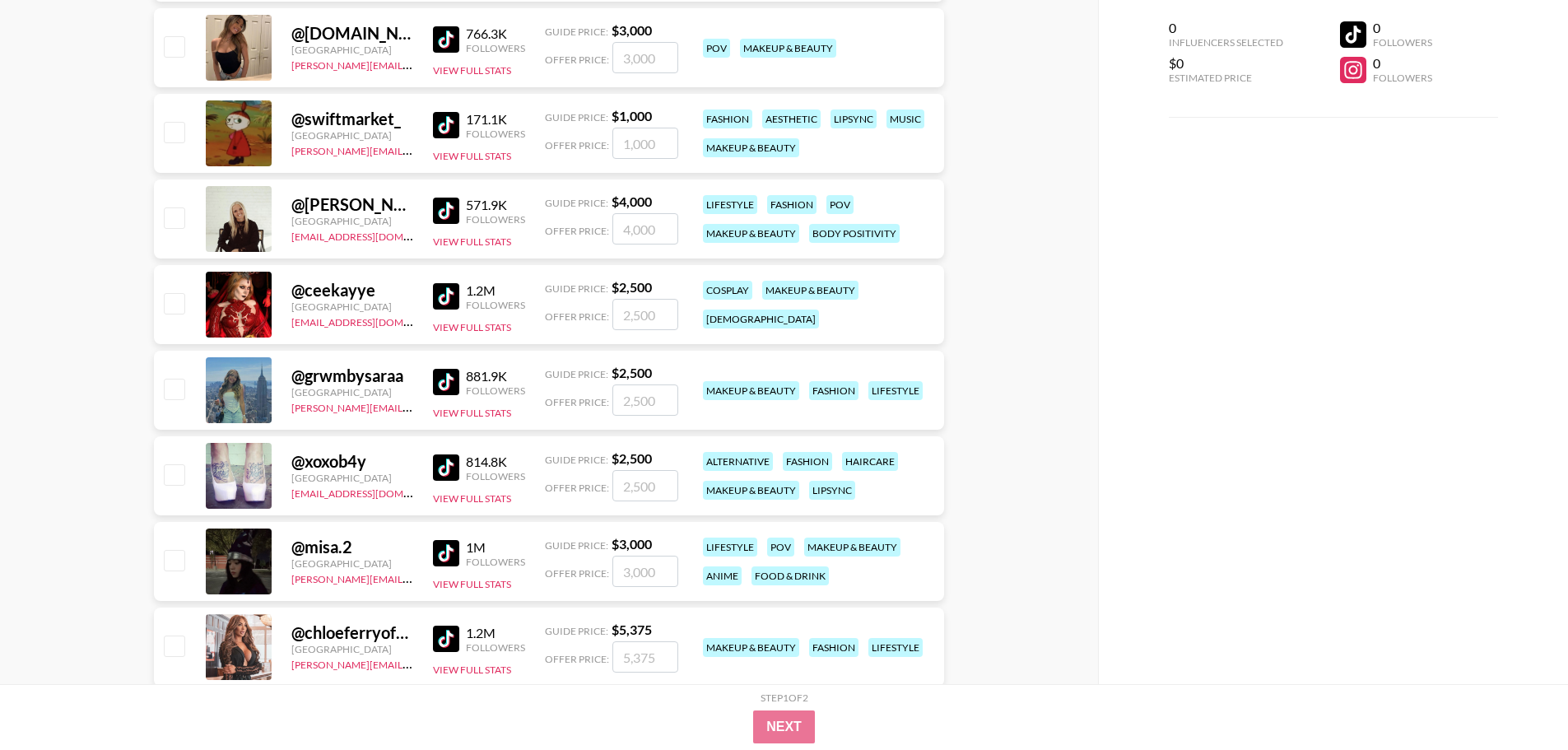
click at [449, 381] on img at bounding box center [446, 382] width 26 height 26
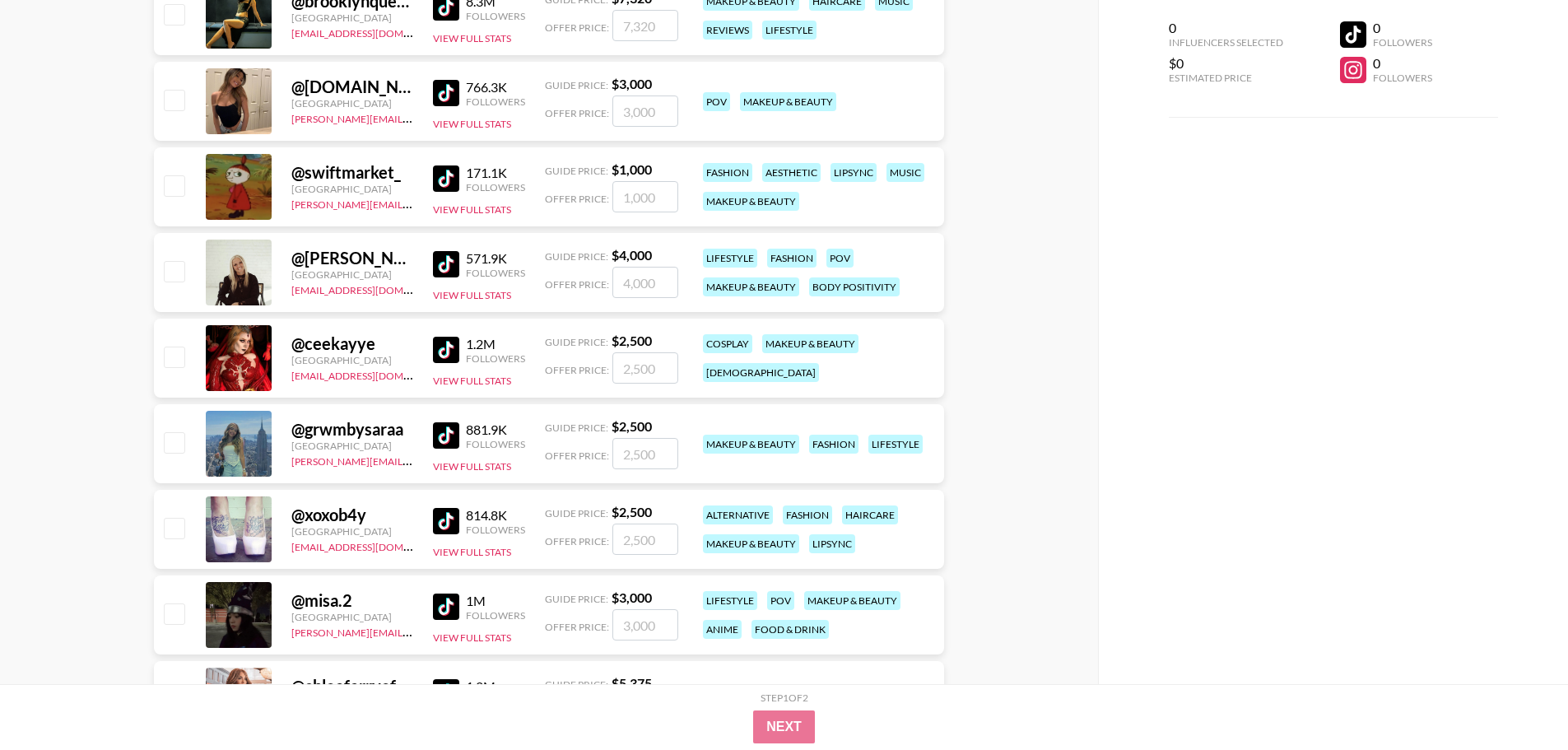
scroll to position [6339, 0]
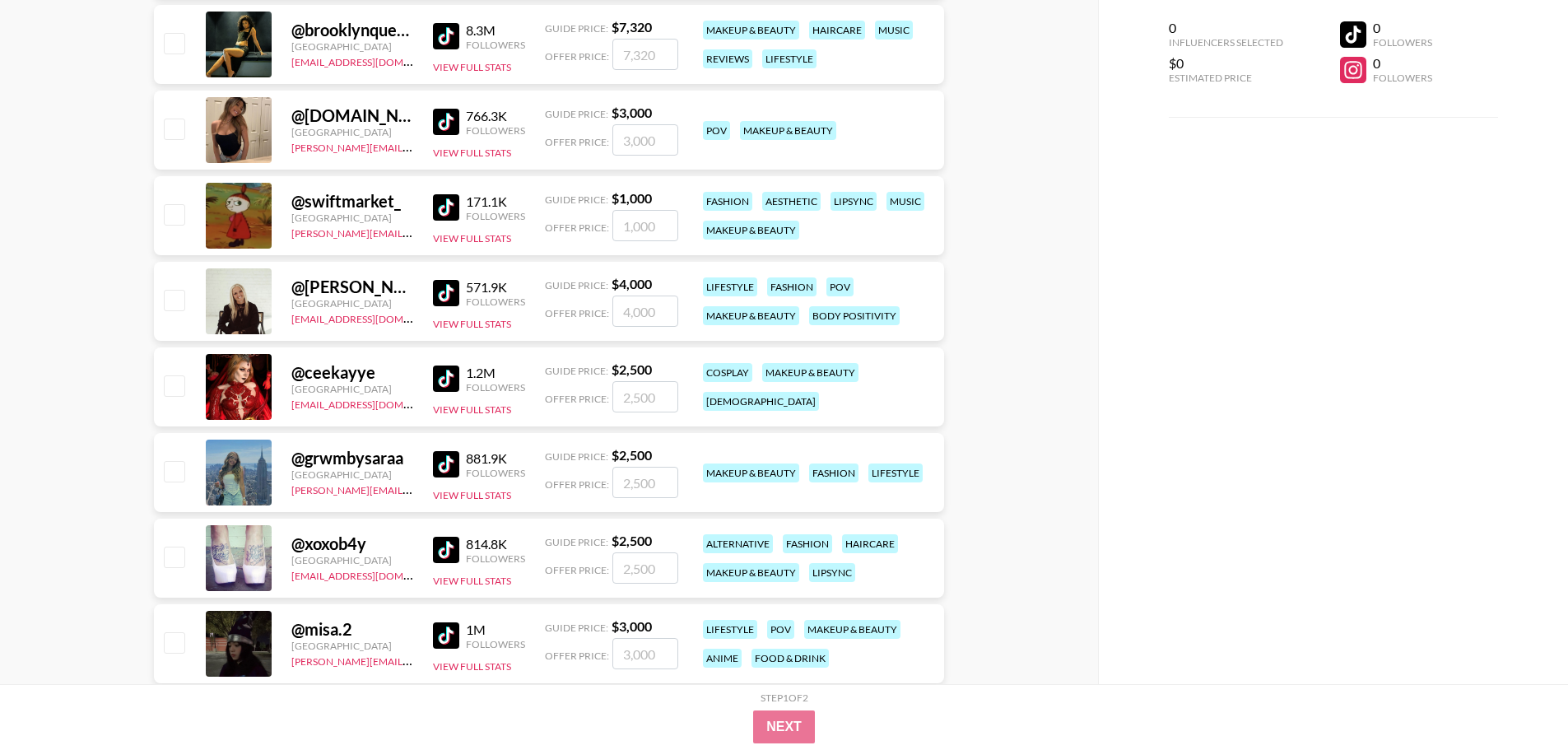
click at [453, 381] on img at bounding box center [446, 379] width 26 height 26
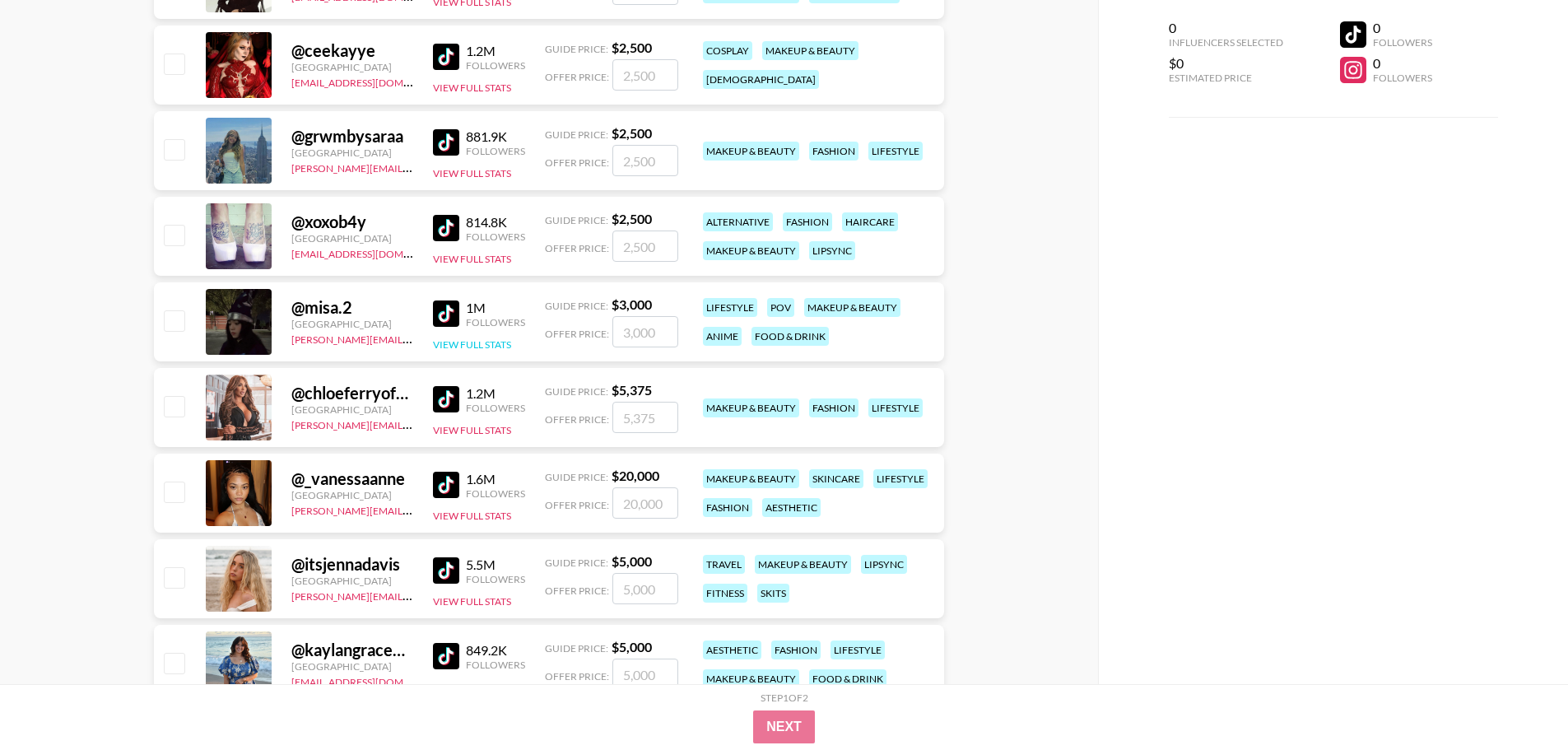
scroll to position [6668, 0]
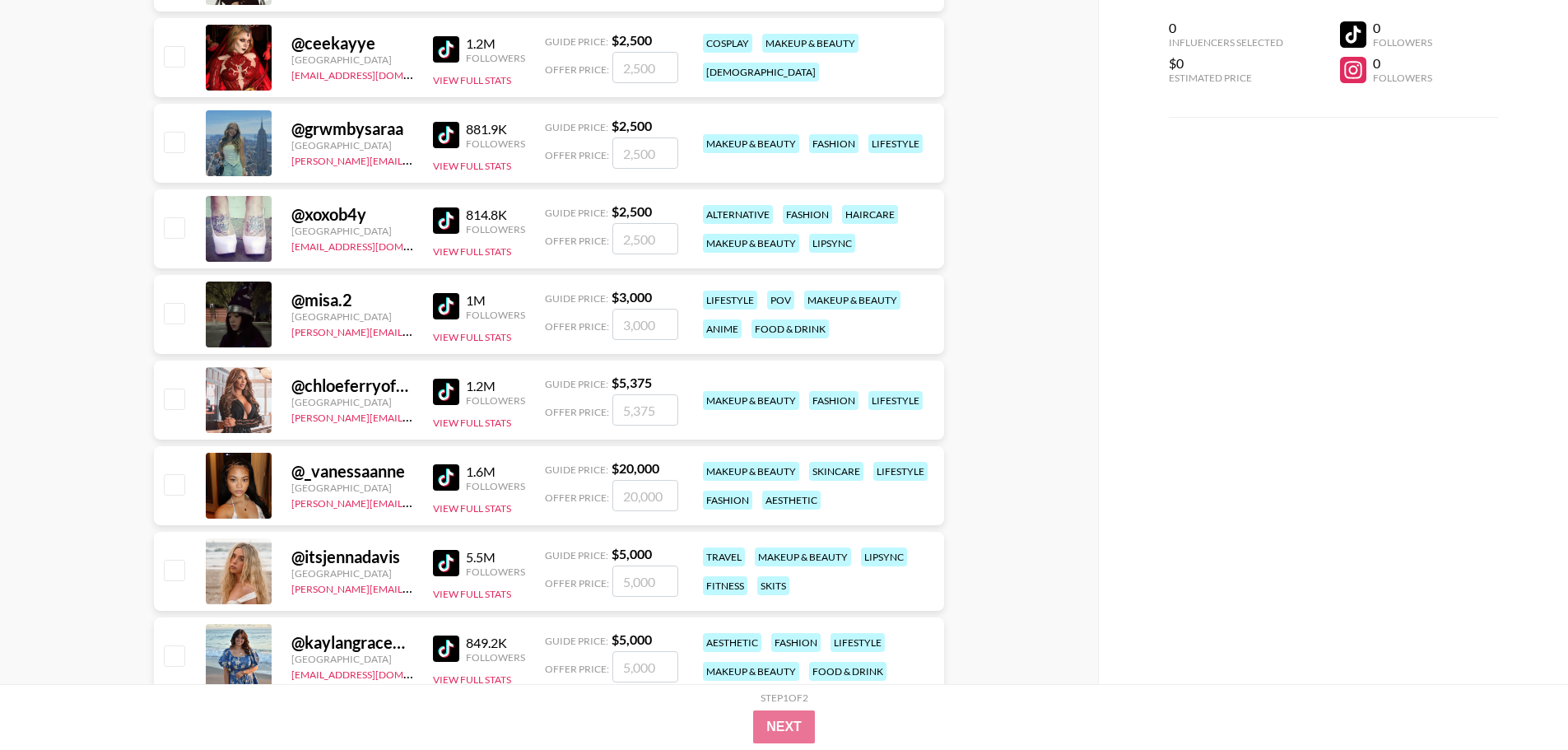
click at [446, 468] on img at bounding box center [446, 477] width 26 height 26
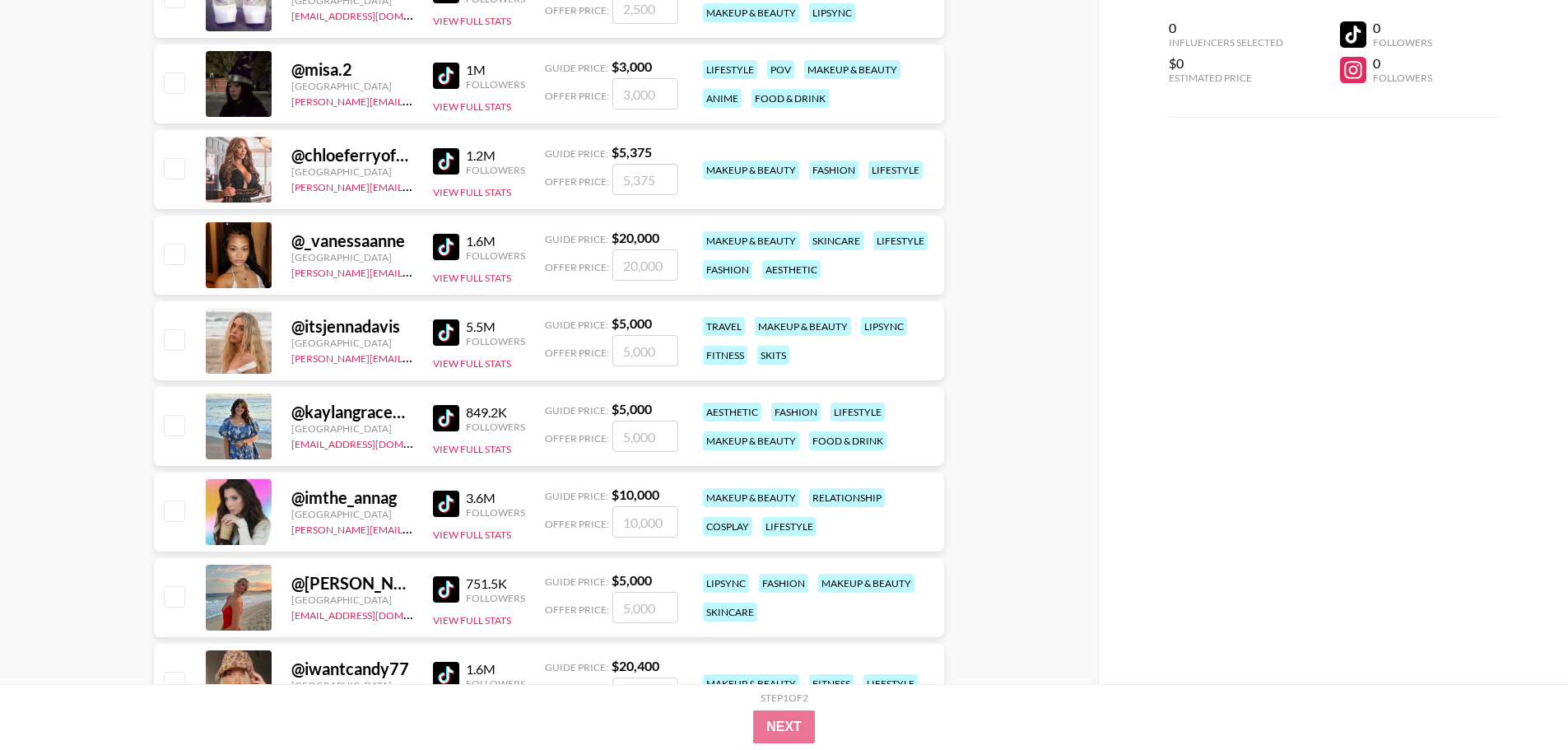
scroll to position [6916, 0]
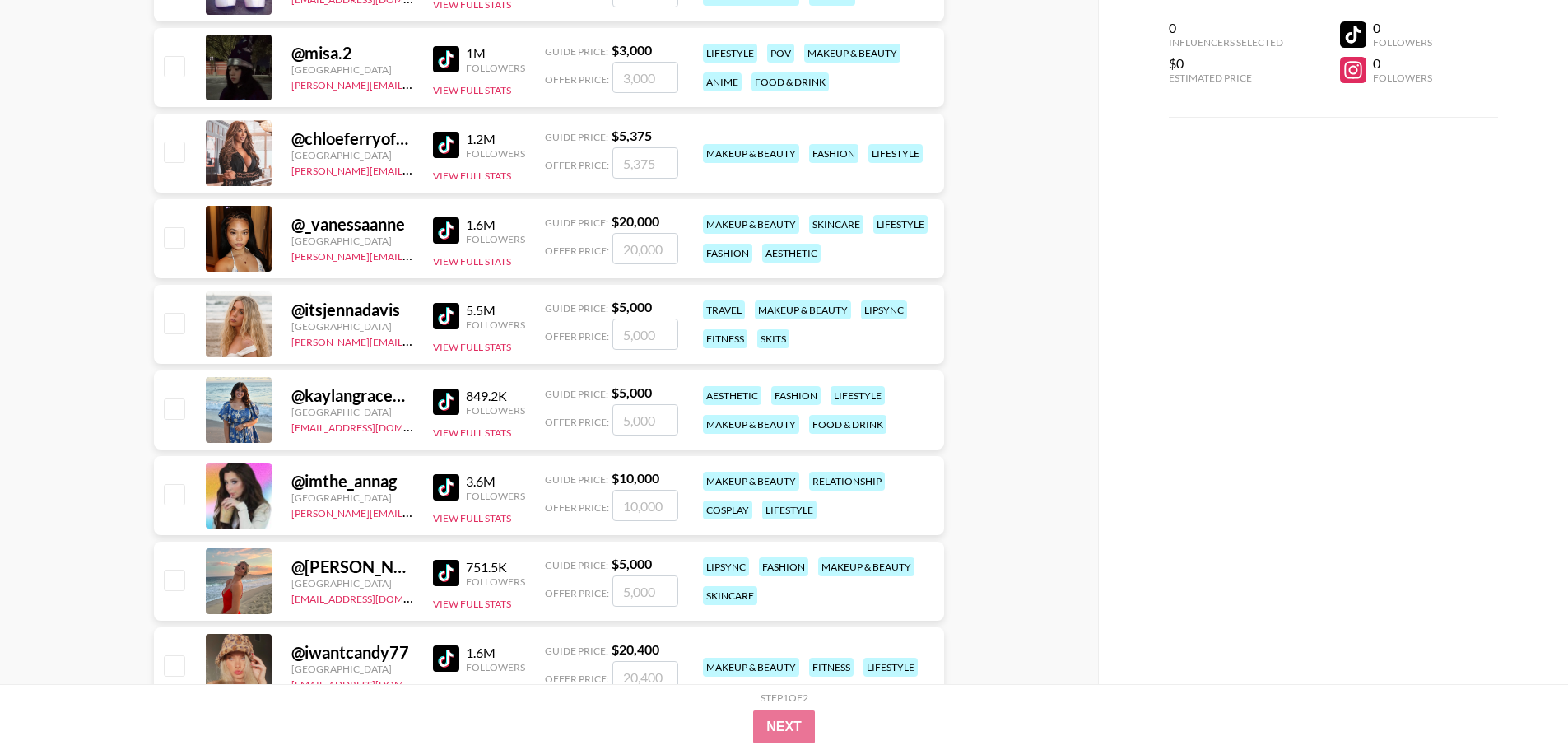
click at [447, 646] on img at bounding box center [446, 659] width 26 height 26
click at [442, 487] on img at bounding box center [446, 488] width 26 height 26
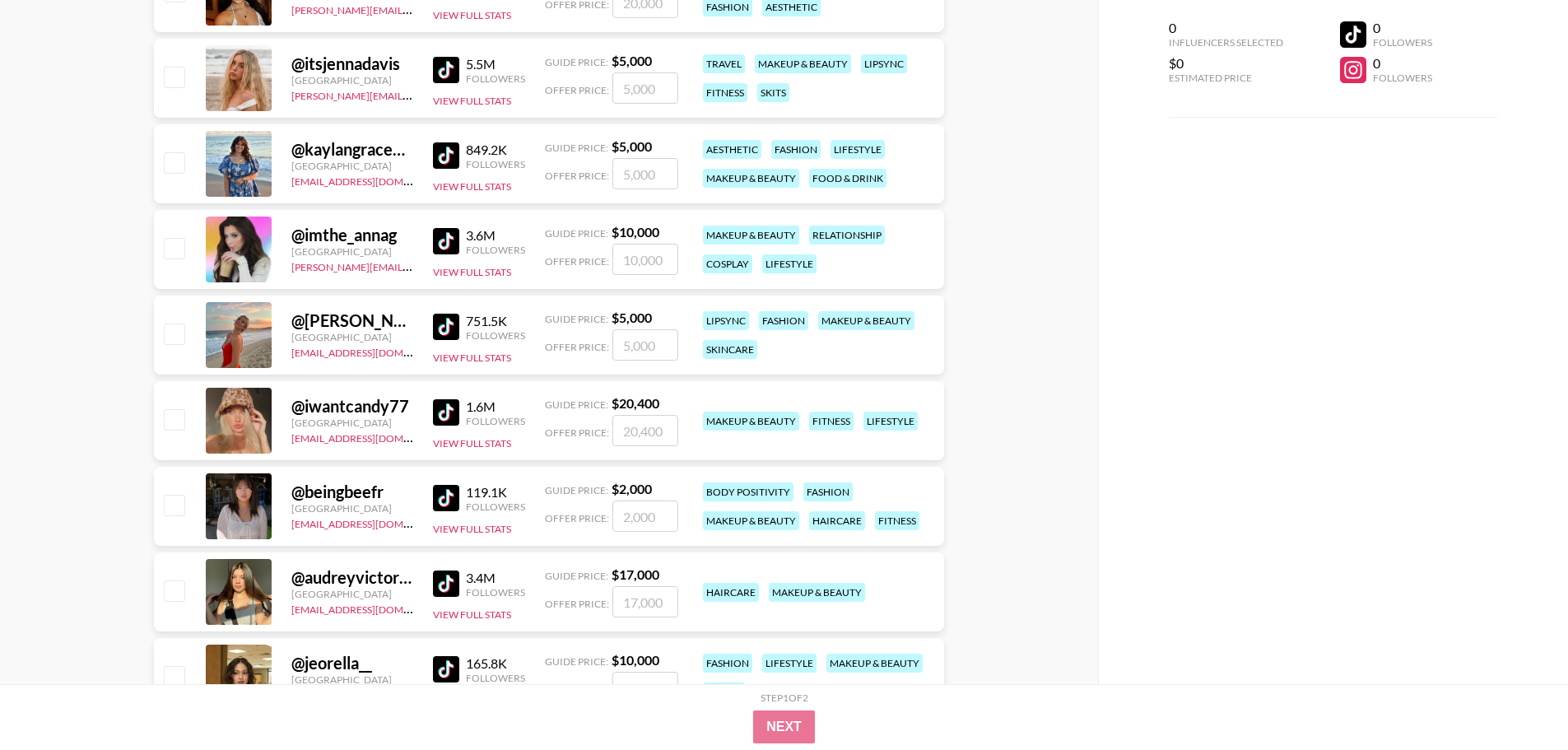
scroll to position [7162, 0]
